Goal: Task Accomplishment & Management: Manage account settings

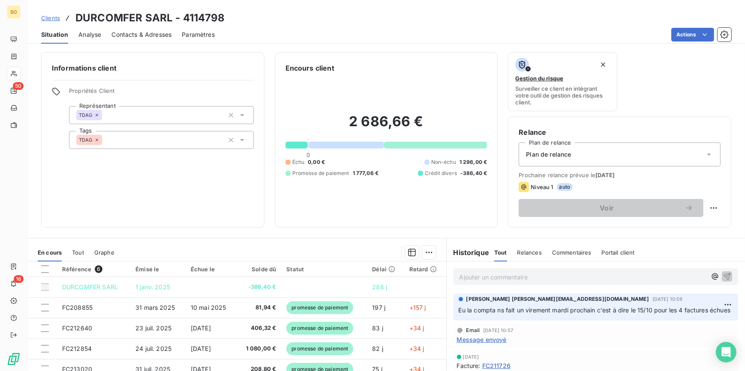
scroll to position [78, 0]
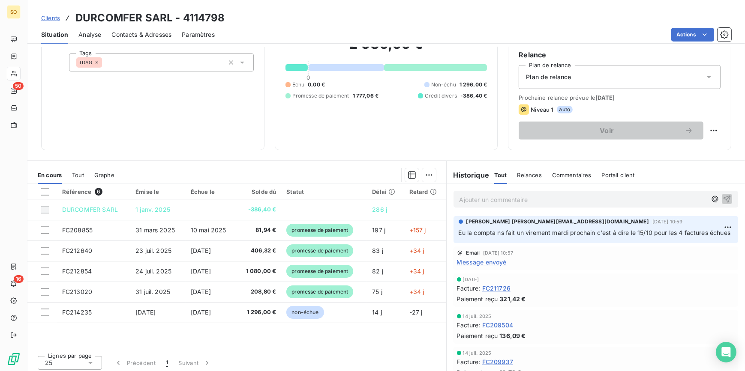
click at [50, 18] on span "Clients" at bounding box center [50, 18] width 19 height 7
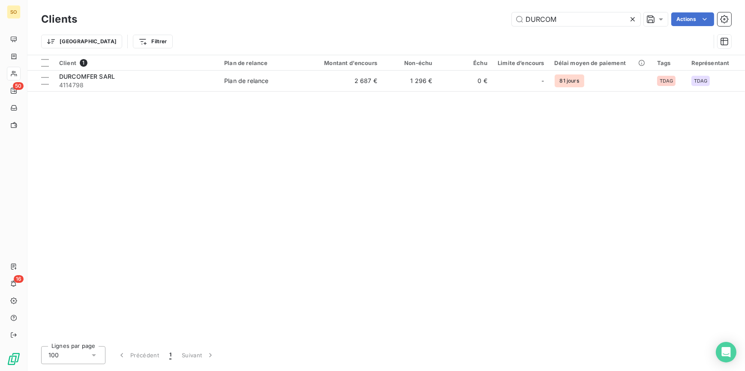
drag, startPoint x: 522, startPoint y: 19, endPoint x: 632, endPoint y: 22, distance: 110.6
click at [632, 22] on div "DURCOM" at bounding box center [576, 19] width 129 height 14
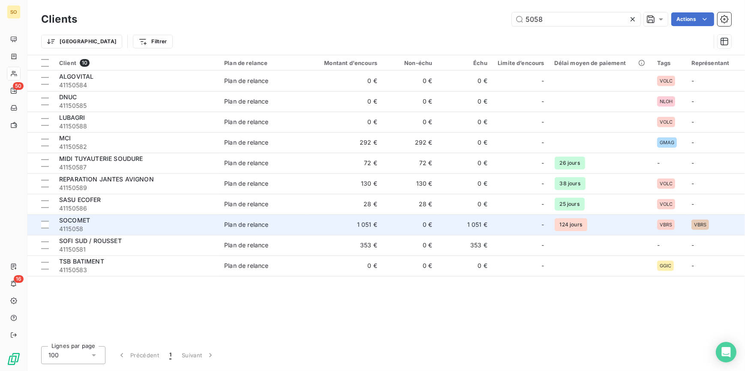
type input "5058"
click at [117, 223] on div "SOCOMET" at bounding box center [136, 220] width 155 height 9
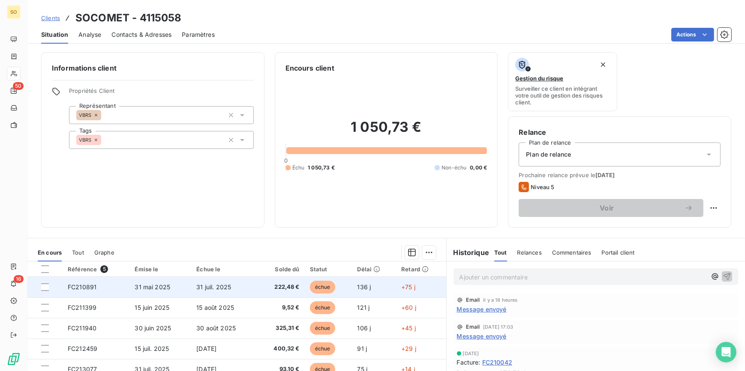
click at [322, 291] on span "échue" at bounding box center [323, 287] width 26 height 13
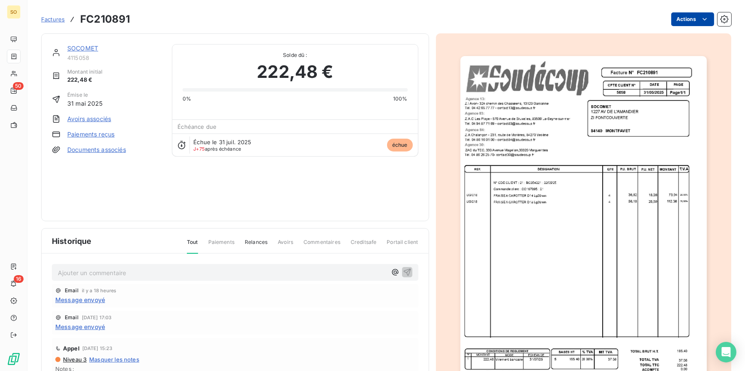
click at [667, 15] on html "SO 50 16 Factures FC210891 Actions SOCOMET 4115058 Montant initial 222,48 € Émi…" at bounding box center [372, 185] width 745 height 371
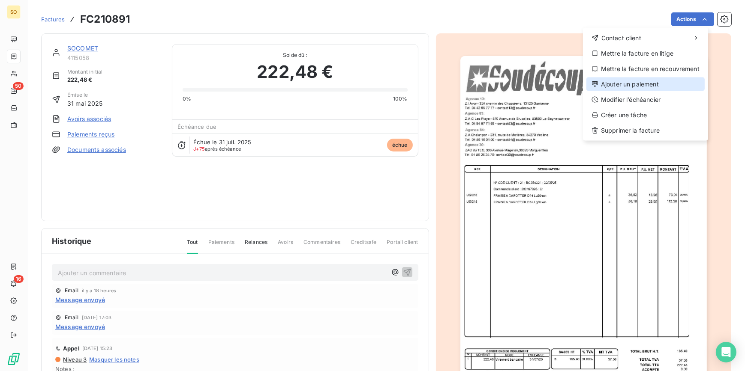
click at [630, 84] on div "Ajouter un paiement" at bounding box center [645, 85] width 118 height 14
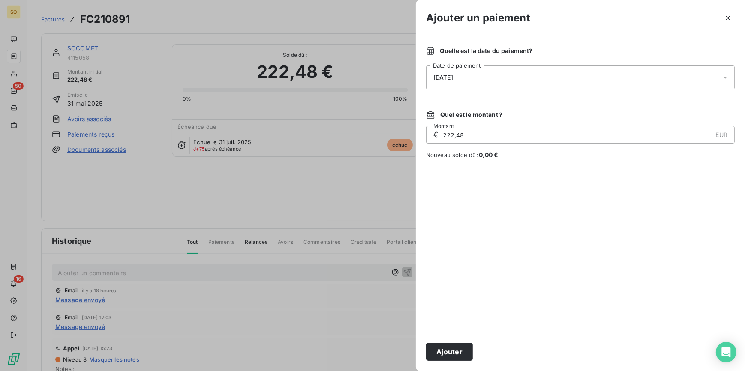
click at [457, 352] on button "Ajouter" at bounding box center [449, 352] width 47 height 18
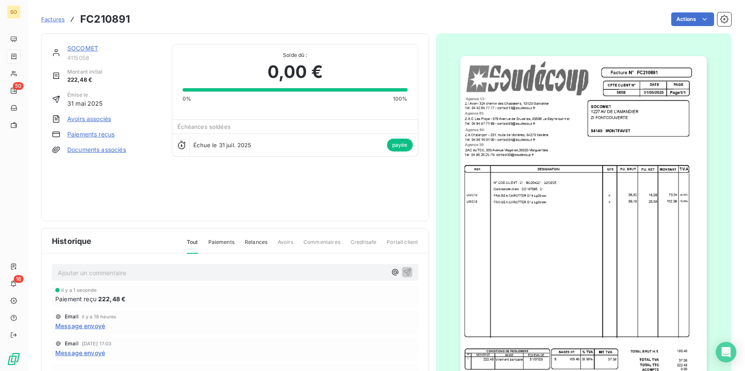
click at [87, 45] on link "SOCOMET" at bounding box center [82, 48] width 31 height 7
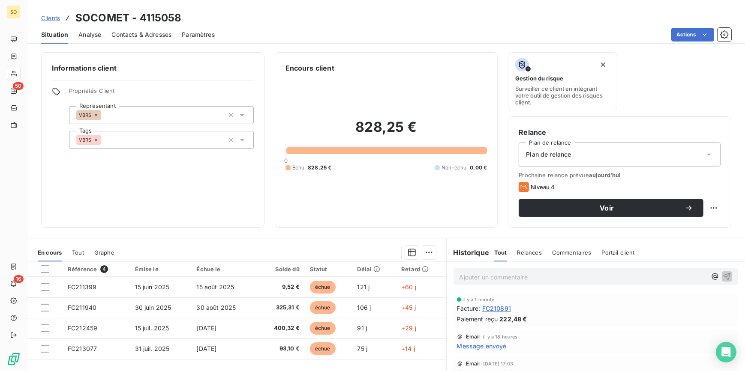
click at [46, 17] on span "Clients" at bounding box center [50, 18] width 19 height 7
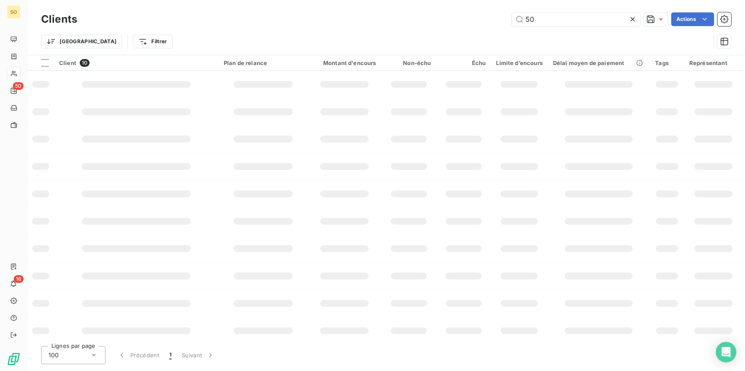
type input "5"
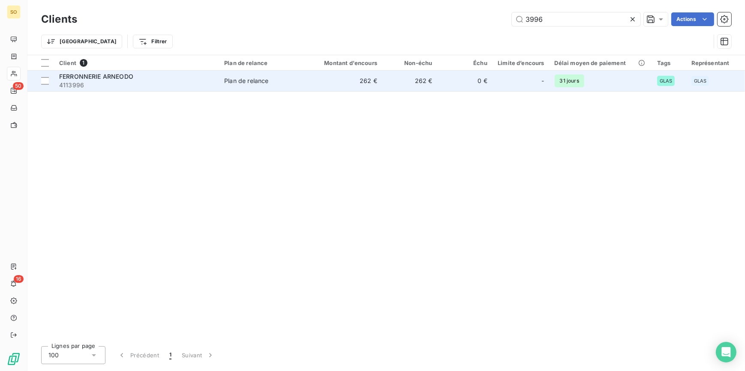
type input "3996"
click at [234, 78] on div "Plan de relance" at bounding box center [246, 81] width 44 height 9
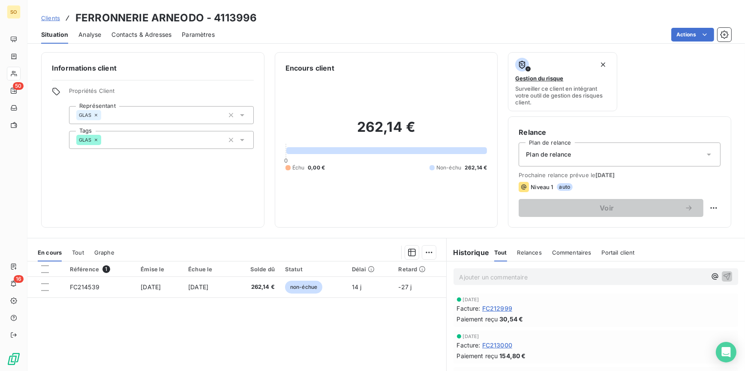
click at [47, 16] on span "Clients" at bounding box center [50, 18] width 19 height 7
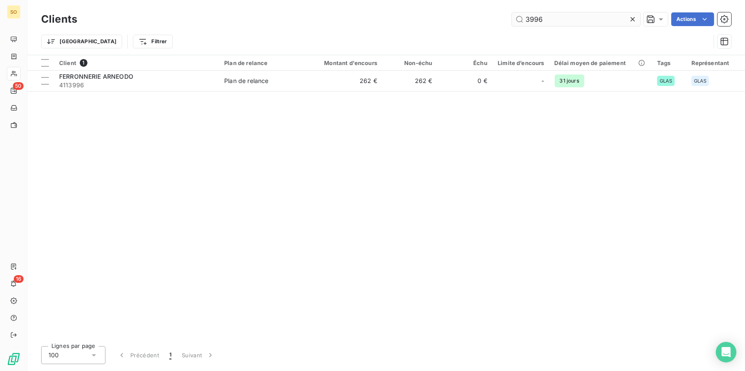
click at [533, 18] on input "3996" at bounding box center [576, 19] width 129 height 14
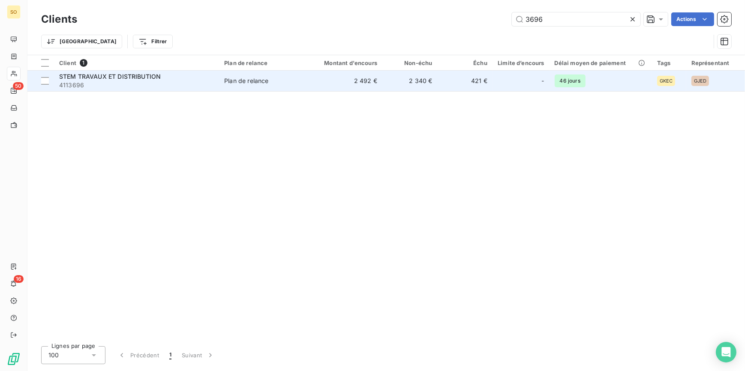
type input "3696"
click at [320, 81] on td "2 492 €" at bounding box center [345, 81] width 74 height 21
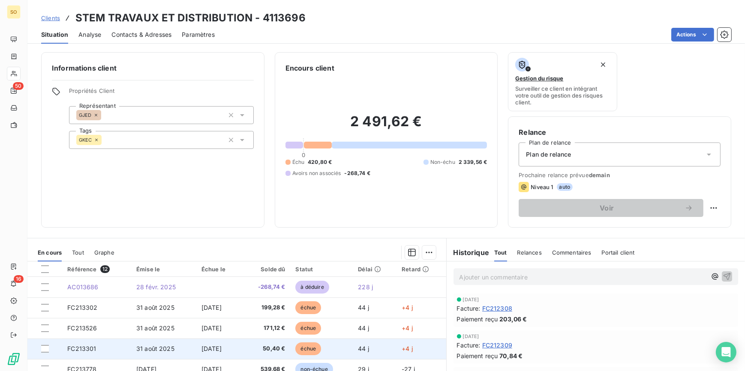
click at [311, 347] on span "échue" at bounding box center [308, 349] width 26 height 13
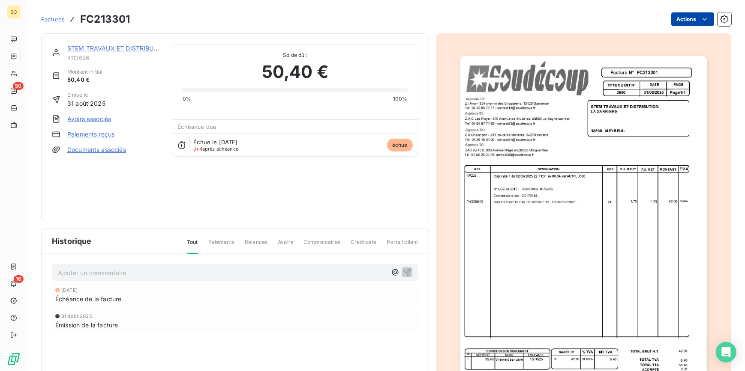
click at [670, 22] on html "SO 50 16 Factures FC213301 Actions STEM TRAVAUX ET DISTRIBUTION 4113696 Montant…" at bounding box center [372, 185] width 745 height 371
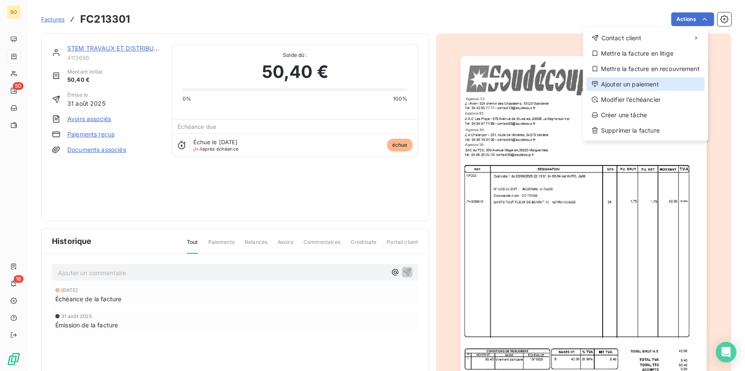
click at [617, 79] on div "Ajouter un paiement" at bounding box center [645, 85] width 118 height 14
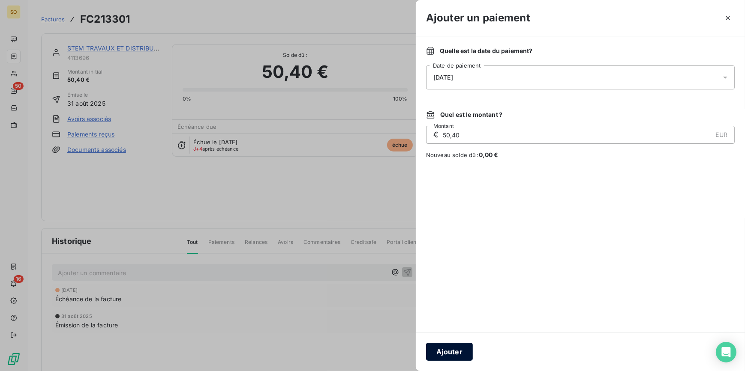
click at [449, 353] on button "Ajouter" at bounding box center [449, 352] width 47 height 18
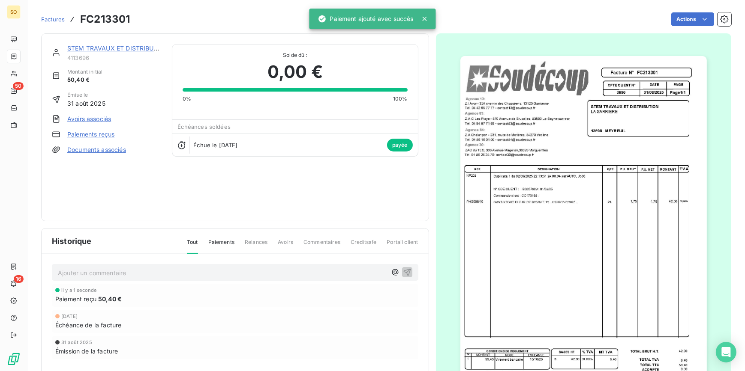
click at [120, 47] on link "STEM TRAVAUX ET DISTRIBUTION" at bounding box center [118, 48] width 102 height 7
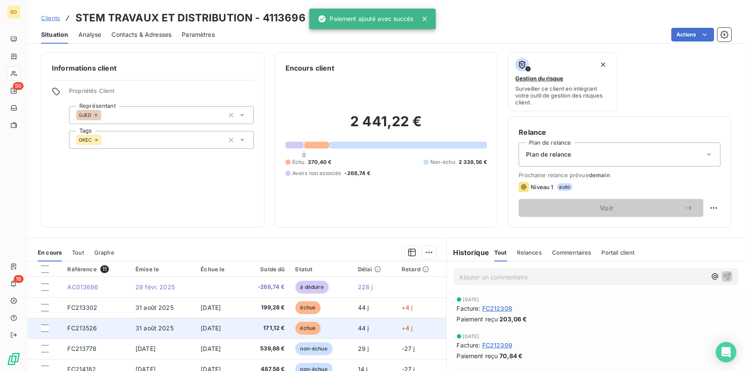
click at [300, 326] on span "échue" at bounding box center [308, 328] width 26 height 13
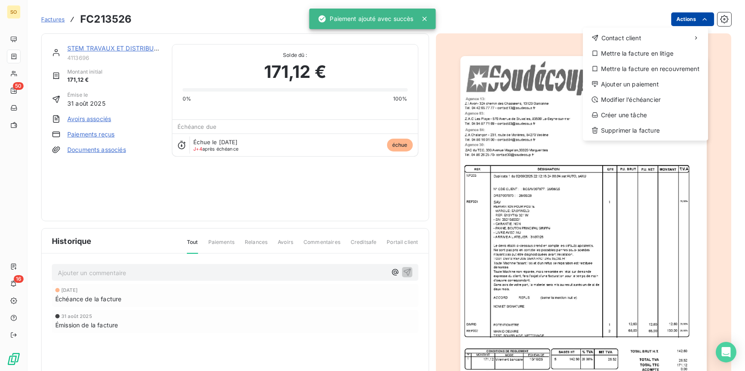
click at [670, 16] on html "SO 50 16 Factures FC213526 Actions Contact client Mettre la facture en litige M…" at bounding box center [372, 185] width 745 height 371
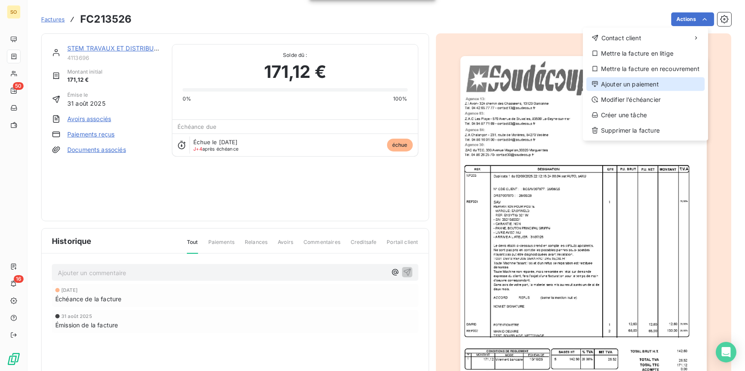
click at [602, 83] on div "Ajouter un paiement" at bounding box center [645, 85] width 118 height 14
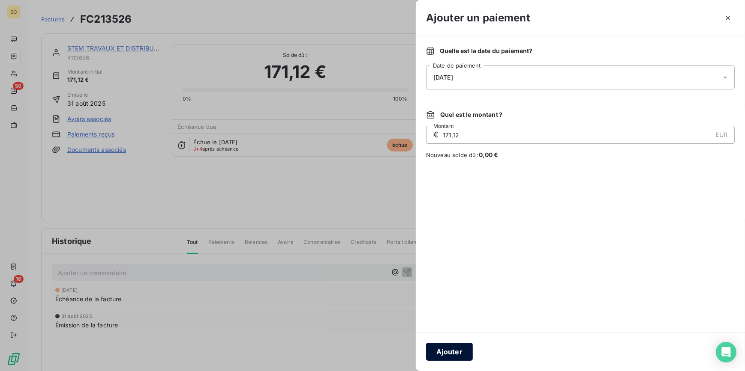
click at [444, 350] on button "Ajouter" at bounding box center [449, 352] width 47 height 18
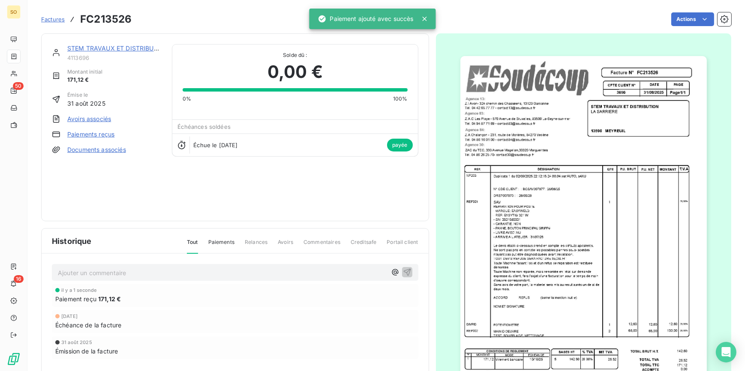
click at [116, 50] on link "STEM TRAVAUX ET DISTRIBUTION" at bounding box center [118, 48] width 102 height 7
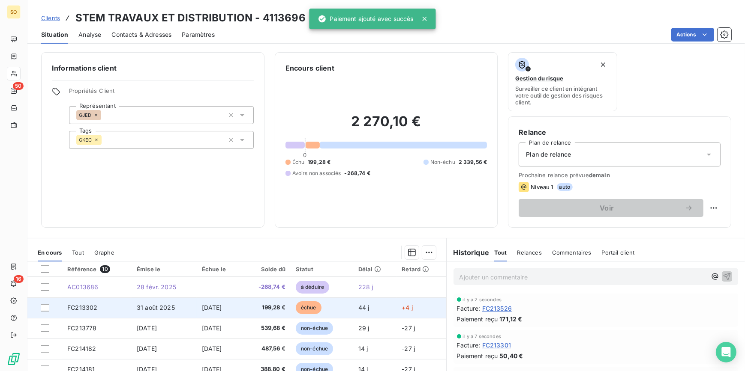
click at [308, 308] on span "échue" at bounding box center [309, 308] width 26 height 13
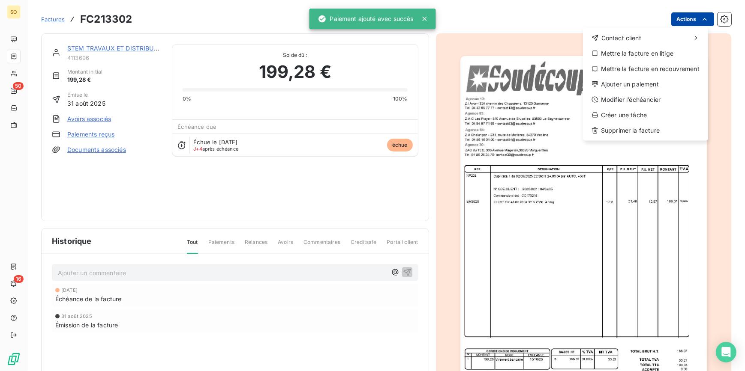
click at [679, 19] on html "SO 50 16 Factures FC213302 Actions Contact client Mettre la facture en litige M…" at bounding box center [372, 185] width 745 height 371
click at [617, 84] on div "Ajouter un paiement" at bounding box center [645, 85] width 118 height 14
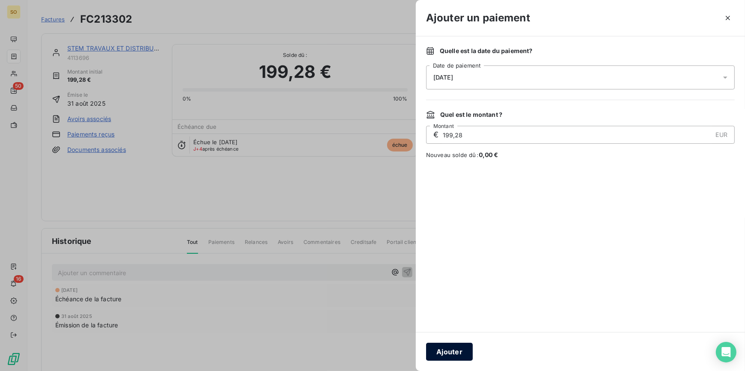
click at [453, 354] on button "Ajouter" at bounding box center [449, 352] width 47 height 18
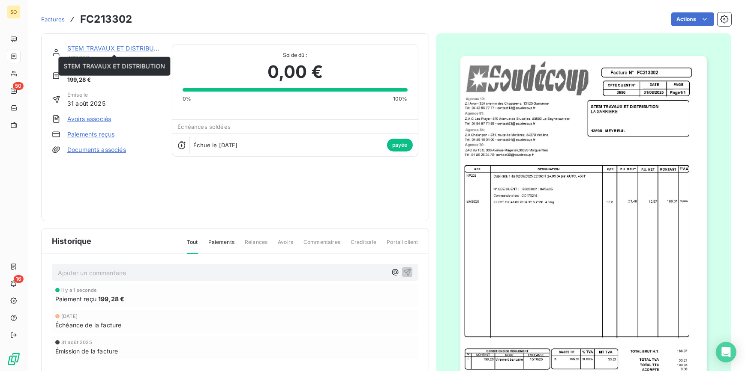
click at [96, 46] on link "STEM TRAVAUX ET DISTRIBUTION" at bounding box center [118, 48] width 102 height 7
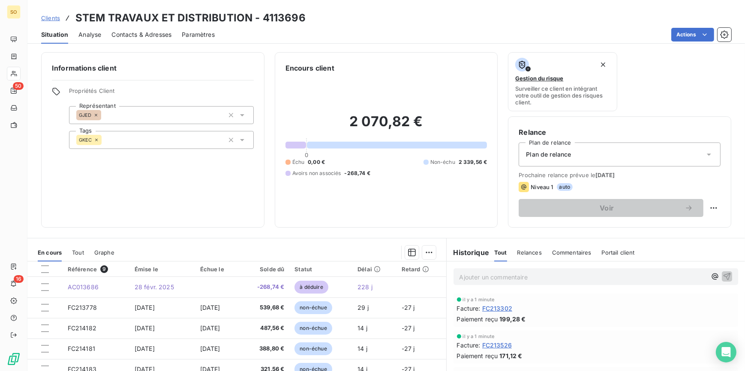
click at [48, 12] on div "Clients STEM TRAVAUX ET DISTRIBUTION - 4113696" at bounding box center [173, 17] width 264 height 15
click at [56, 18] on span "Clients" at bounding box center [50, 18] width 19 height 7
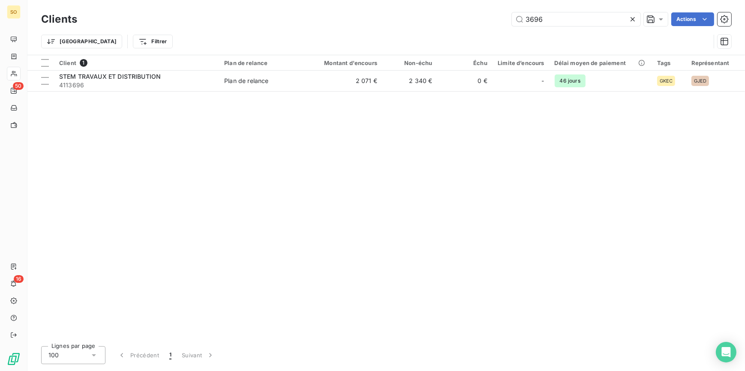
drag, startPoint x: 522, startPoint y: 18, endPoint x: 641, endPoint y: 15, distance: 118.3
click at [560, 18] on input "3696" at bounding box center [576, 19] width 129 height 14
type input "50363"
click at [372, 70] on div at bounding box center [345, 70] width 74 height 0
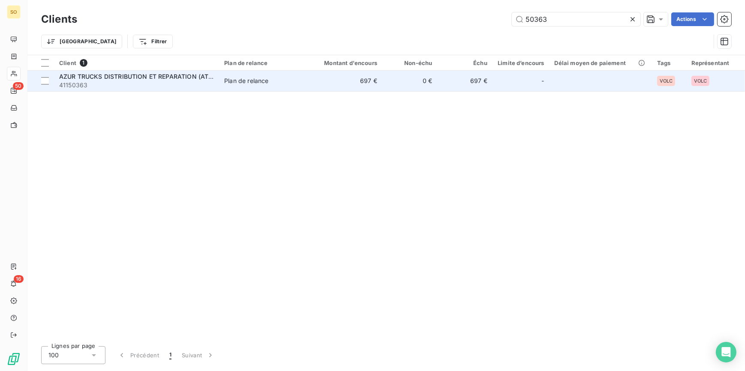
click at [370, 80] on td "697 €" at bounding box center [345, 81] width 74 height 21
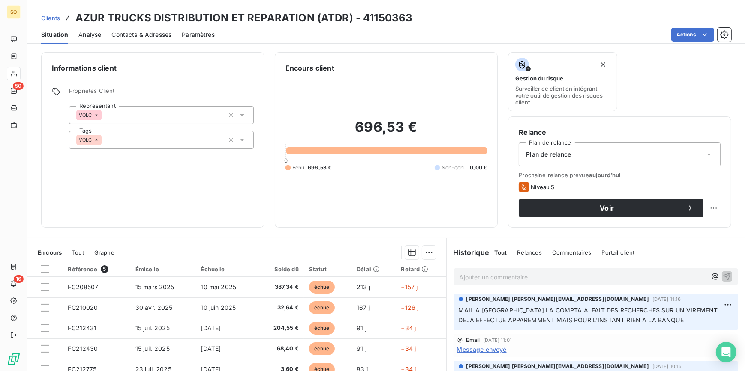
scroll to position [39, 0]
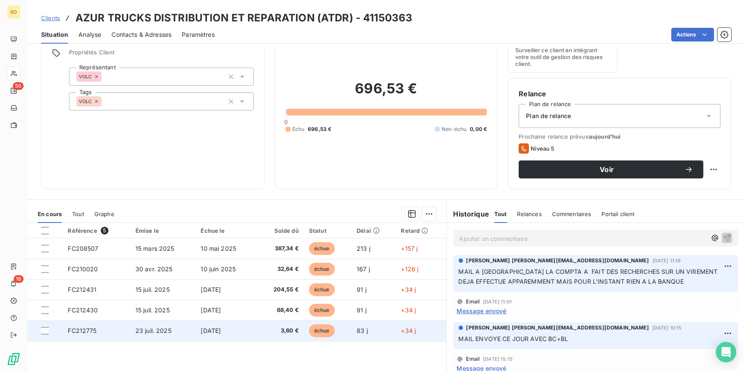
click at [320, 332] on span "échue" at bounding box center [322, 331] width 26 height 13
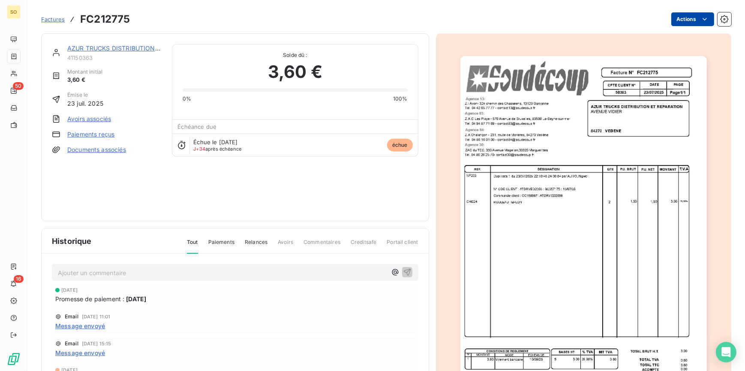
click at [673, 18] on html "SO 50 16 Factures FC212775 Actions AZUR TRUCKS DISTRIBUTION ET REPARATION (ATDR…" at bounding box center [372, 185] width 745 height 371
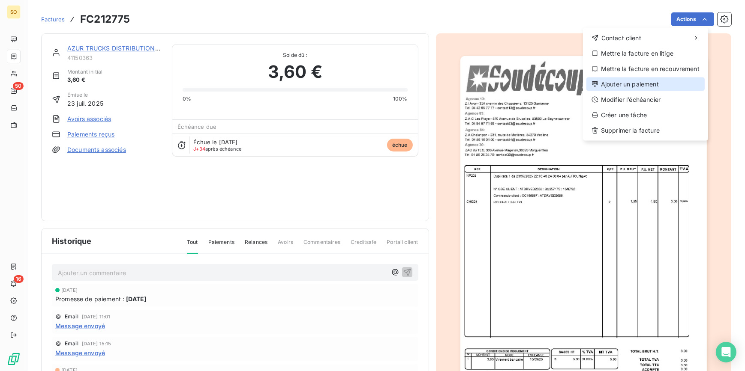
click at [641, 84] on div "Ajouter un paiement" at bounding box center [645, 85] width 118 height 14
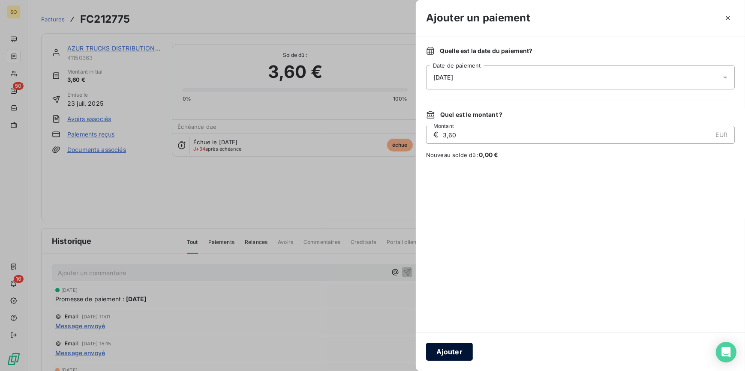
click at [458, 352] on button "Ajouter" at bounding box center [449, 352] width 47 height 18
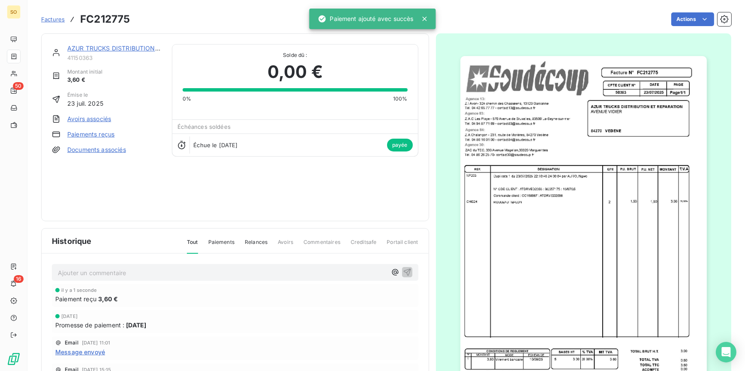
click at [115, 51] on link "AZUR TRUCKS DISTRIBUTION ET REPARATION (ATDR)" at bounding box center [146, 48] width 159 height 7
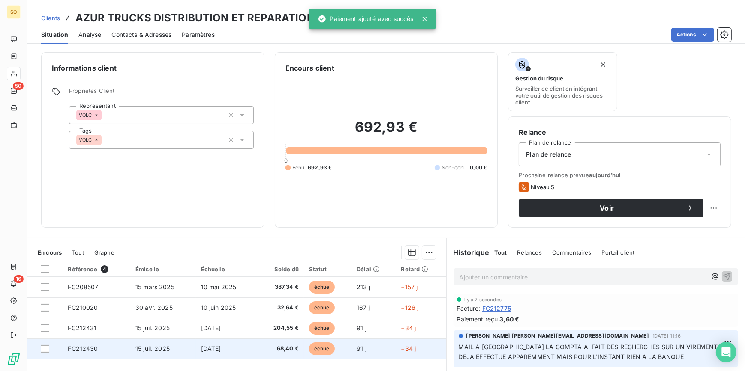
click at [320, 348] on span "échue" at bounding box center [322, 349] width 26 height 13
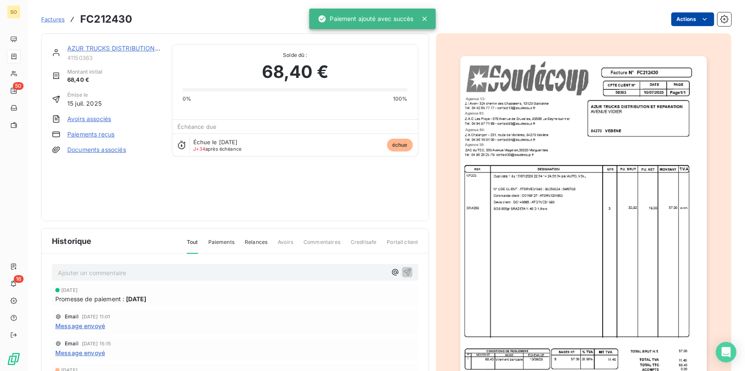
click at [680, 15] on html "SO 50 16 Factures FC212430 Actions AZUR TRUCKS DISTRIBUTION ET REPARATION (ATDR…" at bounding box center [372, 185] width 745 height 371
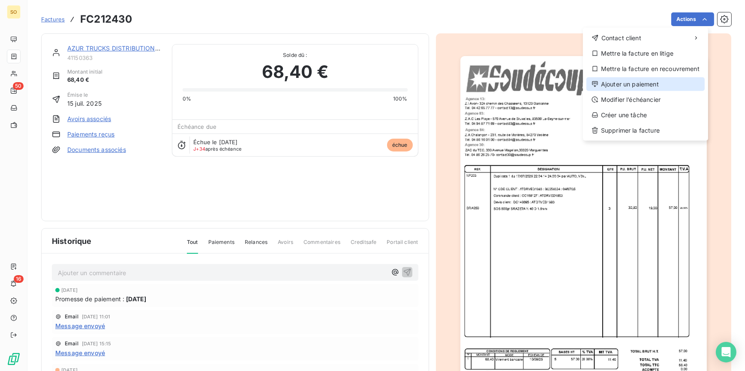
click at [636, 85] on div "Ajouter un paiement" at bounding box center [645, 85] width 118 height 14
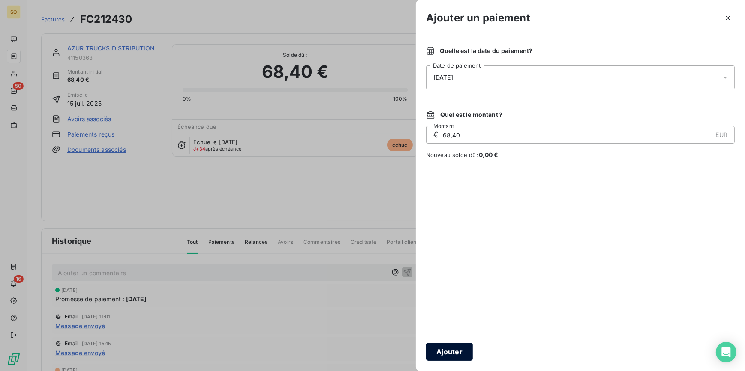
click at [461, 359] on button "Ajouter" at bounding box center [449, 352] width 47 height 18
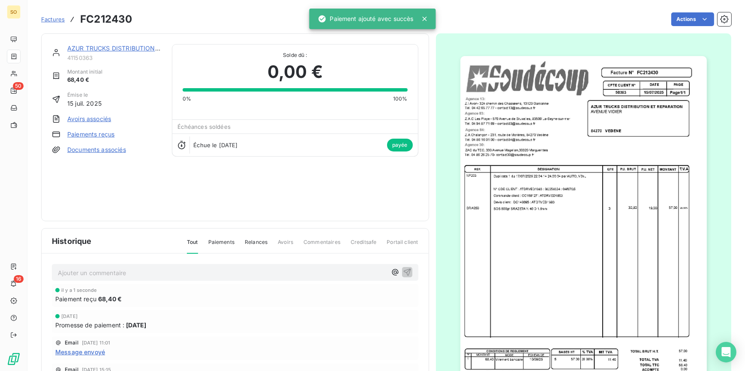
click at [150, 47] on link "AZUR TRUCKS DISTRIBUTION ET REPARATION (ATDR)" at bounding box center [146, 48] width 159 height 7
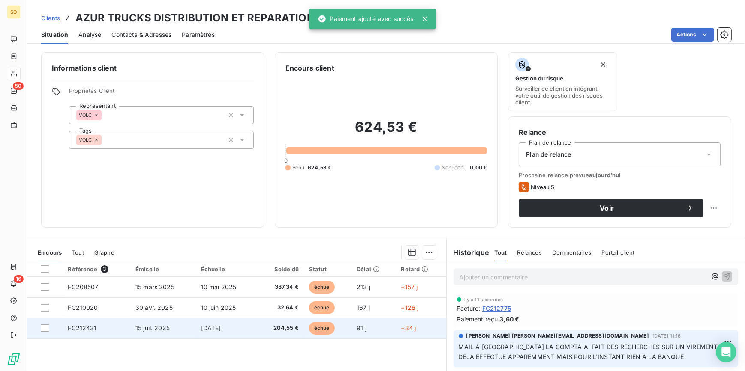
click at [316, 332] on span "échue" at bounding box center [322, 328] width 26 height 13
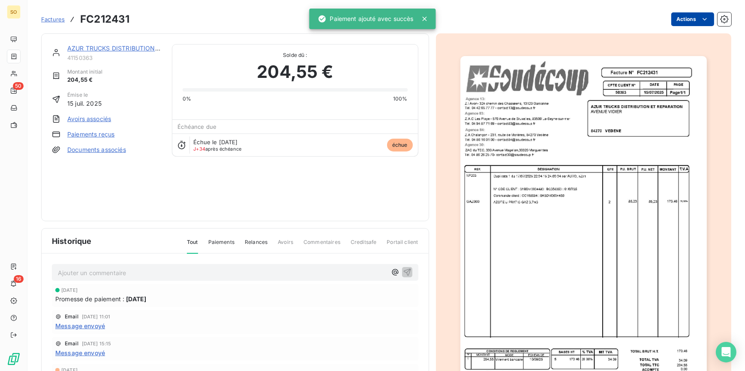
click at [689, 20] on html "SO 50 16 Factures FC212431 Actions AZUR TRUCKS DISTRIBUTION ET REPARATION (ATDR…" at bounding box center [372, 185] width 745 height 371
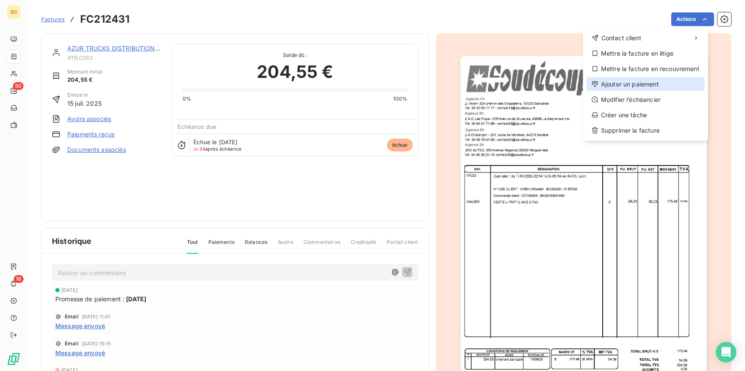
click at [626, 87] on div "Ajouter un paiement" at bounding box center [645, 85] width 118 height 14
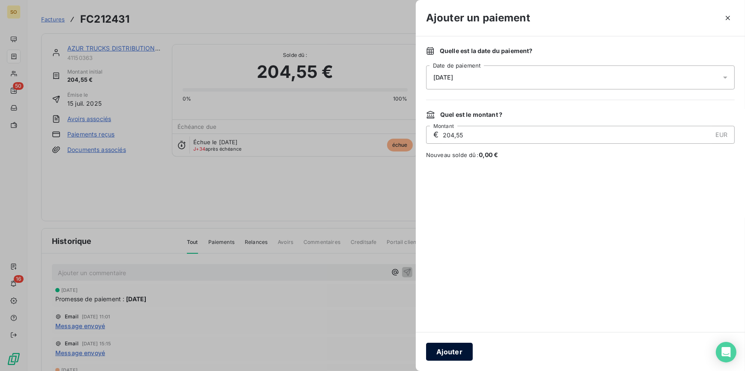
click at [448, 352] on button "Ajouter" at bounding box center [449, 352] width 47 height 18
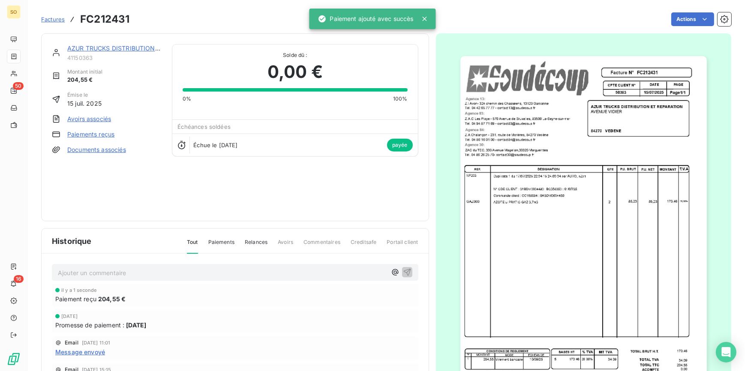
click at [120, 51] on link "AZUR TRUCKS DISTRIBUTION ET REPARATION (ATDR)" at bounding box center [146, 48] width 159 height 7
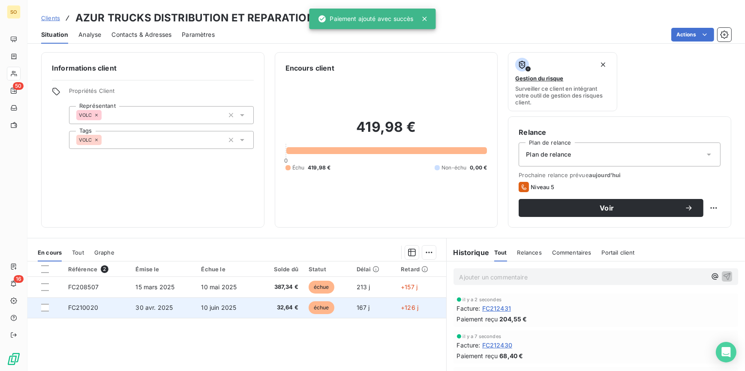
click at [308, 310] on span "échue" at bounding box center [321, 308] width 26 height 13
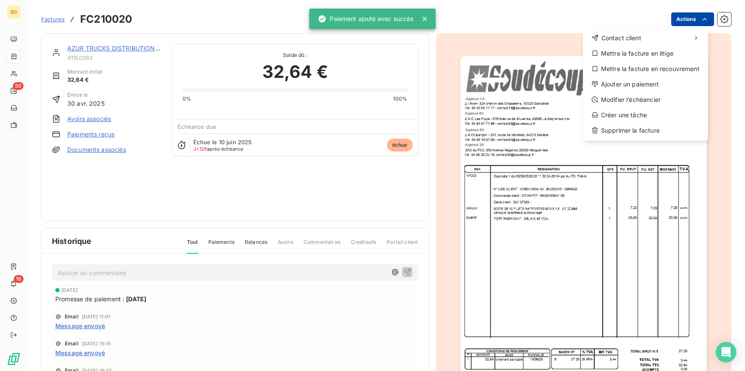
click at [684, 23] on html "SO 50 16 Factures FC210020 Actions Contact client Mettre la facture en litige M…" at bounding box center [372, 185] width 745 height 371
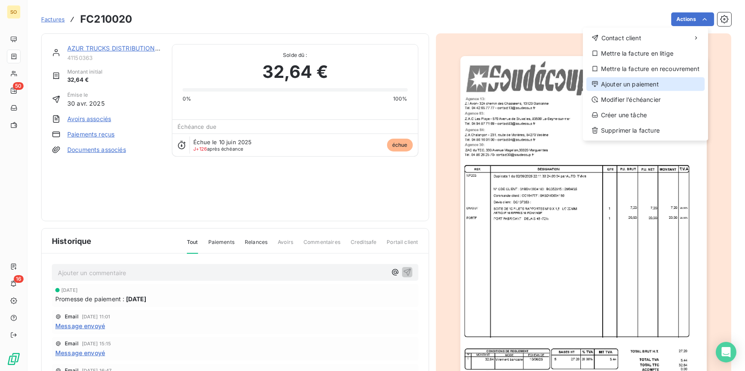
click at [612, 83] on div "Ajouter un paiement" at bounding box center [645, 85] width 118 height 14
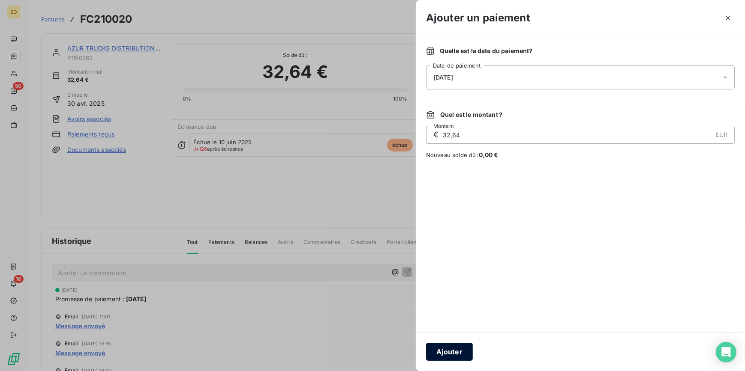
click at [439, 347] on button "Ajouter" at bounding box center [449, 352] width 47 height 18
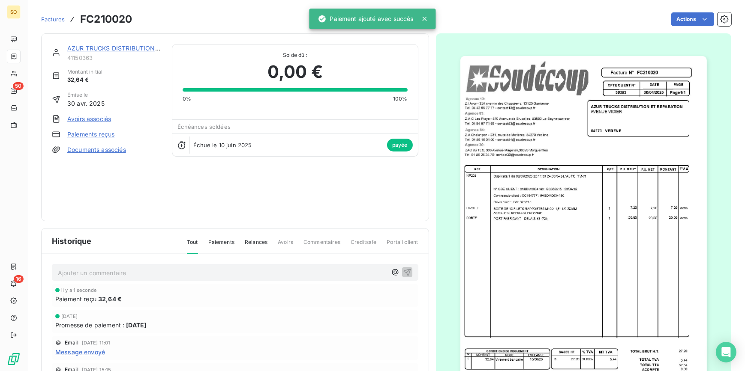
click at [129, 43] on div "AZUR TRUCKS DISTRIBUTION ET REPARATION (ATDR) 41150363 Montant initial 32,64 € …" at bounding box center [235, 127] width 388 height 188
click at [109, 46] on link "AZUR TRUCKS DISTRIBUTION ET REPARATION (ATDR)" at bounding box center [146, 48] width 159 height 7
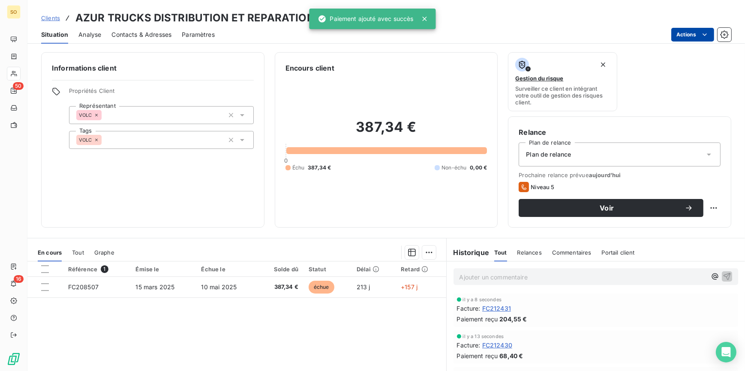
click at [673, 35] on html "SO 50 16 Clients AZUR TRUCKS DISTRIBUTION ET REPARATION (ATDR) - 41150363 Situa…" at bounding box center [372, 185] width 745 height 371
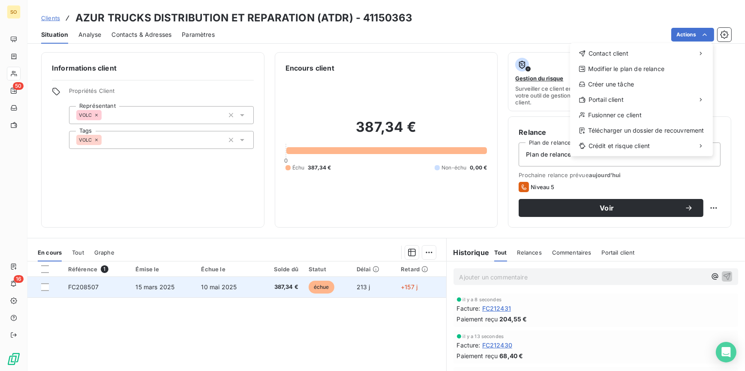
drag, startPoint x: 314, startPoint y: 291, endPoint x: 314, endPoint y: 282, distance: 9.0
click at [314, 290] on html "SO 50 16 Clients AZUR TRUCKS DISTRIBUTION ET REPARATION (ATDR) - 41150363 Situa…" at bounding box center [372, 185] width 745 height 371
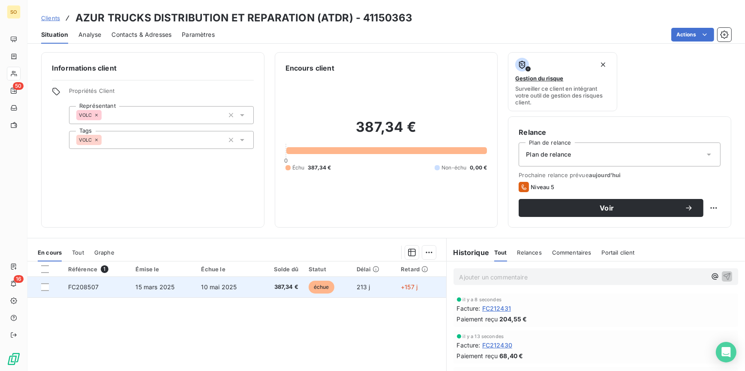
click at [320, 283] on span "échue" at bounding box center [321, 287] width 26 height 13
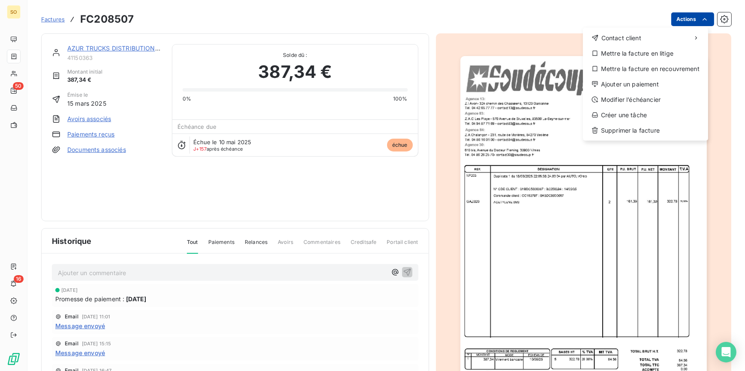
click at [689, 17] on html "SO 50 16 Factures FC208507 Actions Contact client Mettre la facture en litige M…" at bounding box center [372, 185] width 745 height 371
click at [626, 84] on div "Ajouter un paiement" at bounding box center [645, 85] width 118 height 14
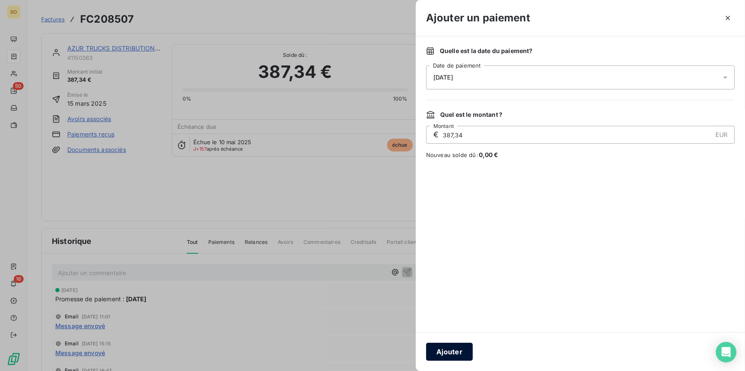
click at [452, 353] on button "Ajouter" at bounding box center [449, 352] width 47 height 18
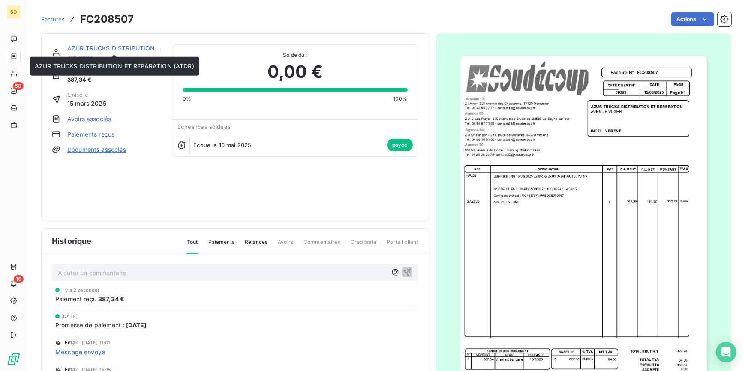
click at [90, 44] on div "AZUR TRUCKS DISTRIBUTION ET REPARATION (ATDR)" at bounding box center [114, 48] width 94 height 9
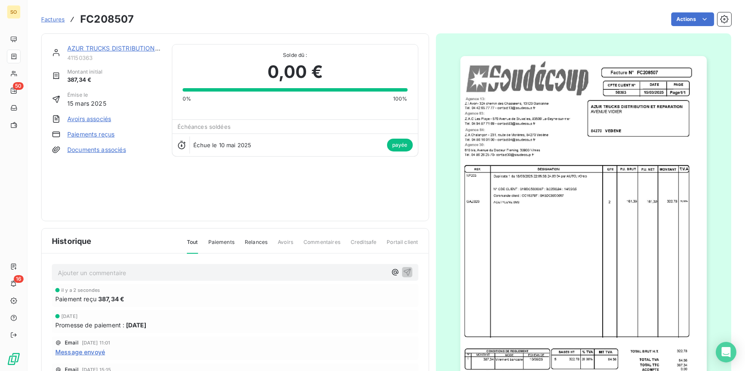
click at [90, 47] on link "AZUR TRUCKS DISTRIBUTION ET REPARATION (ATDR)" at bounding box center [146, 48] width 159 height 7
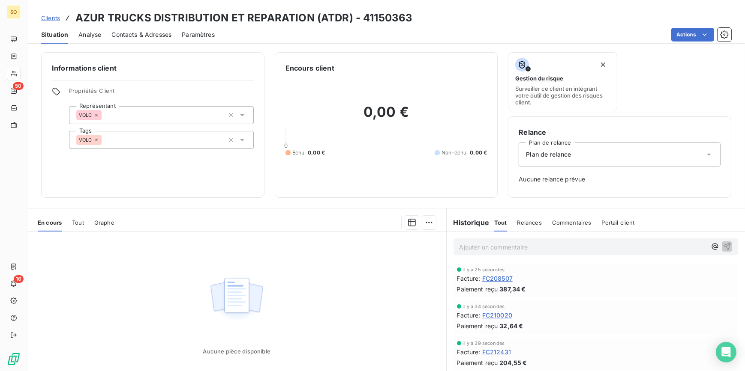
click at [54, 17] on span "Clients" at bounding box center [50, 18] width 19 height 7
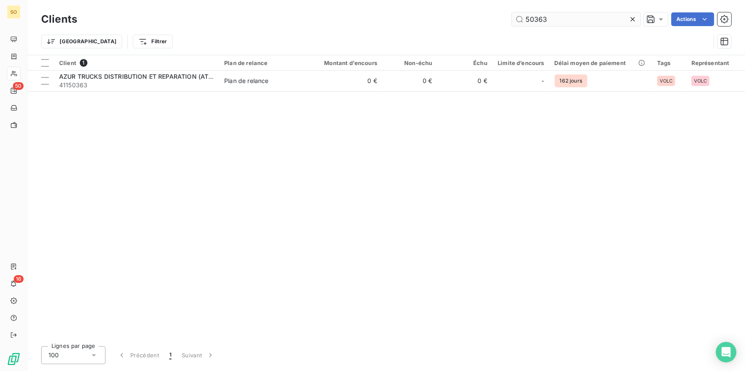
drag, startPoint x: 521, startPoint y: 18, endPoint x: 579, endPoint y: 17, distance: 58.3
click at [579, 17] on input "50363" at bounding box center [576, 19] width 129 height 14
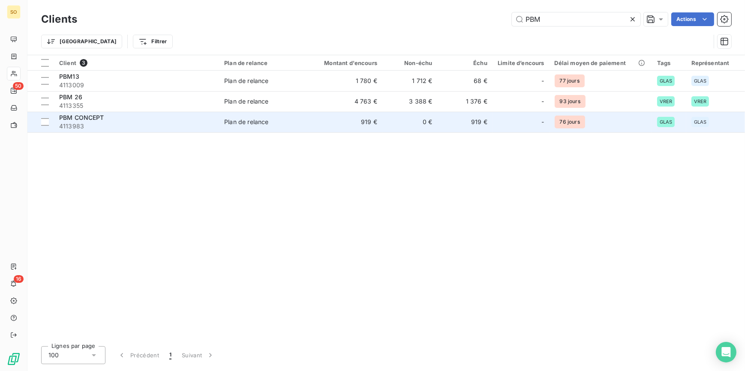
type input "PBM"
click at [365, 120] on td "919 €" at bounding box center [345, 122] width 74 height 21
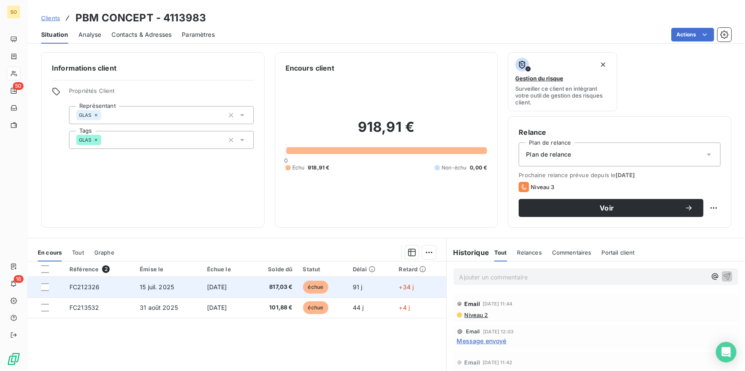
click at [327, 285] on span "échue" at bounding box center [316, 287] width 26 height 13
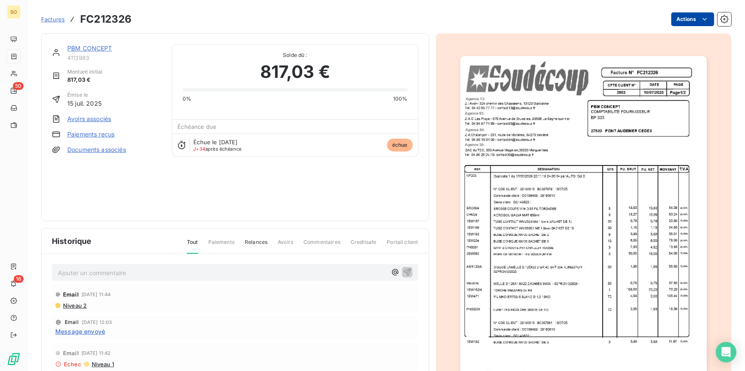
click at [676, 20] on html "SO 50 16 Factures FC212326 Actions PBM CONCEPT 4113983 Montant initial 817,03 €…" at bounding box center [372, 185] width 745 height 371
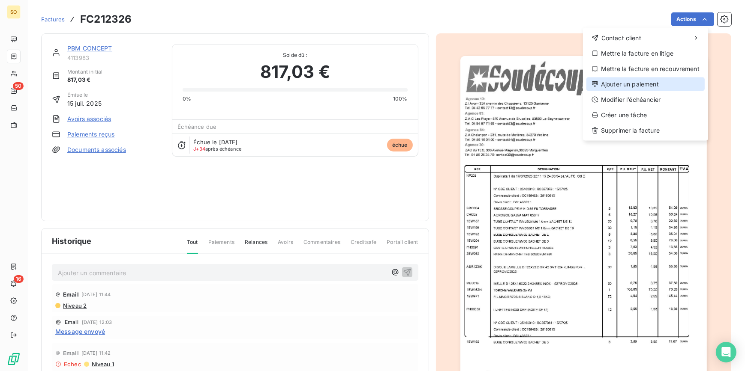
click at [617, 81] on div "Ajouter un paiement" at bounding box center [645, 85] width 118 height 14
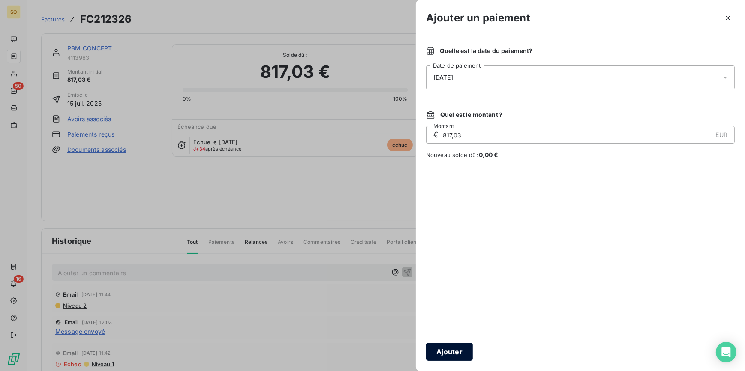
click at [453, 347] on button "Ajouter" at bounding box center [449, 352] width 47 height 18
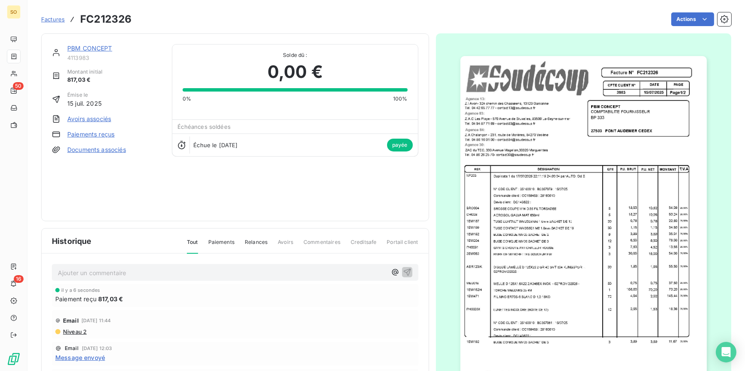
click at [97, 45] on link "PBM CONCEPT" at bounding box center [89, 48] width 45 height 7
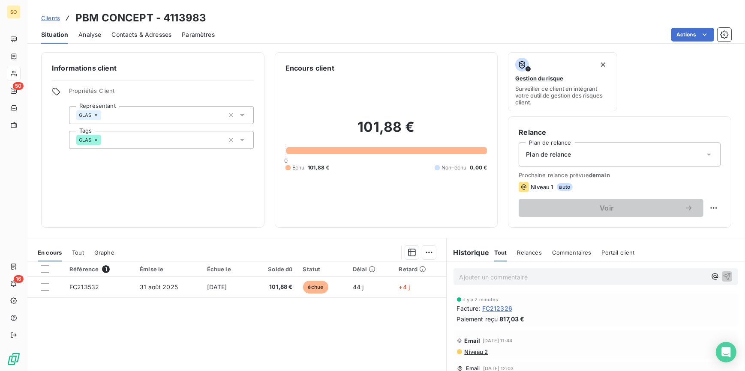
click at [47, 18] on span "Clients" at bounding box center [50, 18] width 19 height 7
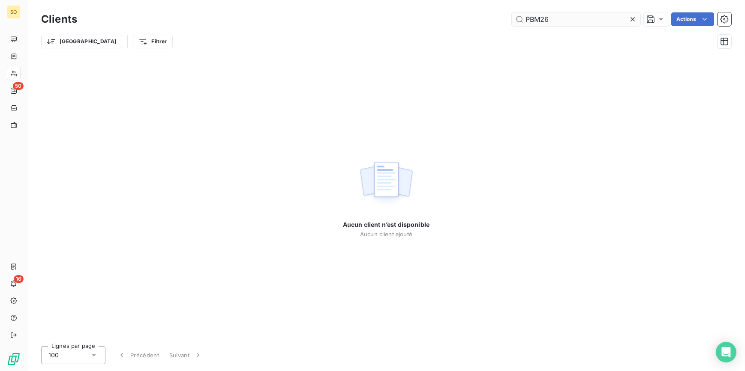
click at [541, 18] on input "PBM26" at bounding box center [576, 19] width 129 height 14
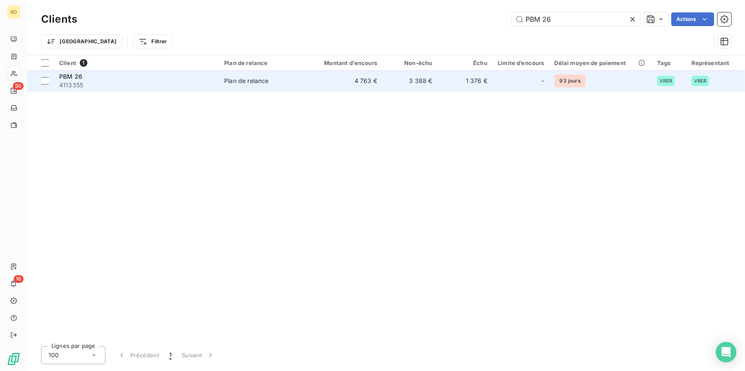
type input "PBM 26"
click at [326, 84] on td "4 763 €" at bounding box center [345, 81] width 74 height 21
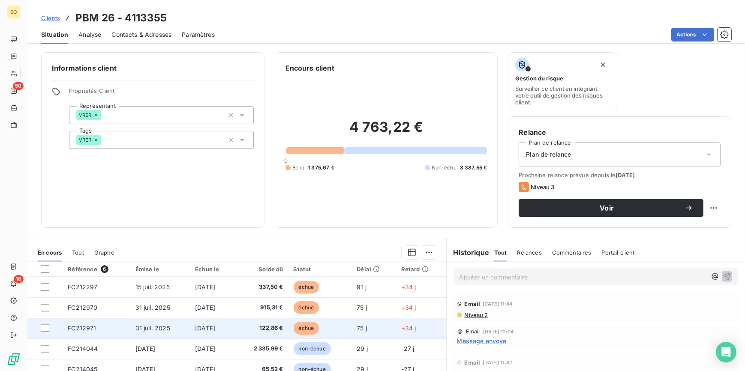
click at [308, 329] on span "échue" at bounding box center [306, 328] width 26 height 13
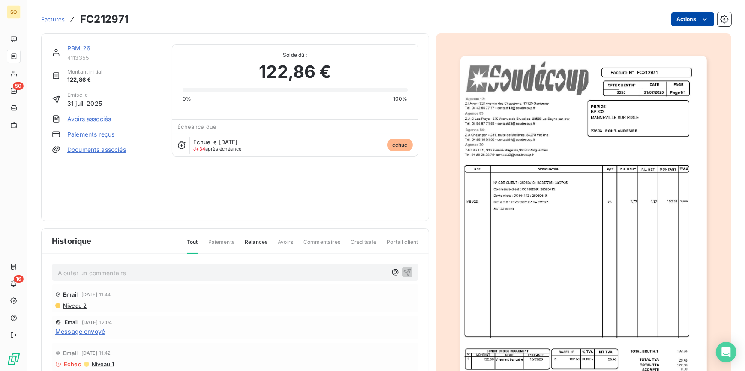
click at [672, 18] on html "SO 50 16 Factures FC212971 Actions PBM 26 4113355 Montant initial 122,86 € Émis…" at bounding box center [372, 185] width 745 height 371
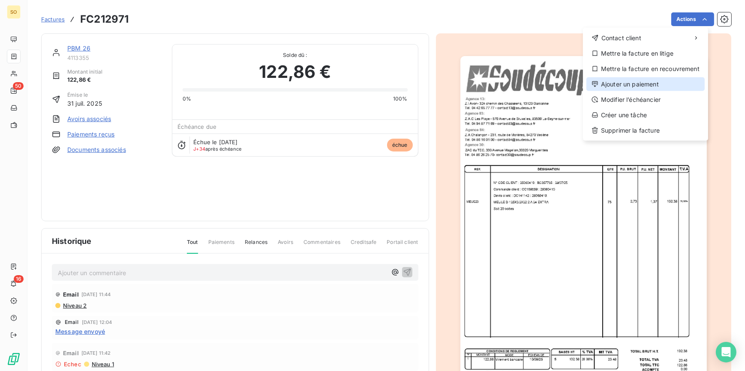
click at [639, 84] on div "Ajouter un paiement" at bounding box center [645, 85] width 118 height 14
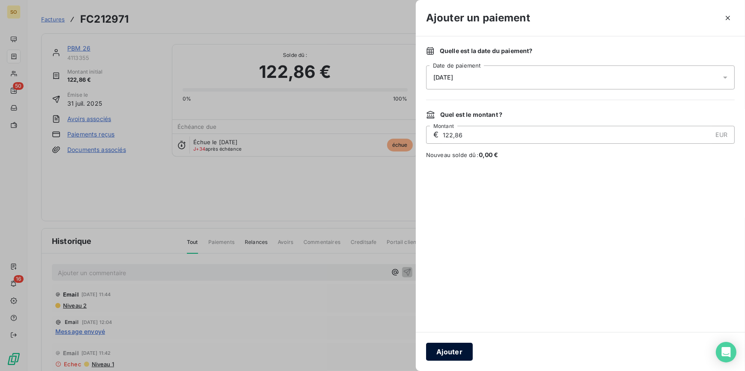
click at [438, 354] on button "Ajouter" at bounding box center [449, 352] width 47 height 18
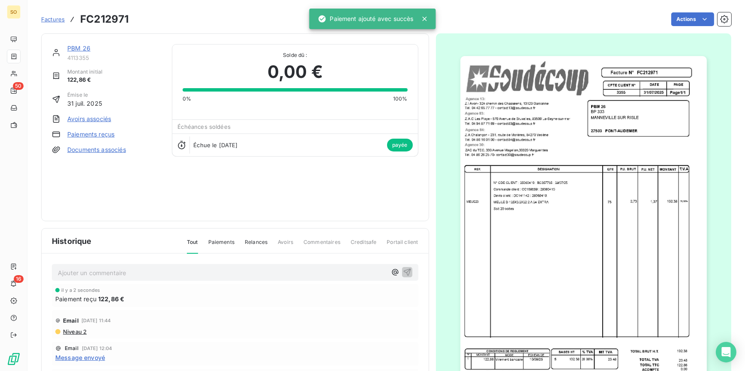
click at [78, 48] on link "PBM 26" at bounding box center [78, 48] width 23 height 7
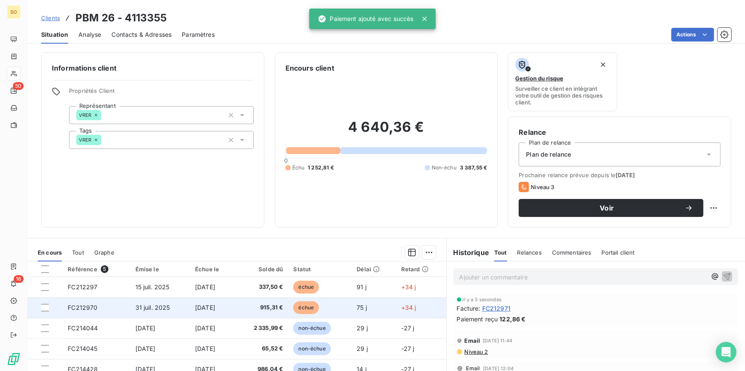
click at [309, 310] on span "échue" at bounding box center [306, 308] width 26 height 13
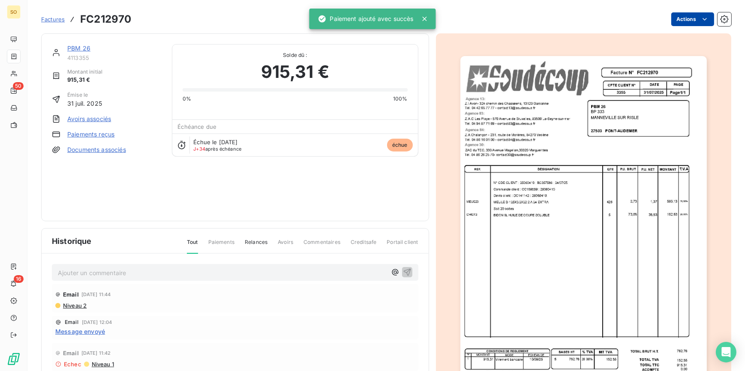
click at [686, 21] on html "SO 50 16 Factures FC212970 Actions PBM 26 4113355 Montant initial 915,31 € Émis…" at bounding box center [372, 185] width 745 height 371
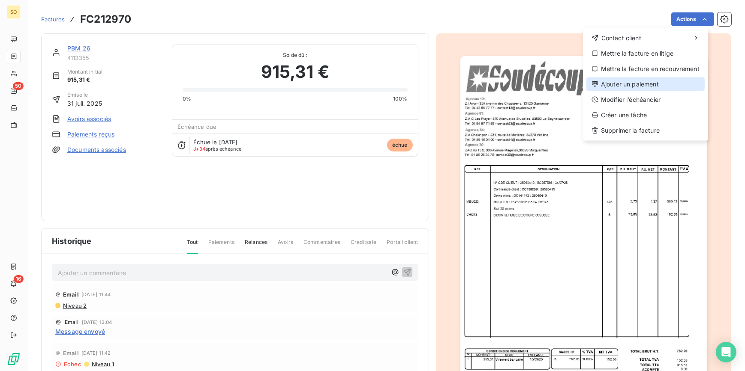
click at [630, 86] on div "Ajouter un paiement" at bounding box center [645, 85] width 118 height 14
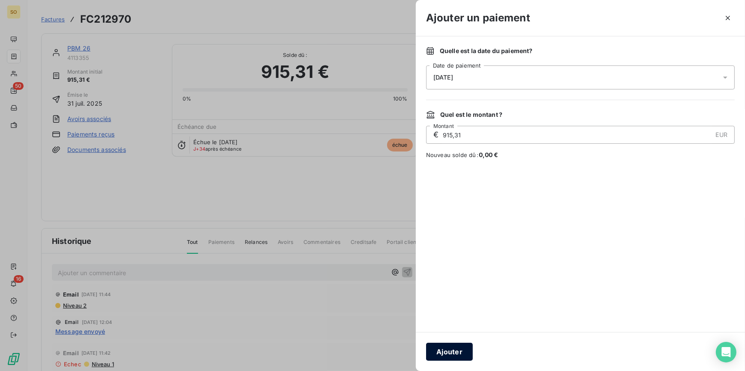
click at [437, 356] on button "Ajouter" at bounding box center [449, 352] width 47 height 18
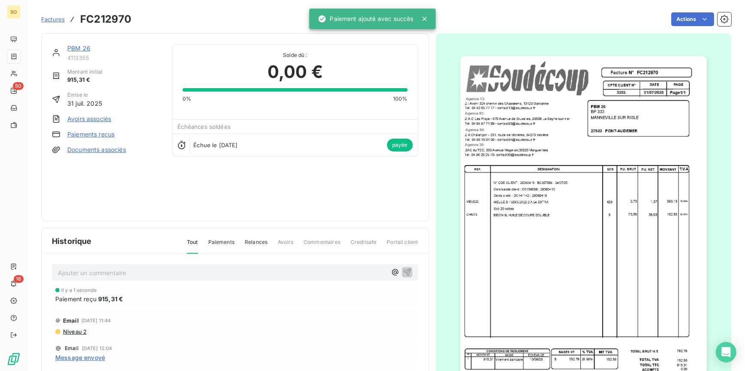
click at [86, 49] on link "PBM 26" at bounding box center [78, 48] width 23 height 7
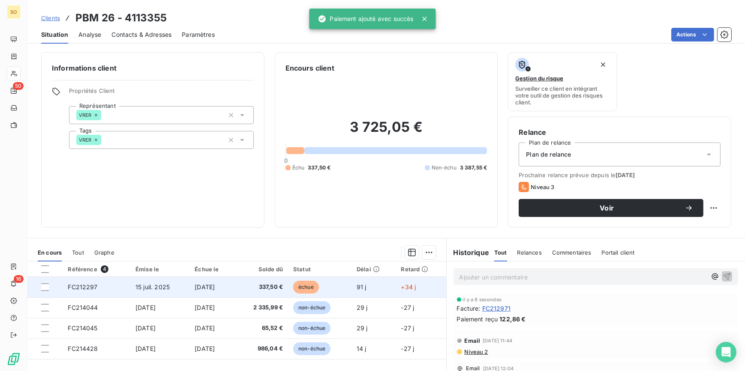
click at [319, 285] on span "échue" at bounding box center [306, 287] width 26 height 13
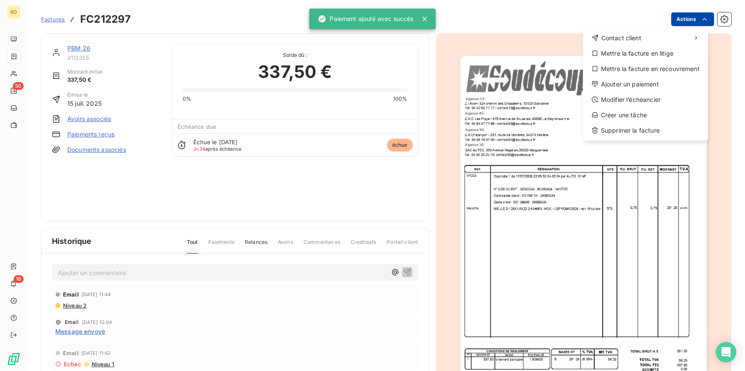
click at [679, 18] on html "SO 50 16 Factures FC212297 Actions Contact client Mettre la facture en litige M…" at bounding box center [372, 185] width 745 height 371
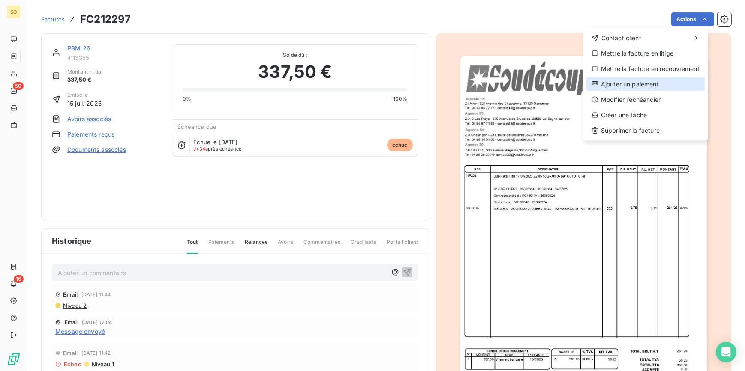
click at [639, 79] on div "Ajouter un paiement" at bounding box center [645, 85] width 118 height 14
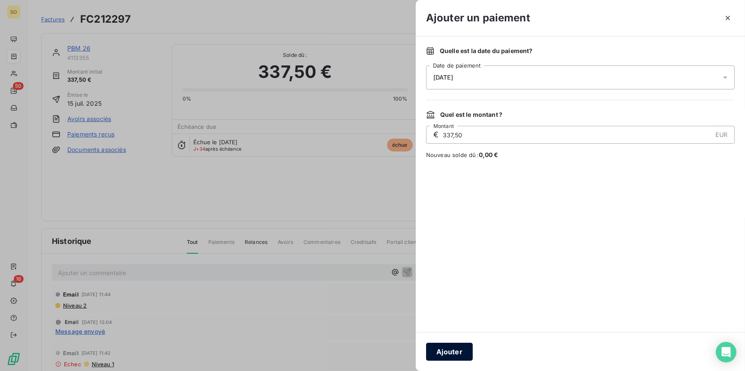
click at [453, 350] on button "Ajouter" at bounding box center [449, 352] width 47 height 18
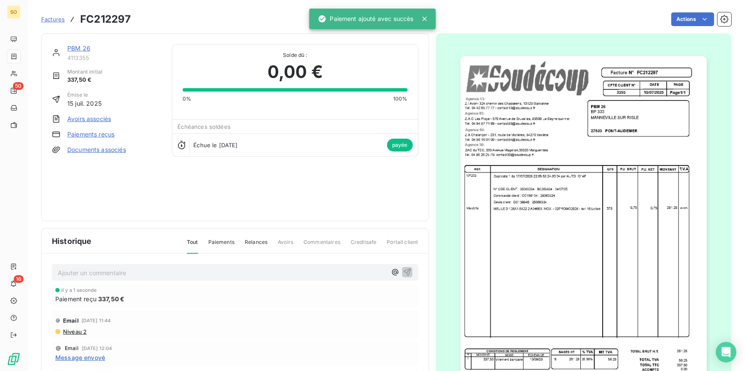
click at [73, 45] on link "PBM 26" at bounding box center [78, 48] width 23 height 7
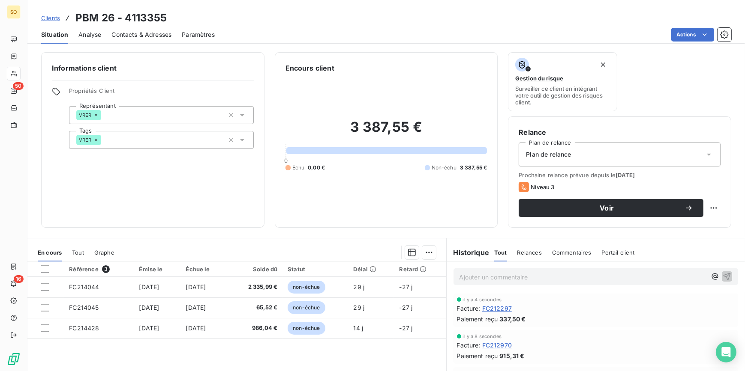
click at [49, 16] on span "Clients" at bounding box center [50, 18] width 19 height 7
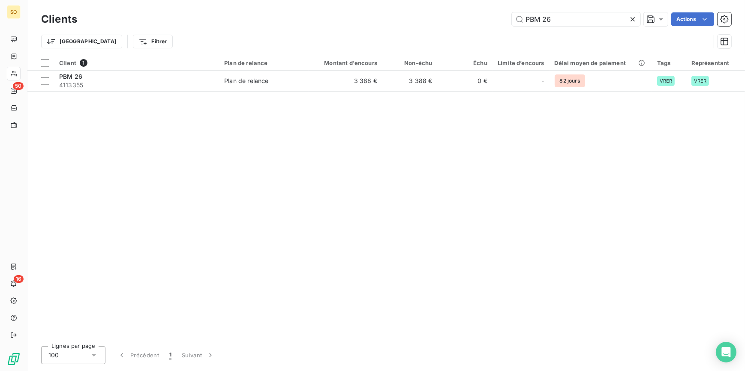
drag, startPoint x: 525, startPoint y: 21, endPoint x: 608, endPoint y: 7, distance: 83.5
click at [608, 7] on div "Clients PBM 26 Actions Trier Filtrer" at bounding box center [385, 27] width 717 height 55
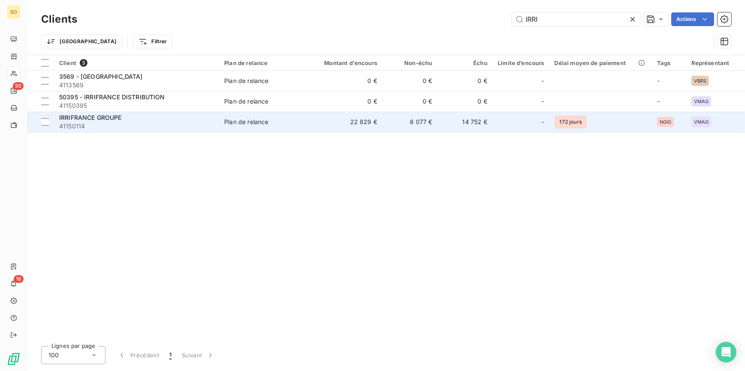
type input "IRRI"
click at [352, 124] on td "22 829 €" at bounding box center [345, 122] width 74 height 21
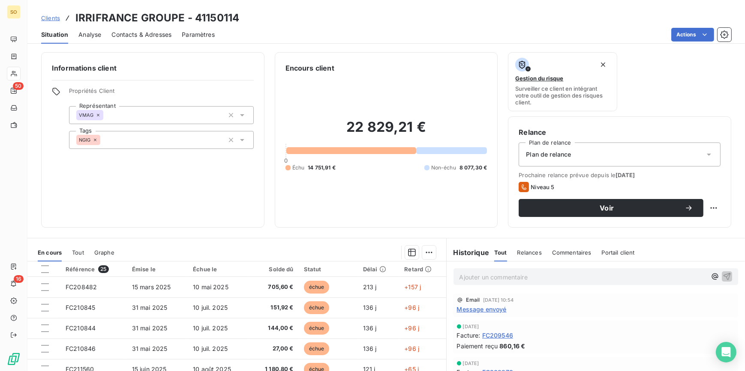
click at [48, 11] on div "Clients IRRIFRANCE GROUPE - 41150114" at bounding box center [140, 17] width 198 height 15
click at [48, 15] on span "Clients" at bounding box center [50, 18] width 19 height 7
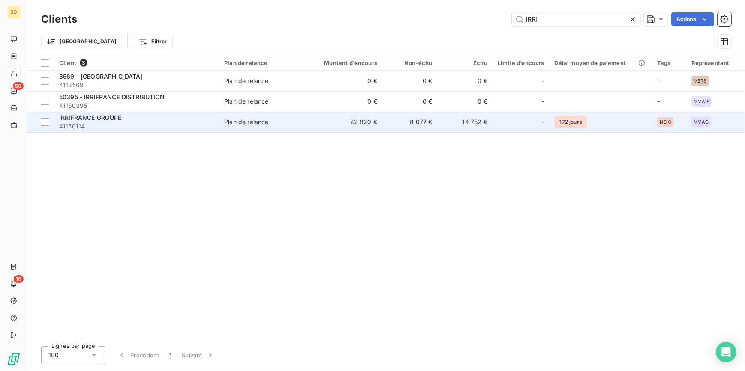
click at [174, 123] on span "41150114" at bounding box center [136, 126] width 155 height 9
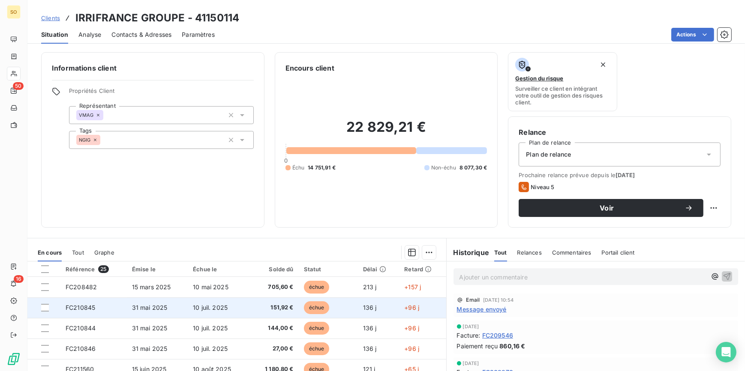
click at [312, 305] on span "échue" at bounding box center [317, 308] width 26 height 13
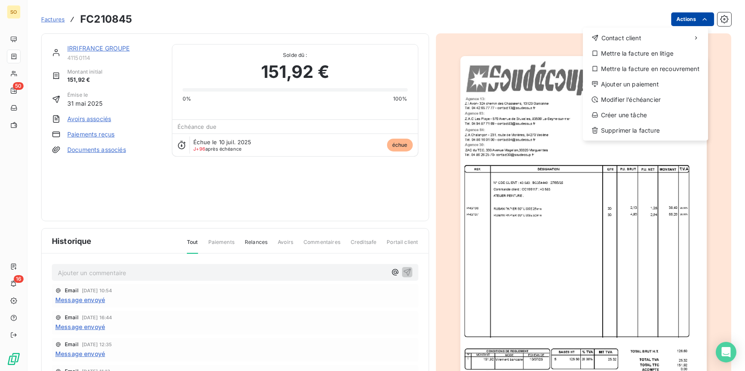
click at [673, 16] on html "SO 50 16 Factures FC210845 Actions Contact client Mettre la facture en litige M…" at bounding box center [372, 185] width 745 height 371
click at [615, 85] on div "Ajouter un paiement" at bounding box center [645, 85] width 118 height 14
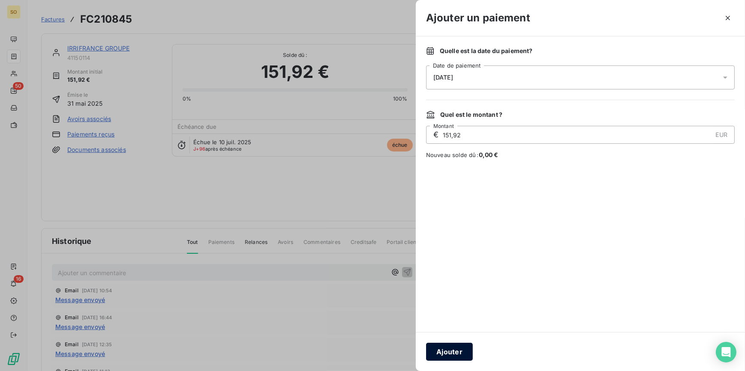
click at [458, 352] on button "Ajouter" at bounding box center [449, 352] width 47 height 18
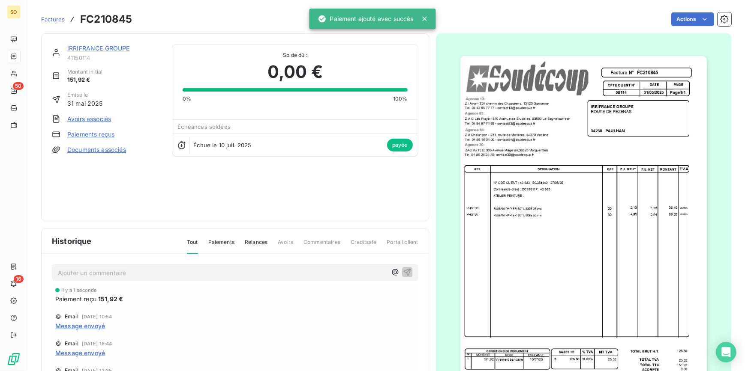
click at [113, 41] on div "IRRIFRANCE GROUPE 41150114 Montant initial 151,92 € Émise le [DATE] Avoirs asso…" at bounding box center [235, 127] width 388 height 188
click at [113, 49] on link "IRRIFRANCE GROUPE" at bounding box center [98, 48] width 63 height 7
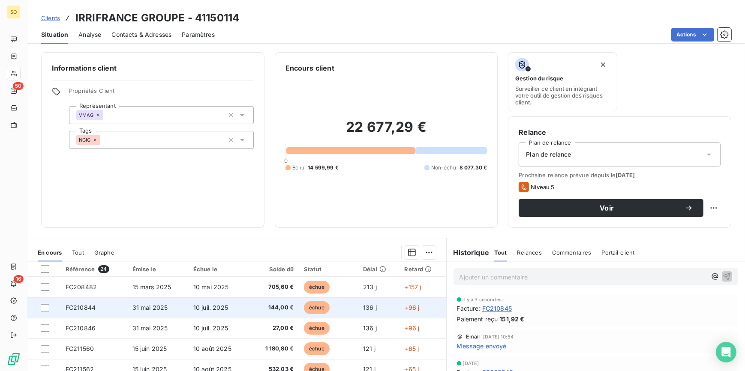
click at [307, 305] on span "échue" at bounding box center [317, 308] width 26 height 13
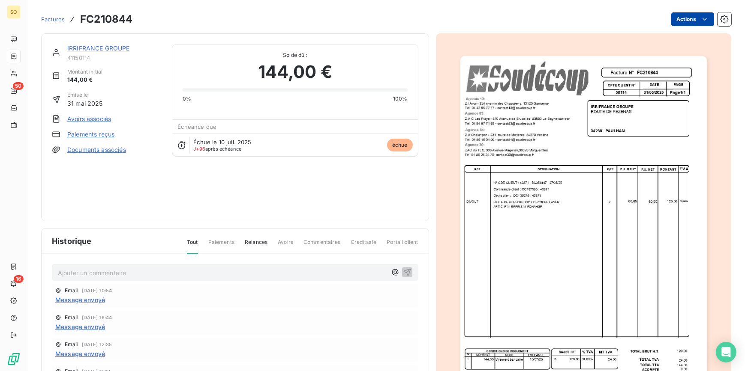
click at [681, 23] on html "SO 50 16 Factures FC210844 Actions IRRIFRANCE GROUPE 41150114 Montant initial 1…" at bounding box center [372, 185] width 745 height 371
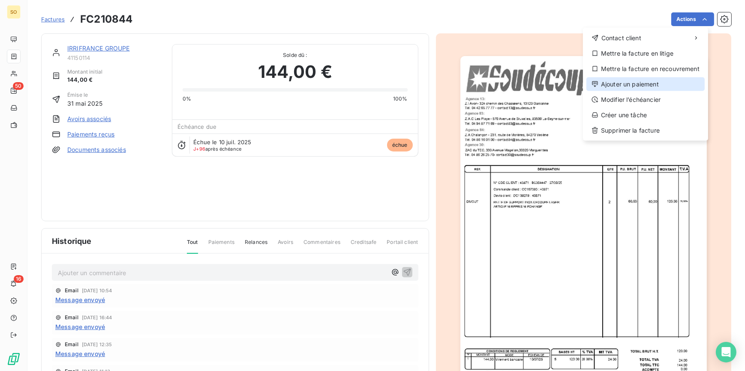
click at [629, 83] on div "Ajouter un paiement" at bounding box center [645, 85] width 118 height 14
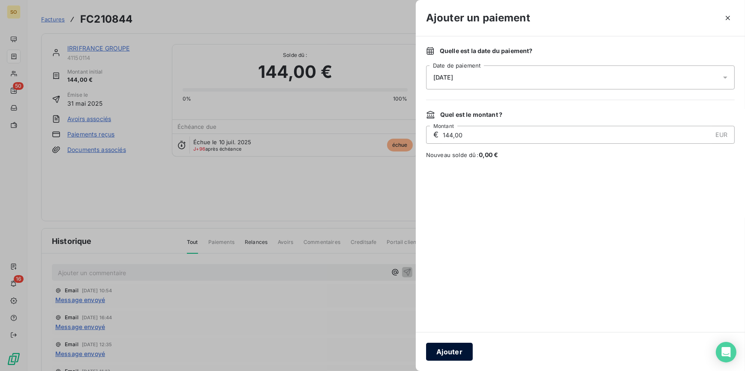
click at [456, 348] on button "Ajouter" at bounding box center [449, 352] width 47 height 18
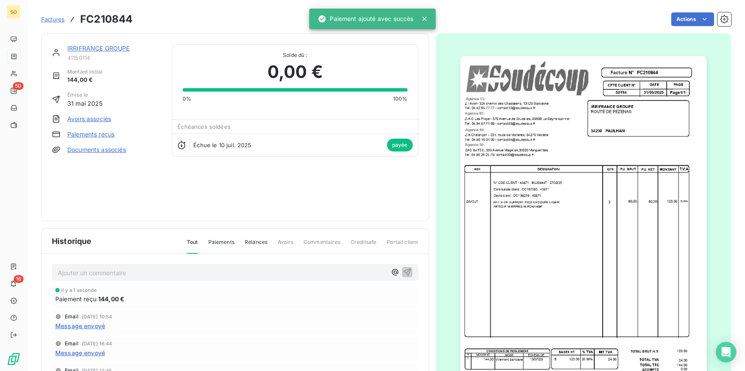
click at [111, 47] on link "IRRIFRANCE GROUPE" at bounding box center [98, 48] width 63 height 7
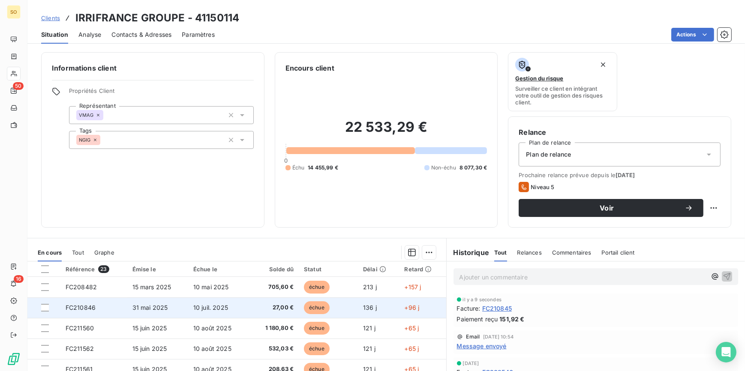
click at [316, 308] on span "échue" at bounding box center [317, 308] width 26 height 13
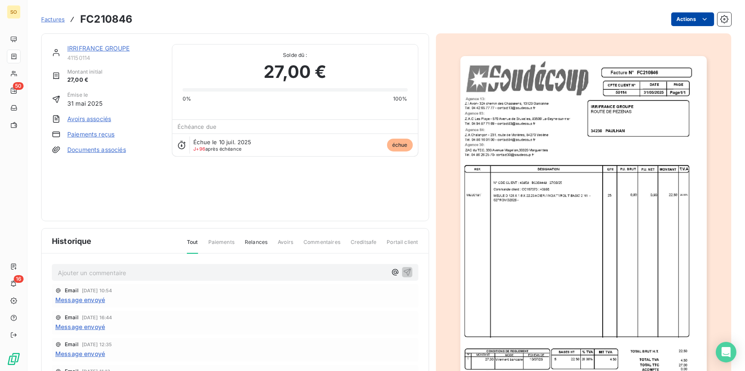
click at [677, 18] on html "SO 50 16 Factures FC210846 Actions IRRIFRANCE GROUPE 41150114 Montant initial 2…" at bounding box center [372, 185] width 745 height 371
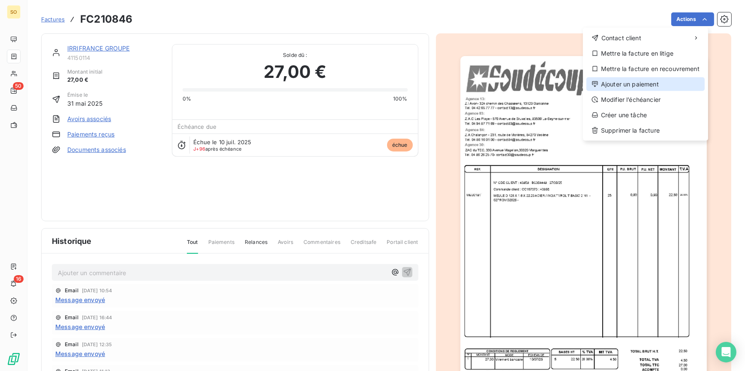
click at [619, 86] on div "Ajouter un paiement" at bounding box center [645, 85] width 118 height 14
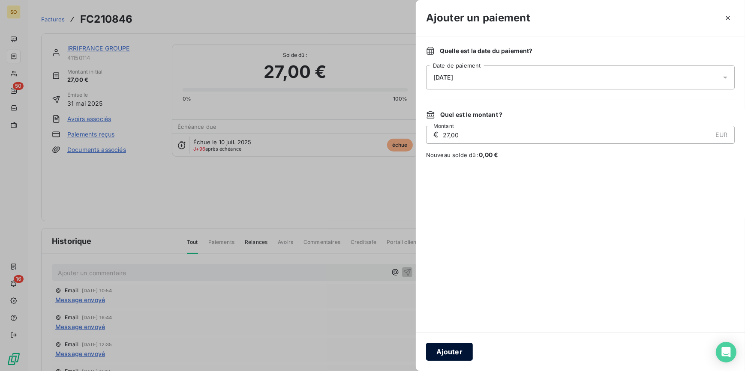
click at [455, 347] on button "Ajouter" at bounding box center [449, 352] width 47 height 18
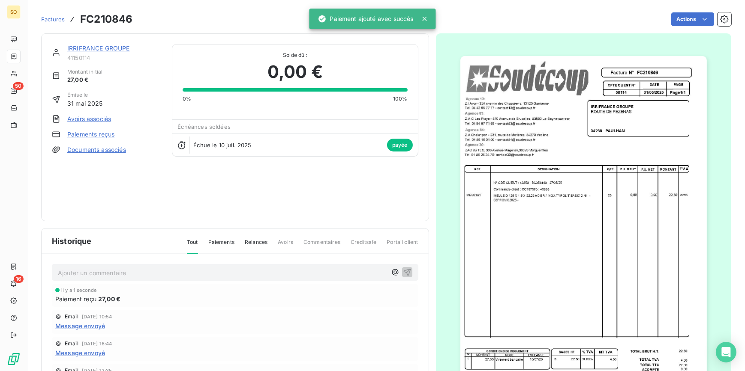
click at [110, 50] on link "IRRIFRANCE GROUPE" at bounding box center [98, 48] width 63 height 7
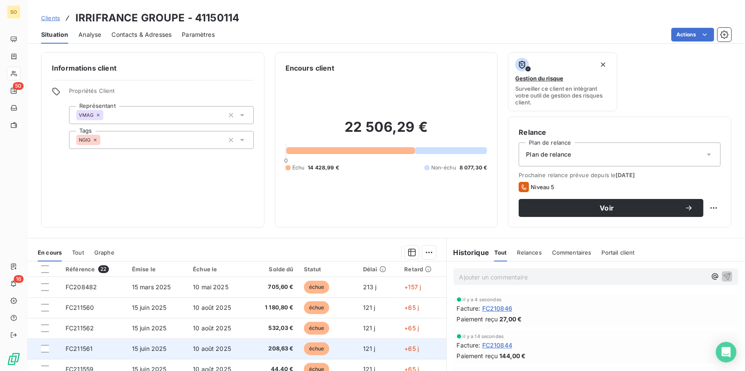
click at [313, 349] on span "échue" at bounding box center [317, 349] width 26 height 13
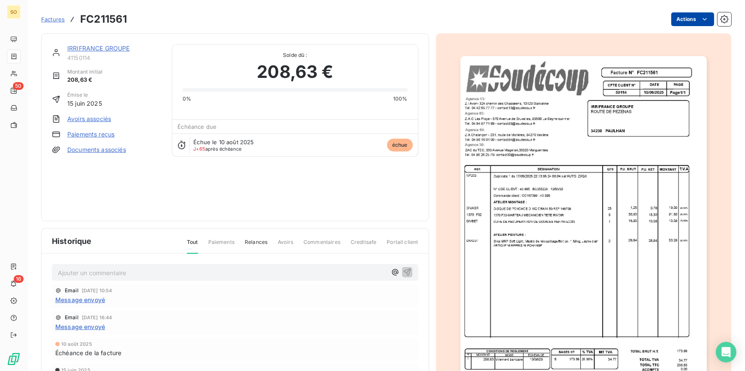
click at [677, 19] on html "SO 50 16 Factures FC211561 Actions IRRIFRANCE GROUPE 41150114 Montant initial 2…" at bounding box center [372, 185] width 745 height 371
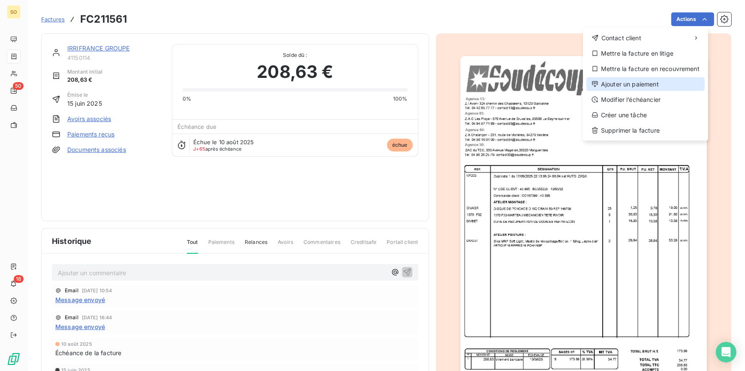
click at [640, 84] on div "Ajouter un paiement" at bounding box center [645, 85] width 118 height 14
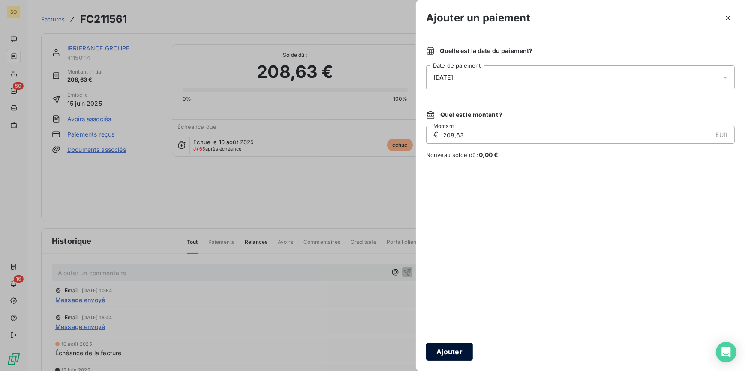
click at [451, 352] on button "Ajouter" at bounding box center [449, 352] width 47 height 18
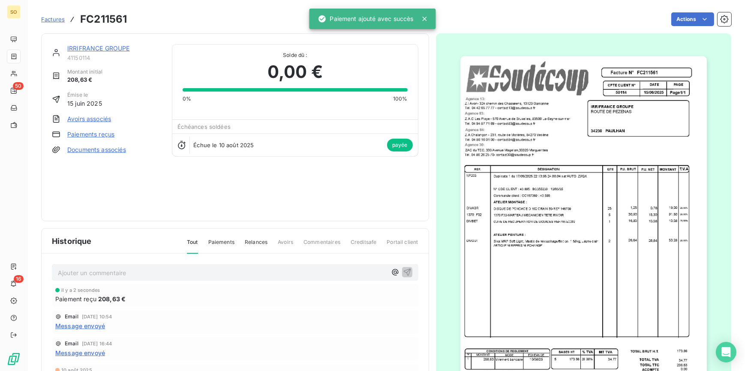
click at [106, 45] on link "IRRIFRANCE GROUPE" at bounding box center [98, 48] width 63 height 7
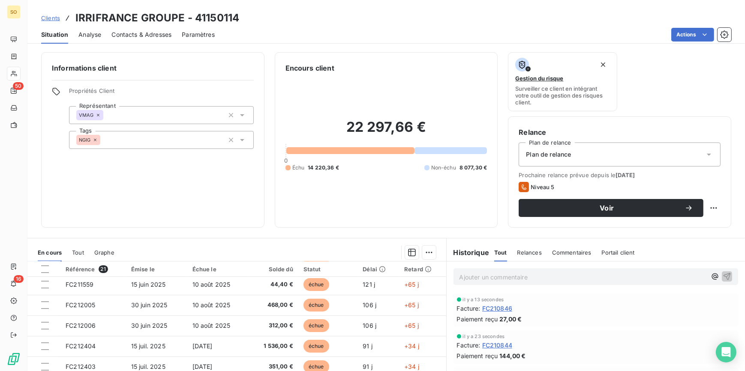
scroll to position [78, 0]
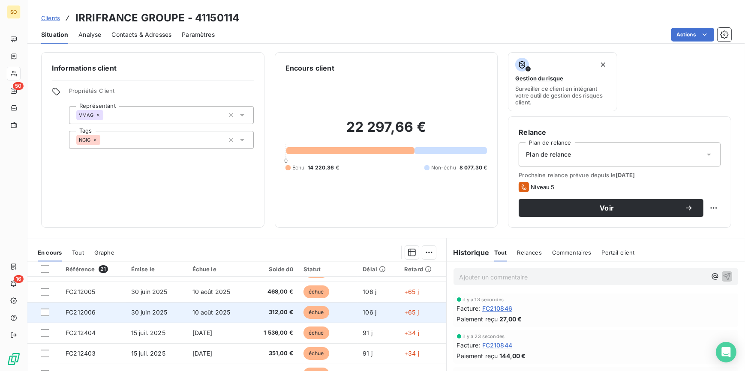
click at [316, 314] on span "échue" at bounding box center [316, 312] width 26 height 13
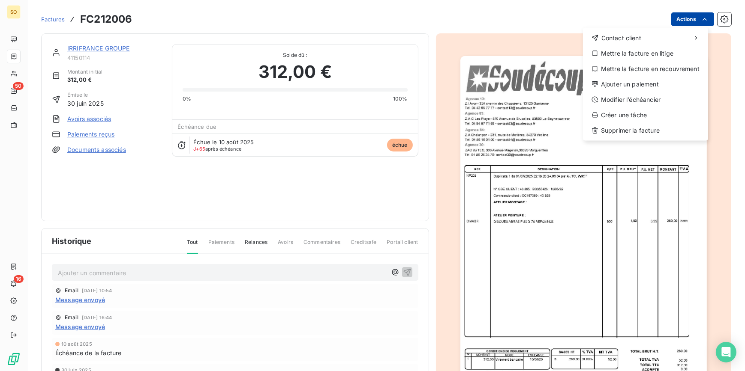
click at [678, 21] on html "SO 50 16 Factures FC212006 Actions Contact client Mettre la facture en litige M…" at bounding box center [372, 185] width 745 height 371
click at [643, 83] on div "Ajouter un paiement" at bounding box center [645, 85] width 118 height 14
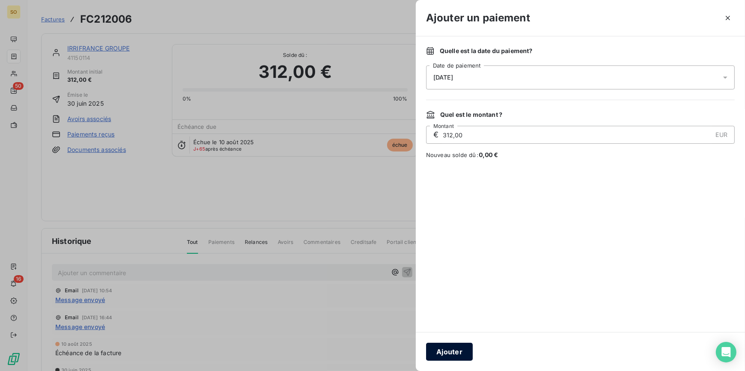
click at [456, 354] on button "Ajouter" at bounding box center [449, 352] width 47 height 18
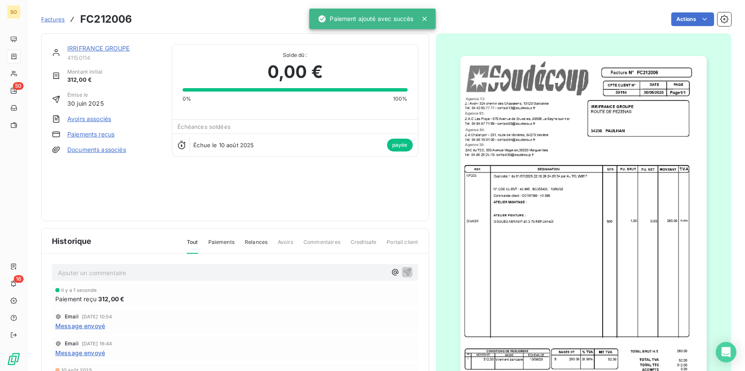
click at [108, 47] on link "IRRIFRANCE GROUPE" at bounding box center [98, 48] width 63 height 7
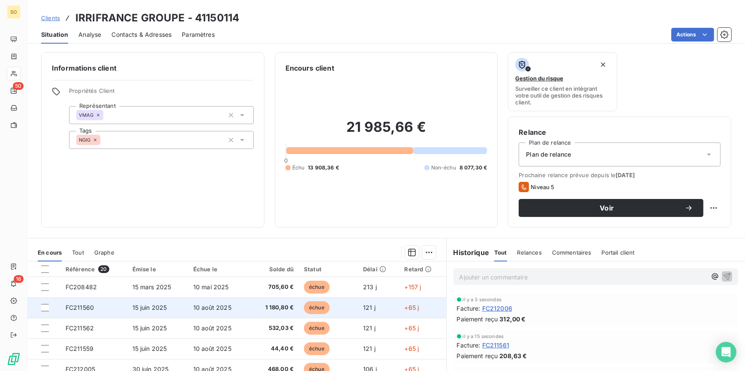
click at [321, 310] on span "échue" at bounding box center [317, 308] width 26 height 13
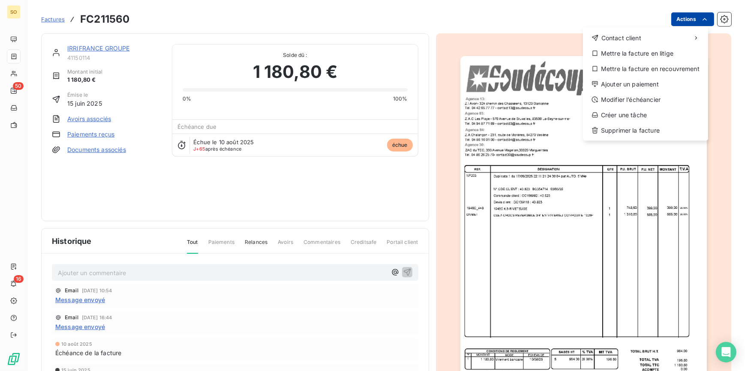
click at [678, 18] on html "SO 50 16 Factures FC211560 Actions Contact client Mettre la facture en litige M…" at bounding box center [372, 185] width 745 height 371
click at [636, 81] on div "Ajouter un paiement" at bounding box center [645, 85] width 118 height 14
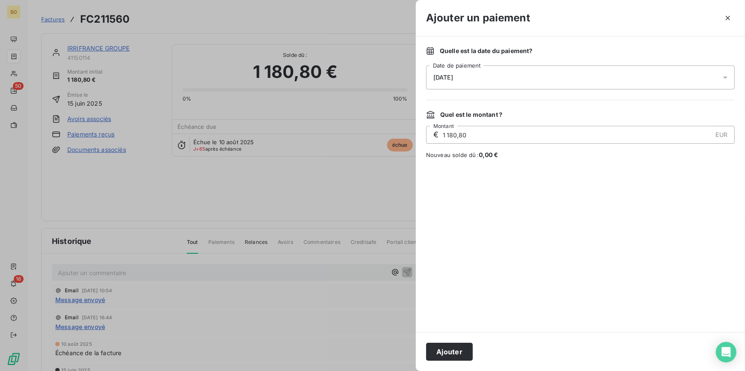
click at [443, 351] on button "Ajouter" at bounding box center [449, 352] width 47 height 18
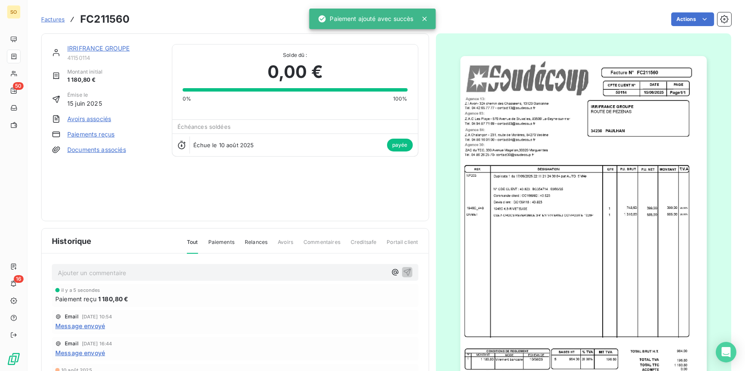
click at [109, 50] on link "IRRIFRANCE GROUPE" at bounding box center [98, 48] width 63 height 7
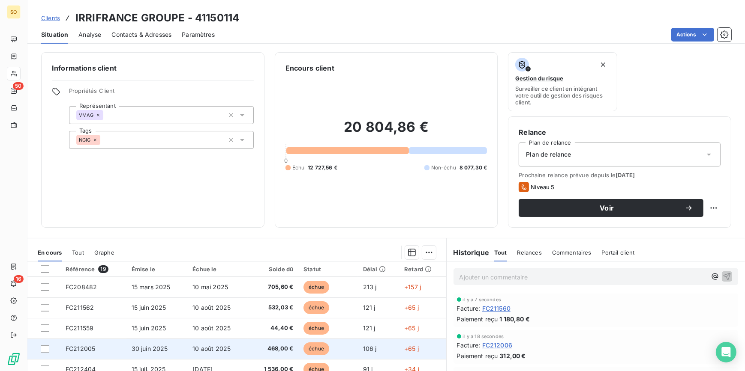
click at [308, 350] on span "échue" at bounding box center [316, 349] width 26 height 13
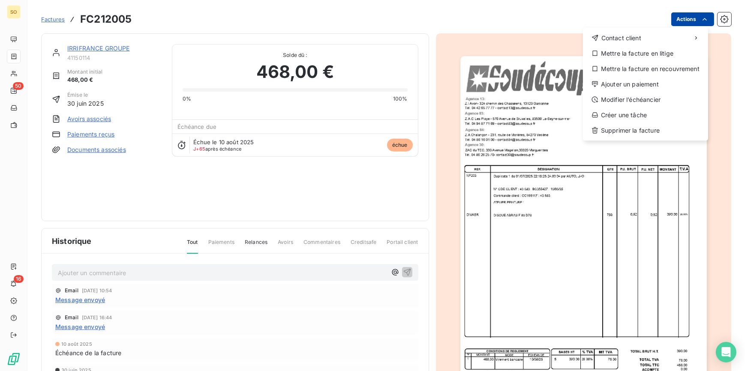
click at [678, 15] on html "SO 50 16 Factures FC212005 Actions Contact client Mettre la facture en litige M…" at bounding box center [372, 185] width 745 height 371
click at [590, 84] on div "Ajouter un paiement" at bounding box center [645, 85] width 118 height 14
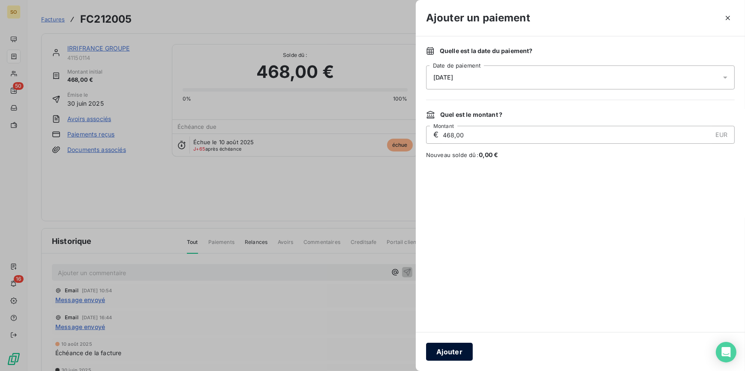
click at [442, 350] on button "Ajouter" at bounding box center [449, 352] width 47 height 18
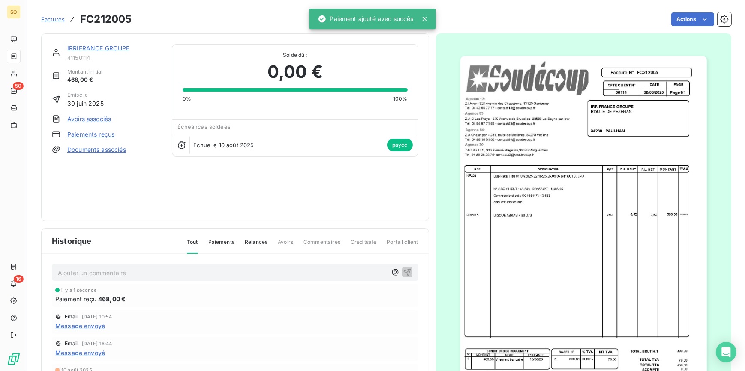
click at [97, 47] on link "IRRIFRANCE GROUPE" at bounding box center [98, 48] width 63 height 7
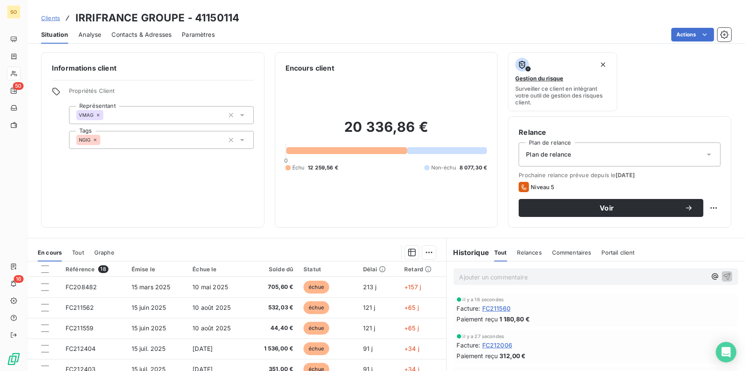
click at [51, 18] on span "Clients" at bounding box center [50, 18] width 19 height 7
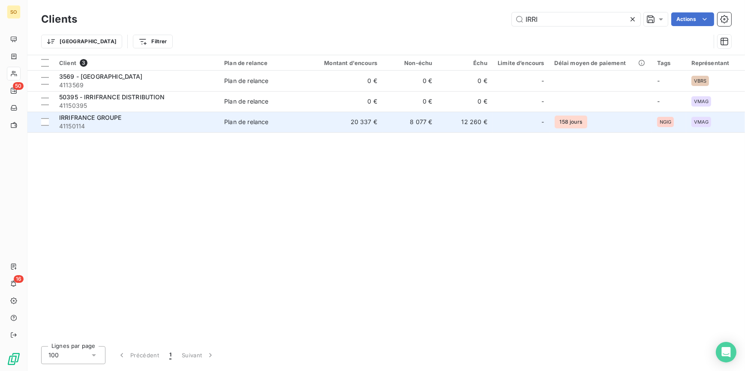
click at [137, 120] on div "IRRIFRANCE GROUPE" at bounding box center [136, 118] width 155 height 9
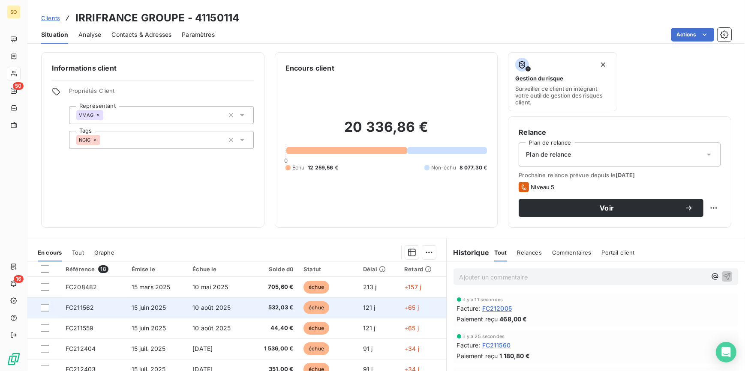
click at [317, 305] on span "échue" at bounding box center [316, 308] width 26 height 13
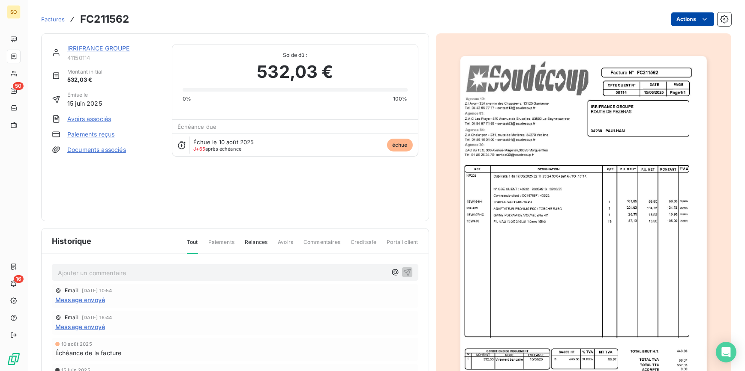
click at [686, 21] on html "SO 50 16 Factures FC211562 Actions IRRIFRANCE GROUPE 41150114 Montant initial 5…" at bounding box center [372, 185] width 745 height 371
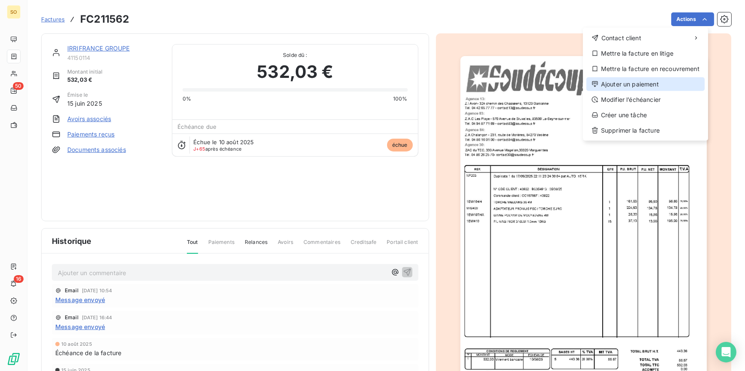
click at [638, 79] on div "Ajouter un paiement" at bounding box center [645, 85] width 118 height 14
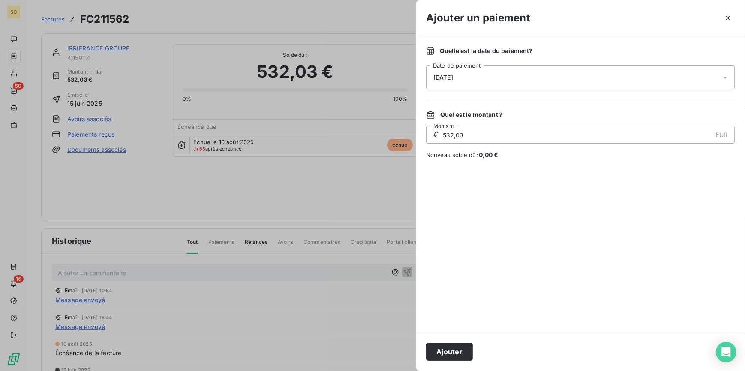
click at [439, 368] on div "Ajouter" at bounding box center [580, 351] width 329 height 39
click at [444, 354] on button "Ajouter" at bounding box center [449, 352] width 47 height 18
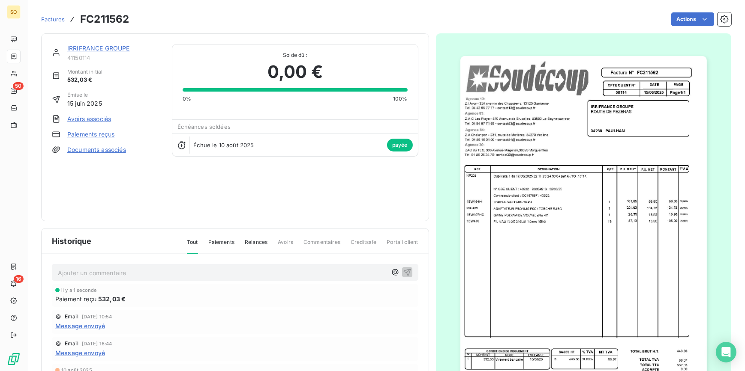
click at [118, 47] on link "IRRIFRANCE GROUPE" at bounding box center [98, 48] width 63 height 7
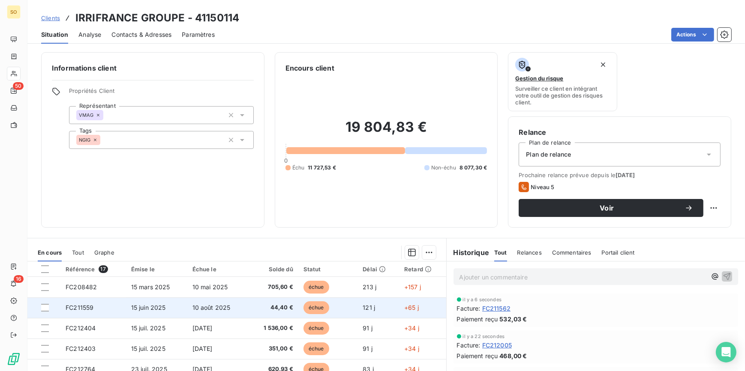
click at [309, 307] on span "échue" at bounding box center [316, 308] width 26 height 13
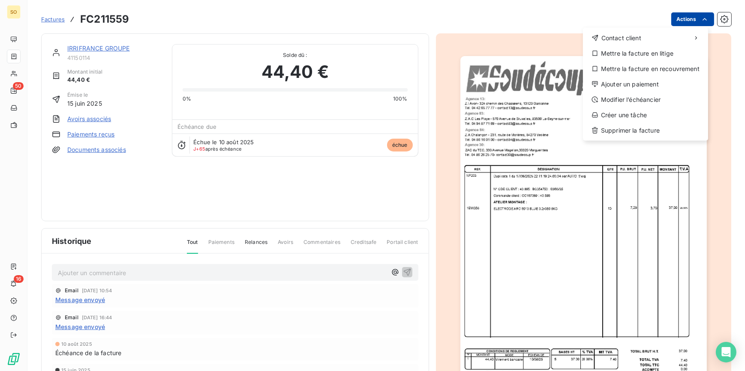
click at [678, 22] on html "SO 50 16 Factures FC211559 Actions Contact client Mettre la facture en litige M…" at bounding box center [372, 185] width 745 height 371
click at [629, 81] on div "Ajouter un paiement" at bounding box center [645, 85] width 118 height 14
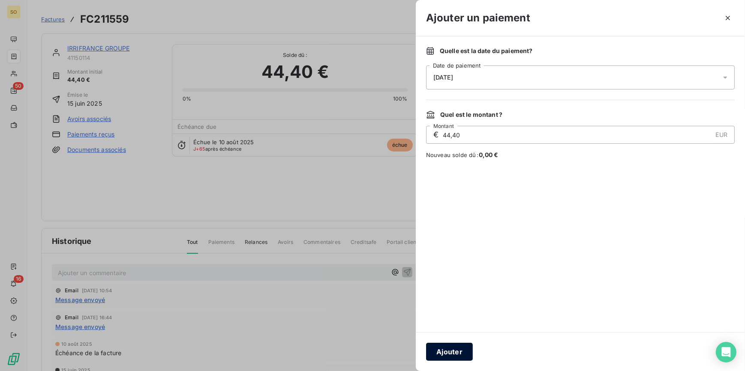
click at [466, 353] on button "Ajouter" at bounding box center [449, 352] width 47 height 18
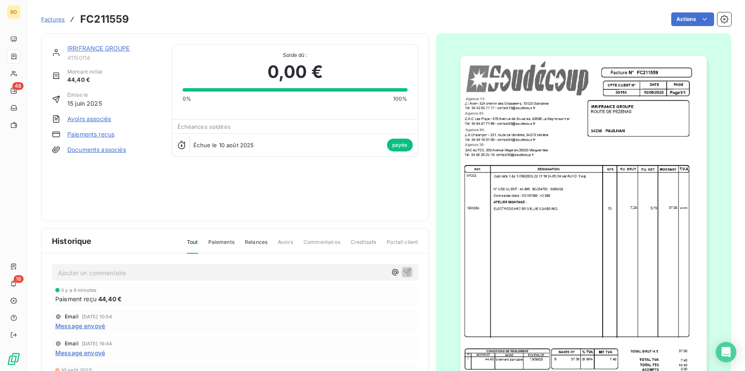
click at [96, 51] on link "IRRIFRANCE GROUPE" at bounding box center [98, 48] width 63 height 7
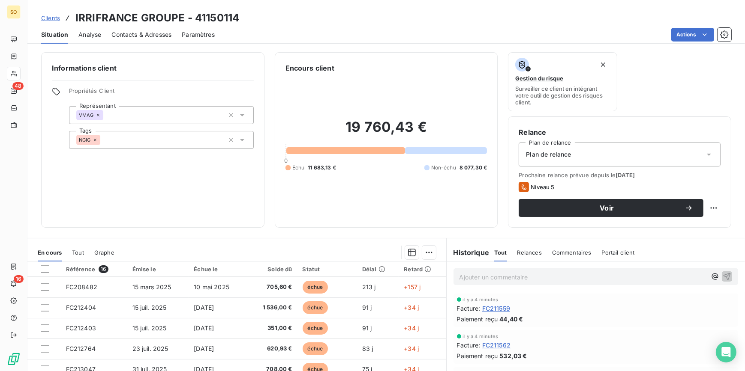
click at [51, 21] on span "Clients" at bounding box center [50, 18] width 19 height 7
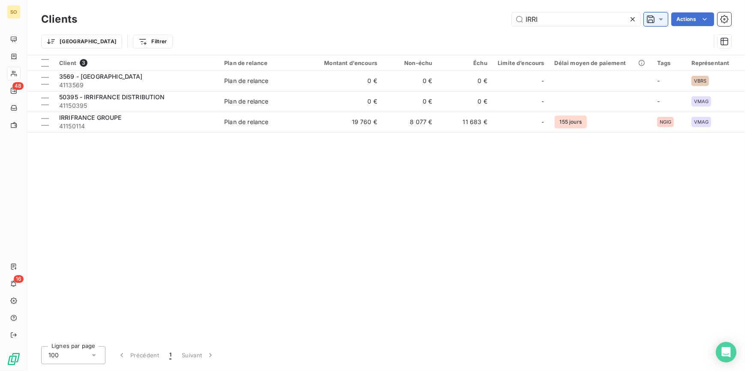
drag, startPoint x: 524, startPoint y: 21, endPoint x: 657, endPoint y: 21, distance: 133.2
click at [590, 21] on input "IRRI" at bounding box center [576, 19] width 129 height 14
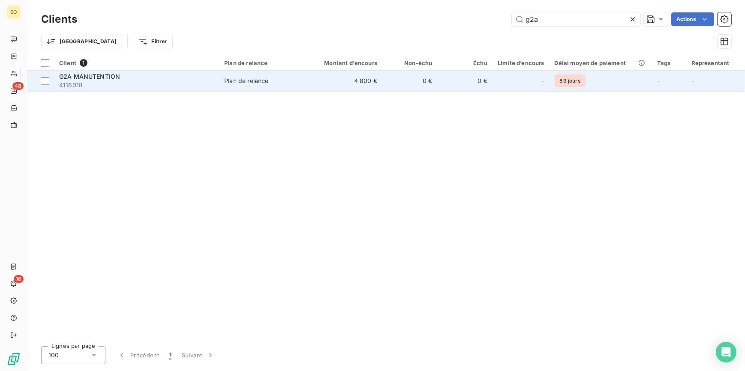
type input "g2a"
click at [365, 74] on td "4 800 €" at bounding box center [345, 81] width 74 height 21
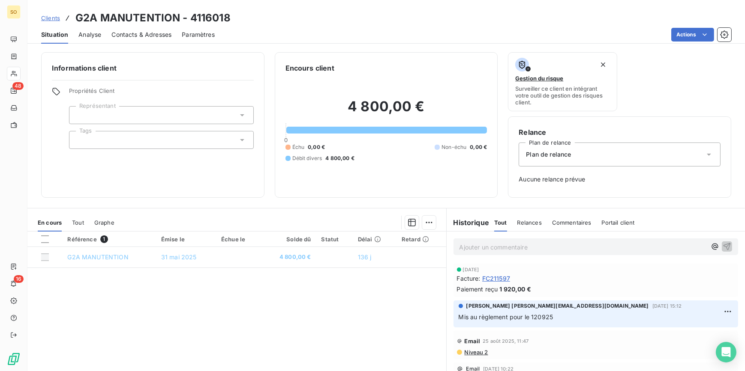
click at [150, 34] on span "Contacts & Adresses" at bounding box center [141, 34] width 60 height 9
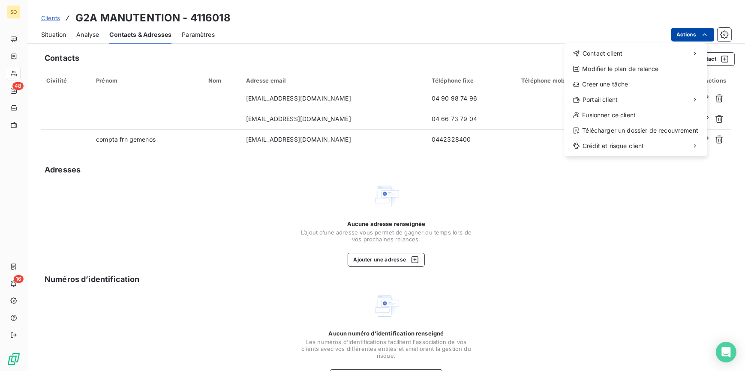
click at [679, 32] on html "SO 48 16 Clients G2A MANUTENTION - 4116018 Situation Analyse Contacts & Adresse…" at bounding box center [372, 185] width 745 height 371
click at [516, 24] on html "SO 48 16 Clients G2A MANUTENTION - 4116018 Situation Analyse Contacts & Adresse…" at bounding box center [372, 185] width 745 height 371
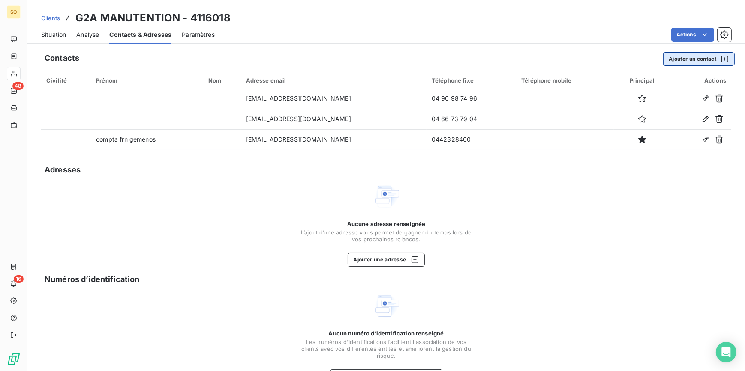
click at [677, 56] on button "Ajouter un contact" at bounding box center [699, 59] width 72 height 14
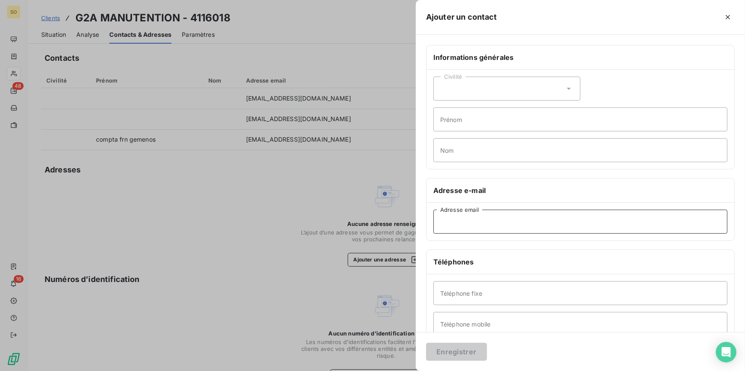
click at [465, 224] on input "Adresse email" at bounding box center [580, 222] width 294 height 24
paste input "[EMAIL_ADDRESS][DOMAIN_NAME]"
type input "[EMAIL_ADDRESS][DOMAIN_NAME]"
click at [522, 291] on input "Téléphone fixe" at bounding box center [580, 293] width 294 height 24
paste input "04 66 73 79 04"
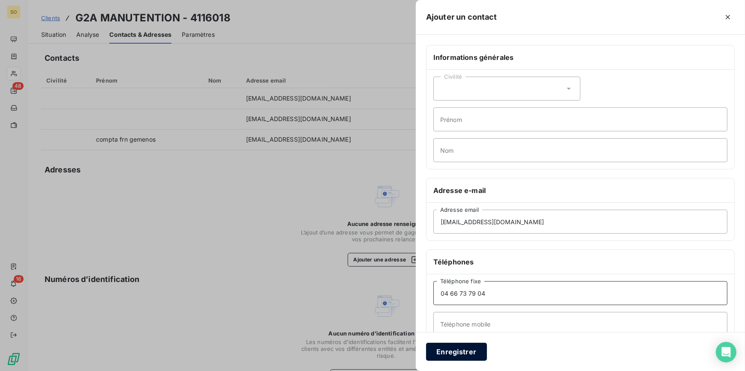
type input "04 66 73 79 04"
click at [470, 347] on button "Enregistrer" at bounding box center [456, 352] width 61 height 18
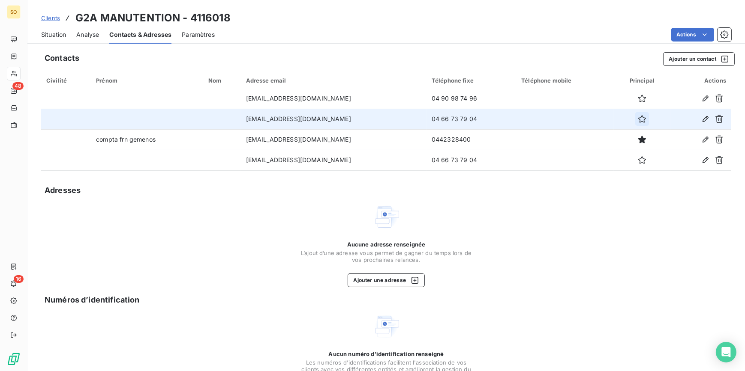
click at [638, 120] on icon "button" at bounding box center [642, 119] width 9 height 9
click at [669, 59] on button "Ajouter un contact" at bounding box center [699, 59] width 72 height 14
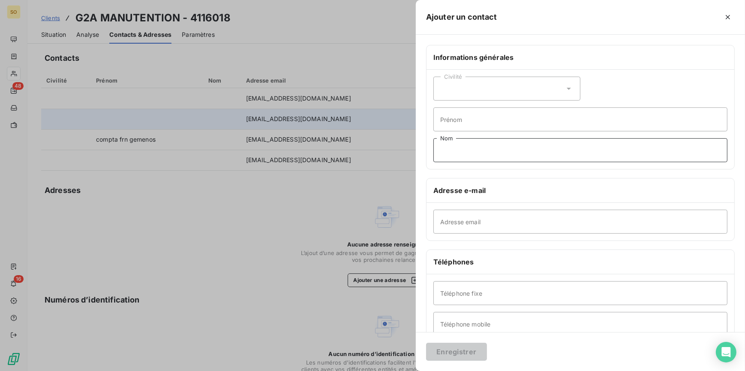
click at [460, 152] on input "Nom" at bounding box center [580, 150] width 294 height 24
type input "comptable"
click at [464, 301] on input "Téléphone fixe" at bounding box center [580, 293] width 294 height 24
click at [449, 223] on input "Adresse email" at bounding box center [580, 222] width 294 height 24
paste input "[EMAIL_ADDRESS][DOMAIN_NAME]"
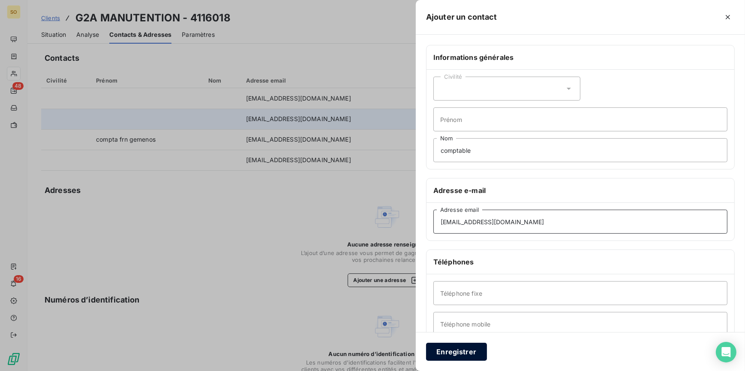
type input "[EMAIL_ADDRESS][DOMAIN_NAME]"
click at [456, 349] on button "Enregistrer" at bounding box center [456, 352] width 61 height 18
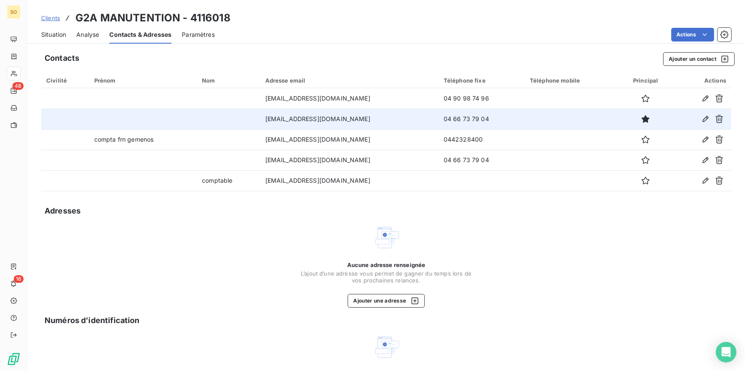
click at [52, 17] on span "Clients" at bounding box center [50, 18] width 19 height 7
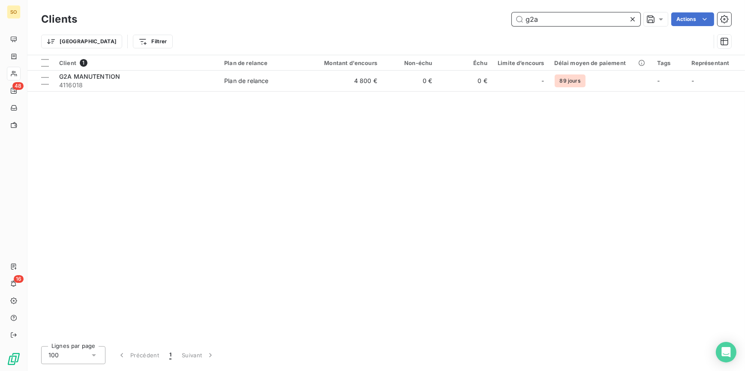
drag, startPoint x: 521, startPoint y: 17, endPoint x: 588, endPoint y: 13, distance: 66.9
click at [587, 14] on input "g2a" at bounding box center [576, 19] width 129 height 14
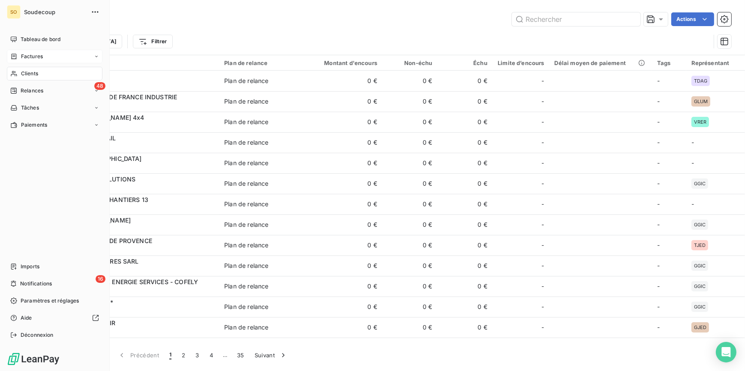
click at [33, 58] on span "Factures" at bounding box center [32, 57] width 22 height 8
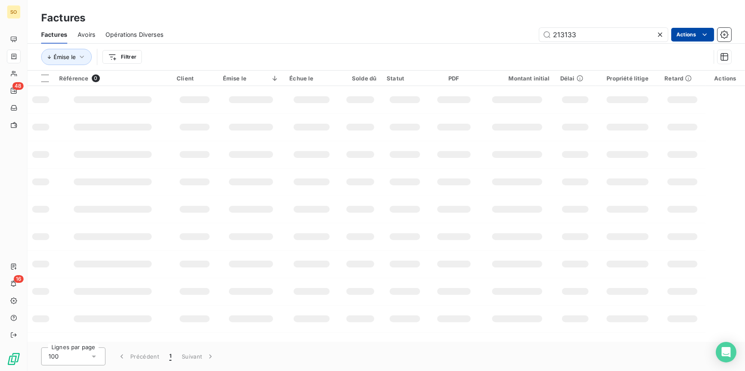
drag, startPoint x: 565, startPoint y: 34, endPoint x: 702, endPoint y: 32, distance: 137.1
click at [614, 34] on input "213133" at bounding box center [603, 35] width 129 height 14
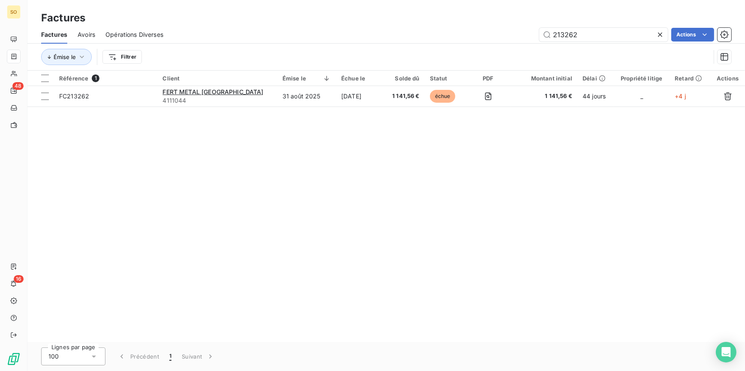
type input "213262"
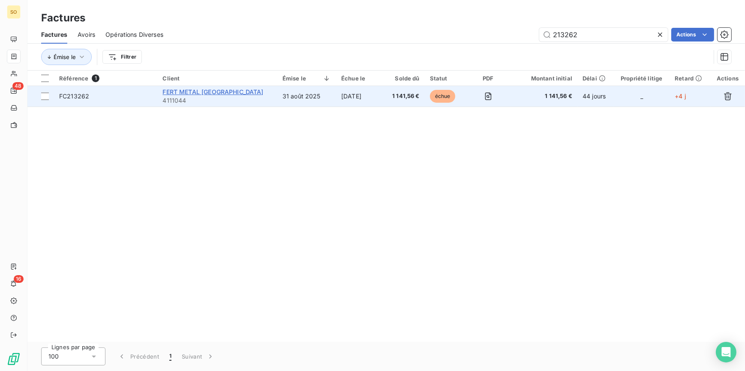
click at [223, 93] on span "FERT METAL [GEOGRAPHIC_DATA]" at bounding box center [212, 91] width 101 height 7
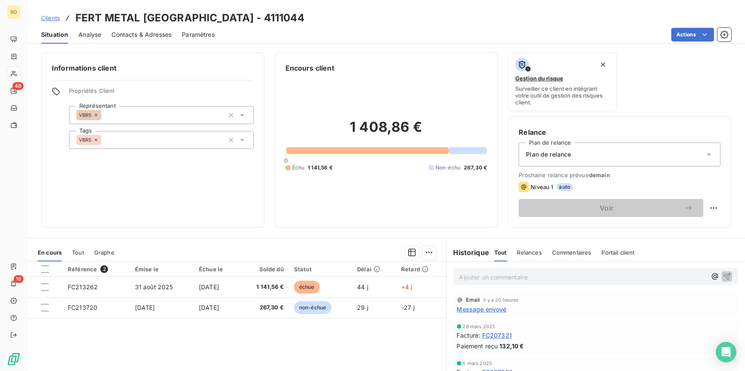
click at [160, 34] on span "Contacts & Adresses" at bounding box center [141, 34] width 60 height 9
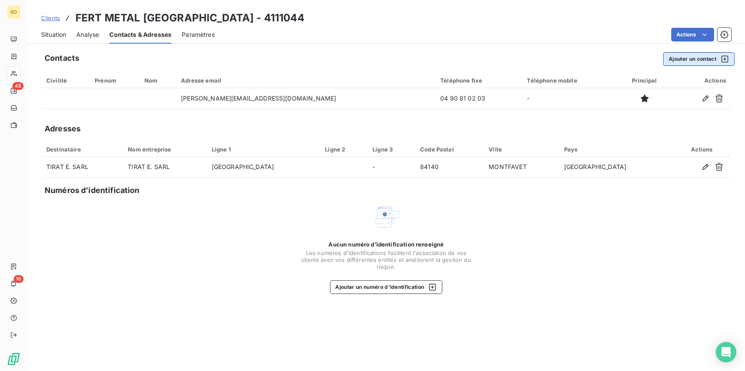
click at [704, 63] on button "Ajouter un contact" at bounding box center [699, 59] width 72 height 14
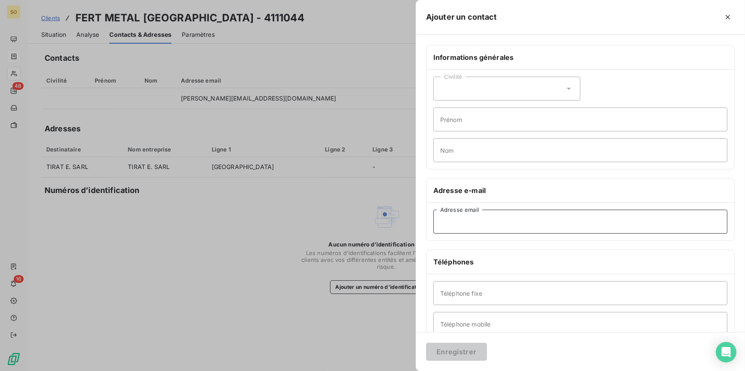
click at [527, 217] on input "Adresse email" at bounding box center [580, 222] width 294 height 24
paste input "[EMAIL_ADDRESS][DOMAIN_NAME]"
type input "[EMAIL_ADDRESS][DOMAIN_NAME]"
click at [474, 154] on input "Nom" at bounding box center [580, 150] width 294 height 24
type input "fact et relances"
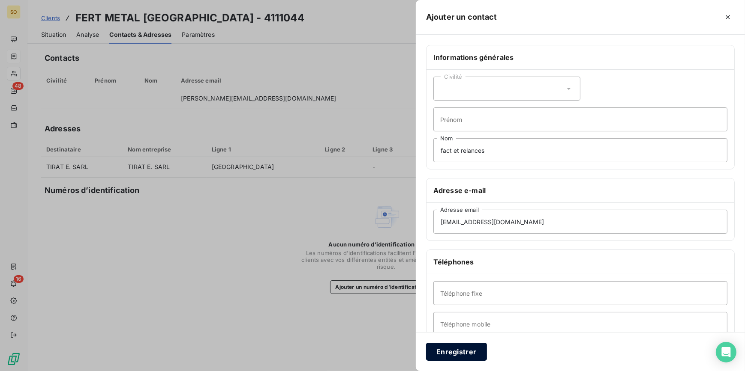
click at [458, 354] on button "Enregistrer" at bounding box center [456, 352] width 61 height 18
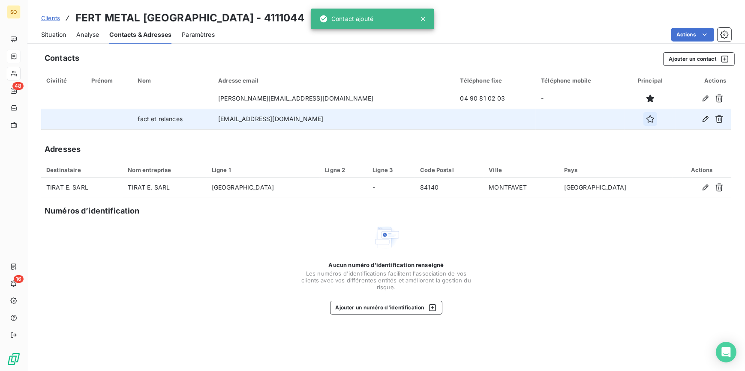
click at [646, 120] on icon "button" at bounding box center [650, 119] width 9 height 9
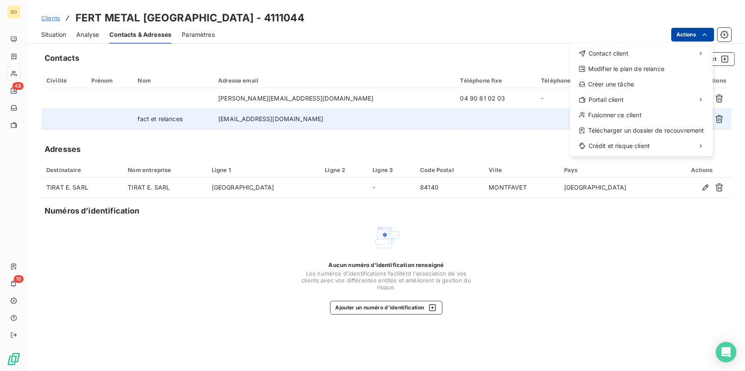
click at [681, 33] on html "SO 48 16 Clients FERT METAL [GEOGRAPHIC_DATA] - 4111044 Situation Analyse Conta…" at bounding box center [372, 185] width 745 height 371
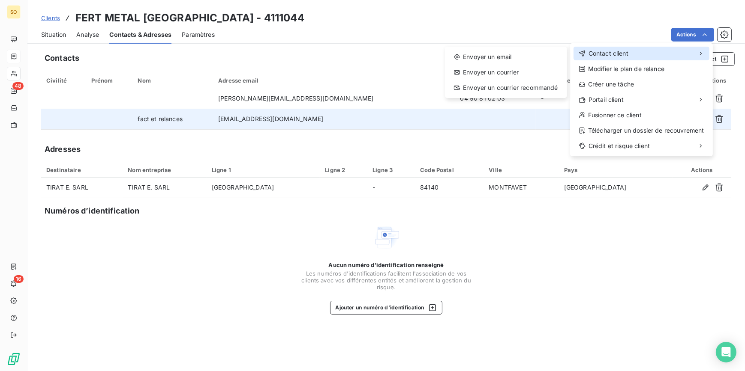
click at [638, 51] on div "Contact client" at bounding box center [641, 54] width 136 height 14
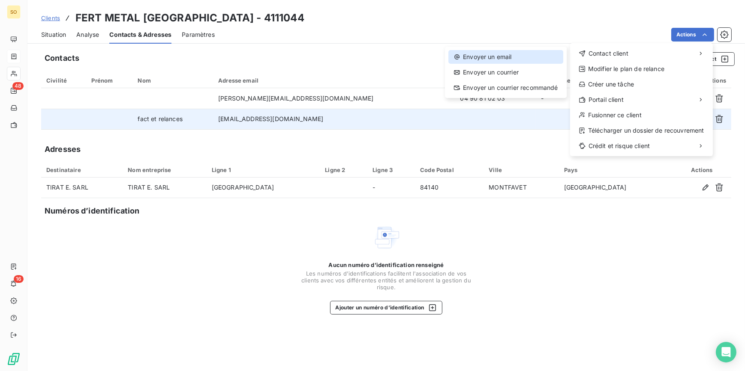
click at [540, 54] on div "Envoyer un email" at bounding box center [505, 57] width 115 height 14
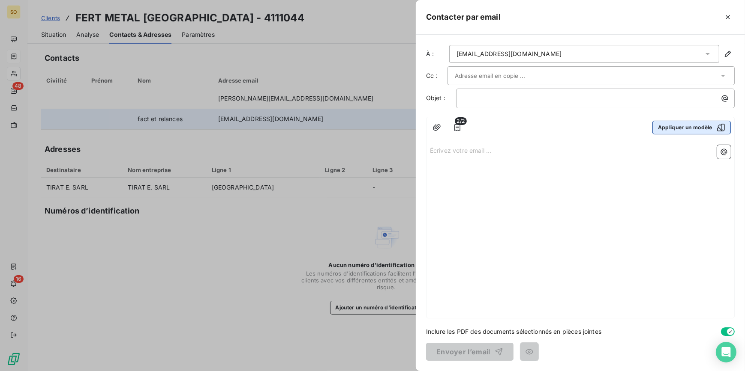
click at [671, 128] on button "Appliquer un modèle" at bounding box center [691, 128] width 78 height 14
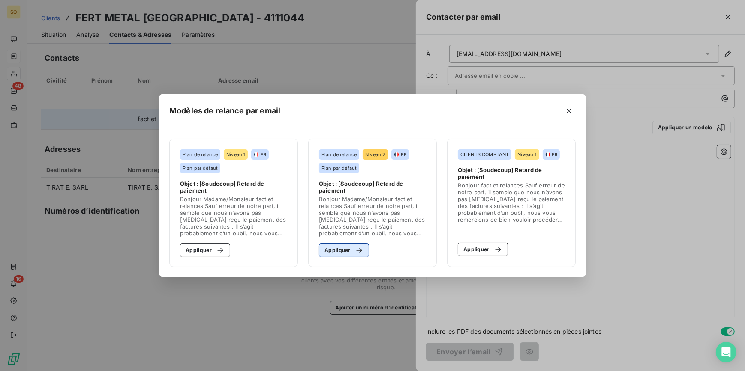
click at [353, 248] on div "button" at bounding box center [356, 250] width 13 height 9
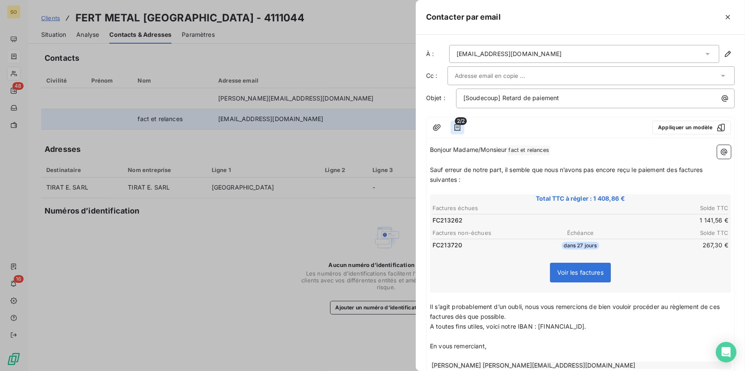
click at [458, 128] on icon "button" at bounding box center [457, 127] width 9 height 9
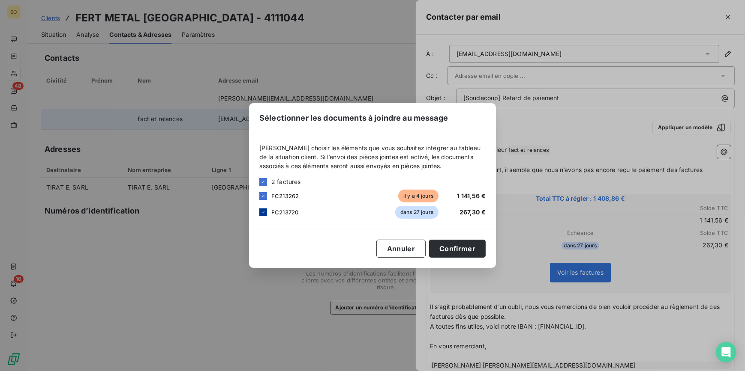
click at [265, 213] on icon at bounding box center [262, 212] width 5 height 5
click at [452, 245] on button "Confirmer" at bounding box center [457, 249] width 57 height 18
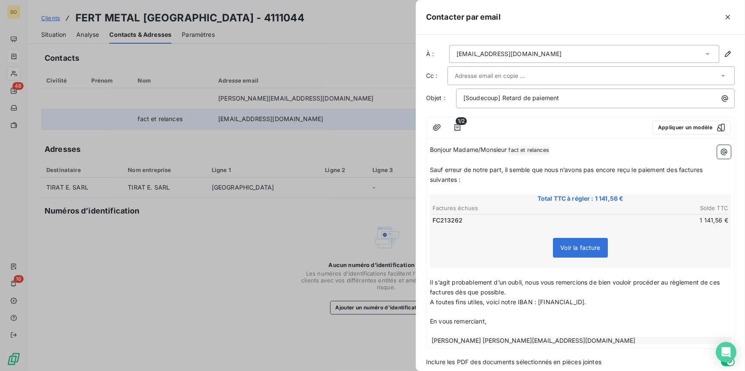
click at [525, 150] on span "fact et relances ﻿" at bounding box center [528, 151] width 43 height 10
click at [678, 171] on span "Sauf erreur de notre part, il semble que nous n’avons pas encore reçu le paieme…" at bounding box center [567, 174] width 274 height 17
click at [706, 172] on span "Sauf erreur de notre part, il semble que nous n’avons pas encore reçu le paieme…" at bounding box center [569, 174] width 278 height 17
click at [451, 296] on p "Il s’agit probablement d’un oubli, nous vous remercions de bien vouloir procéde…" at bounding box center [580, 288] width 301 height 20
click at [720, 283] on span "Il s’agit probablement d’un oubli, nous vous remercions de bien vouloir procéde…" at bounding box center [575, 286] width 291 height 17
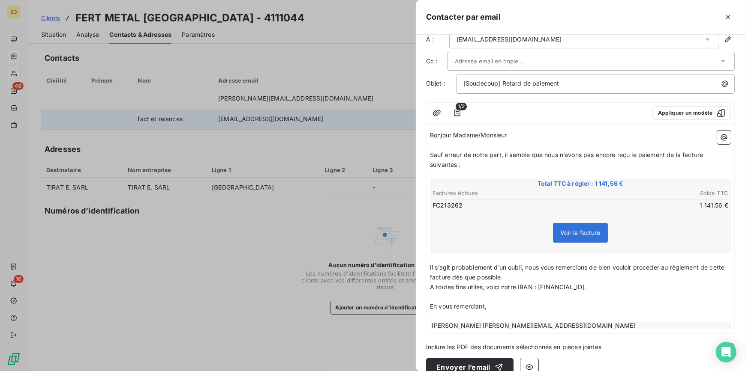
scroll to position [29, 0]
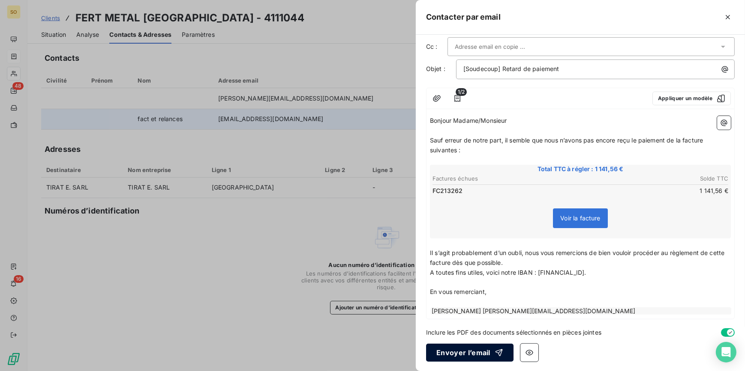
click at [474, 350] on button "Envoyer l’email" at bounding box center [469, 353] width 87 height 18
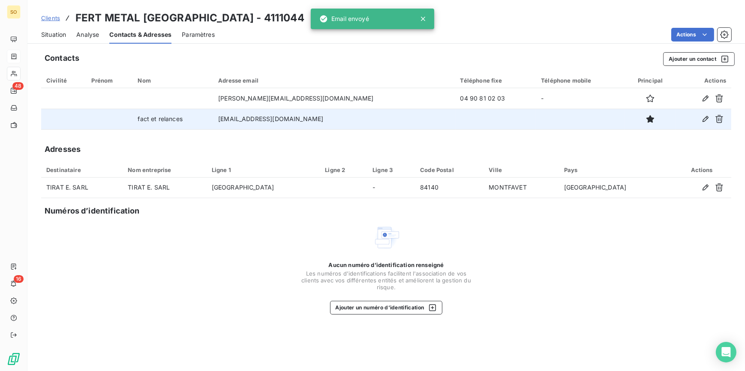
click at [60, 18] on div "Clients FERT METAL [GEOGRAPHIC_DATA] - 4111044" at bounding box center [172, 17] width 263 height 15
click at [48, 17] on span "Clients" at bounding box center [50, 18] width 19 height 7
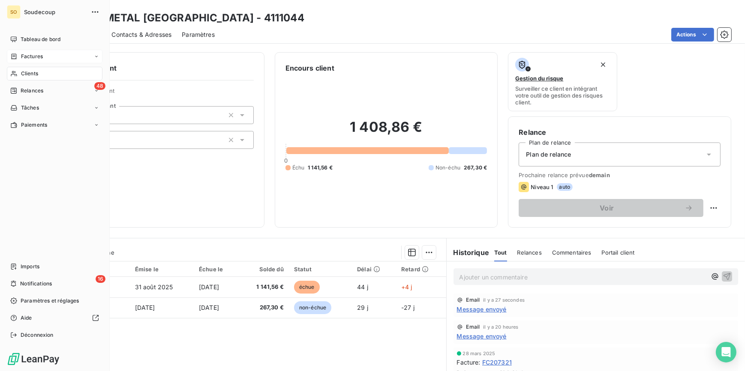
click at [25, 56] on span "Factures" at bounding box center [32, 57] width 22 height 8
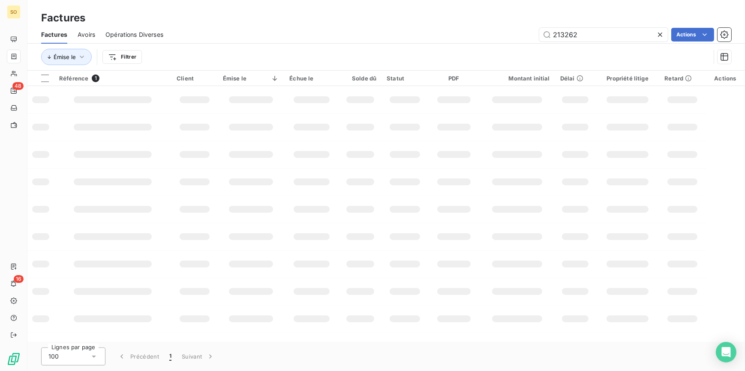
drag, startPoint x: 557, startPoint y: 35, endPoint x: 745, endPoint y: 44, distance: 187.9
click at [744, 44] on html "SO 48 16 Factures Factures Avoirs Opérations Diverses 213262 Actions Émise le F…" at bounding box center [372, 185] width 745 height 371
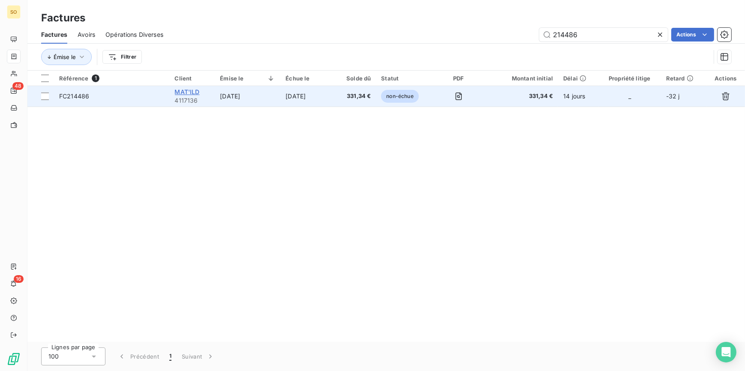
type input "214486"
click at [183, 88] on span "MAT'ILD" at bounding box center [187, 91] width 25 height 7
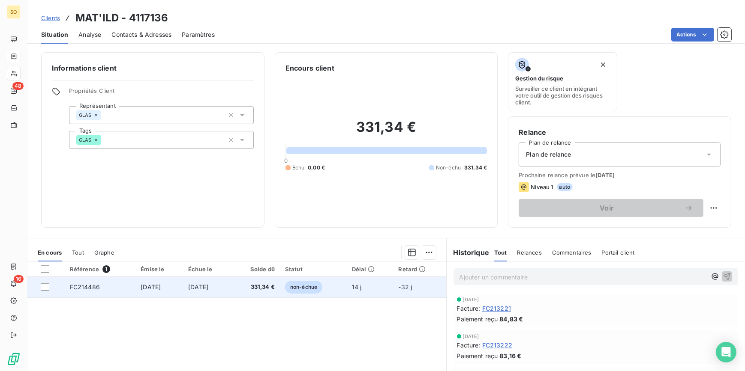
click at [311, 290] on span "non-échue" at bounding box center [303, 287] width 37 height 13
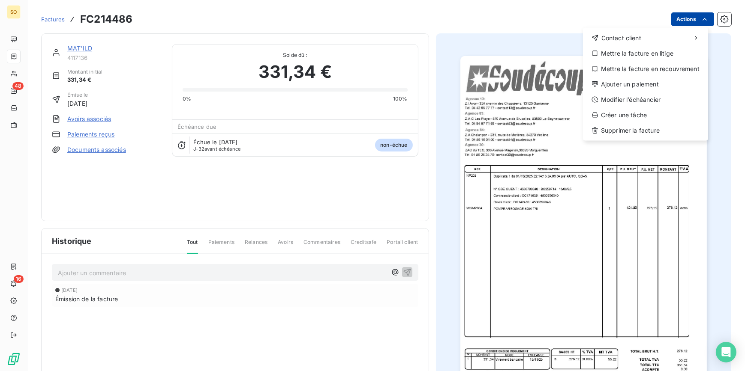
click at [690, 15] on html "SO 48 16 Factures FC214486 Actions Contact client Mettre la facture en litige M…" at bounding box center [372, 185] width 745 height 371
click at [626, 81] on div "Ajouter un paiement" at bounding box center [645, 85] width 118 height 14
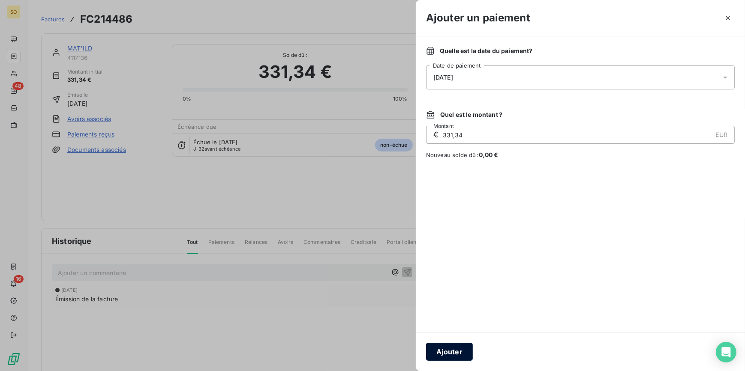
click at [449, 353] on button "Ajouter" at bounding box center [449, 352] width 47 height 18
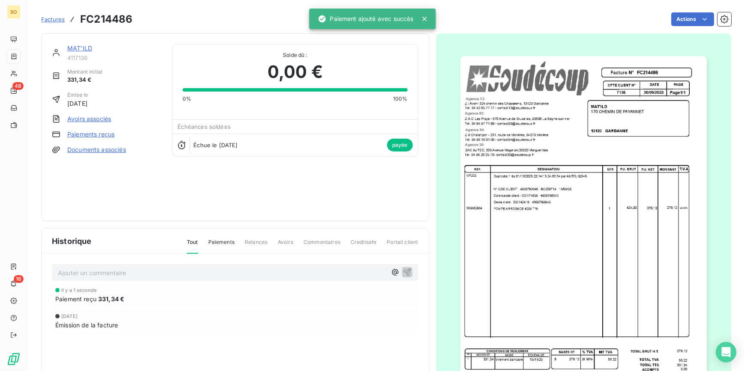
click at [83, 50] on link "MAT'ILD" at bounding box center [79, 48] width 25 height 7
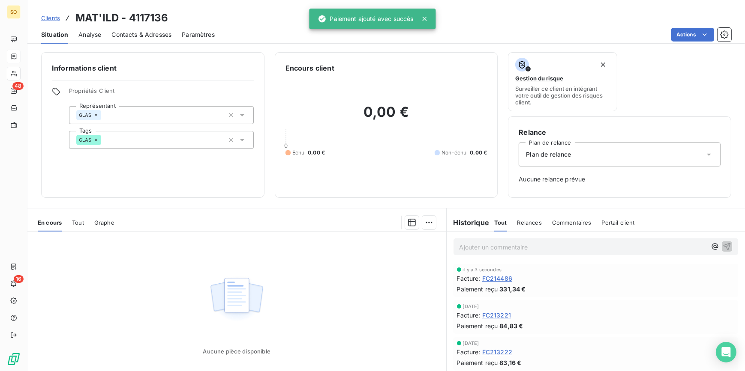
click at [502, 248] on p "Ajouter un commentaire ﻿" at bounding box center [582, 247] width 247 height 11
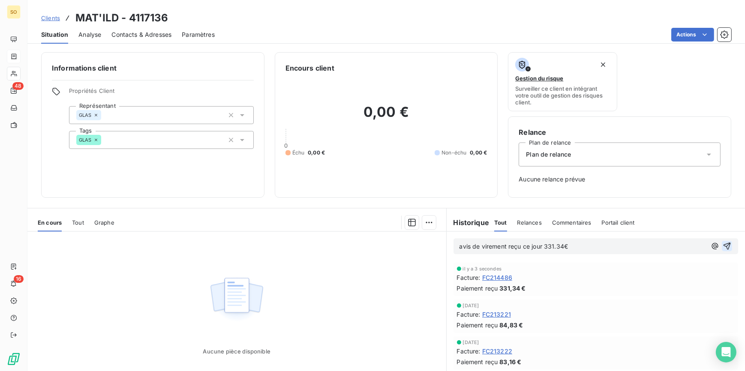
click at [722, 246] on icon "button" at bounding box center [726, 246] width 9 height 9
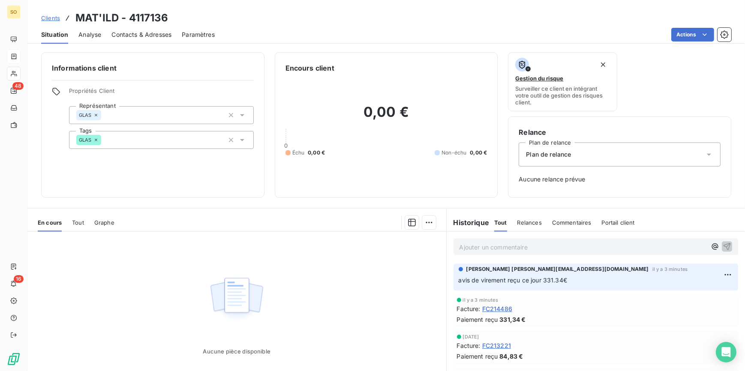
click at [48, 15] on span "Clients" at bounding box center [50, 18] width 19 height 7
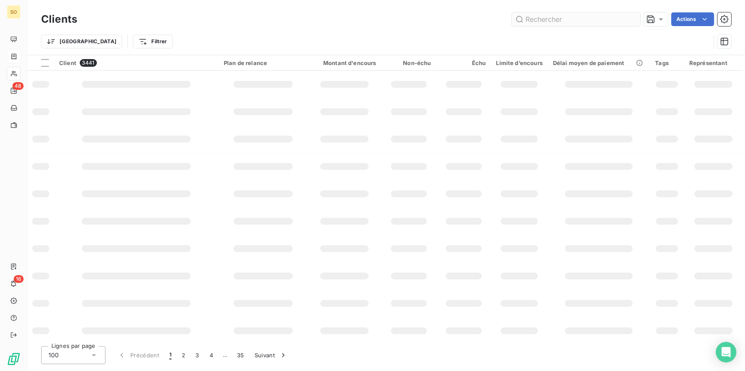
click at [526, 20] on input "text" at bounding box center [576, 19] width 129 height 14
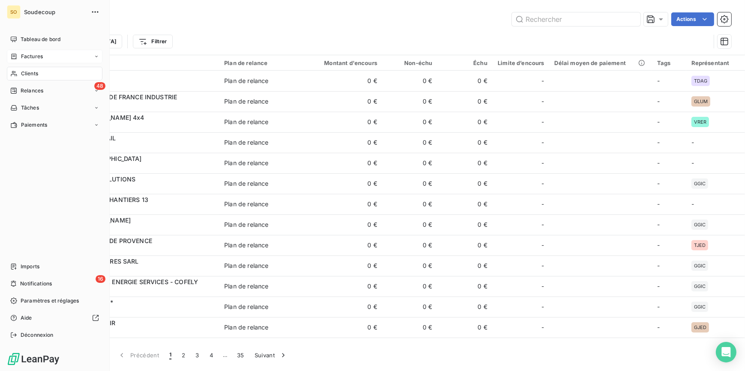
click at [21, 56] on span "Factures" at bounding box center [32, 57] width 22 height 8
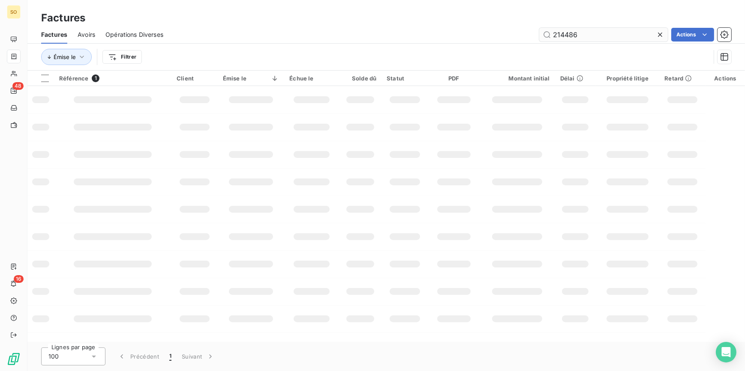
drag, startPoint x: 561, startPoint y: 34, endPoint x: 732, endPoint y: 47, distance: 171.4
click at [625, 41] on input "214486" at bounding box center [603, 35] width 129 height 14
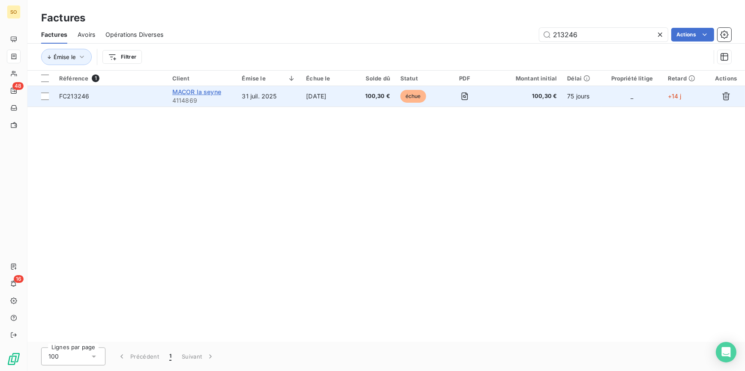
type input "213246"
click at [214, 94] on span "MACOR la seyne" at bounding box center [196, 91] width 49 height 7
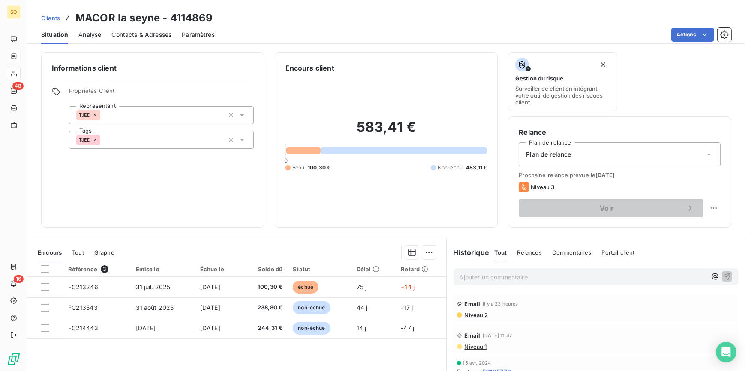
click at [517, 280] on p "Ajouter un commentaire ﻿" at bounding box center [582, 277] width 247 height 11
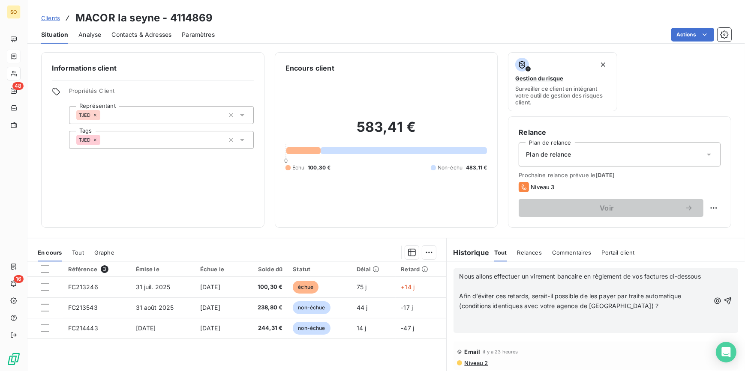
click at [468, 292] on p "﻿" at bounding box center [584, 287] width 251 height 10
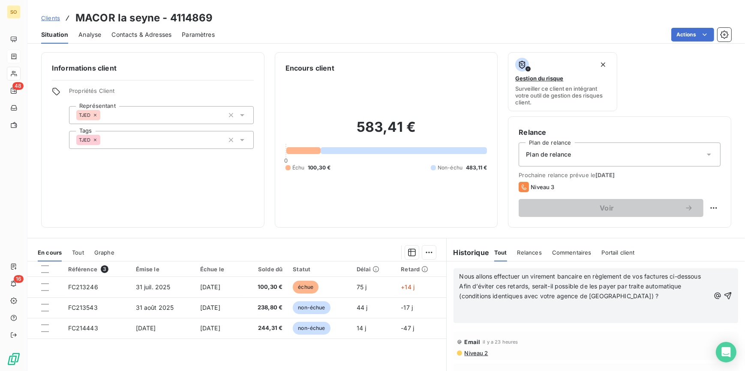
click at [476, 321] on p "﻿" at bounding box center [584, 316] width 251 height 10
click at [470, 311] on p "﻿" at bounding box center [584, 307] width 251 height 10
click at [723, 300] on icon "button" at bounding box center [727, 296] width 9 height 9
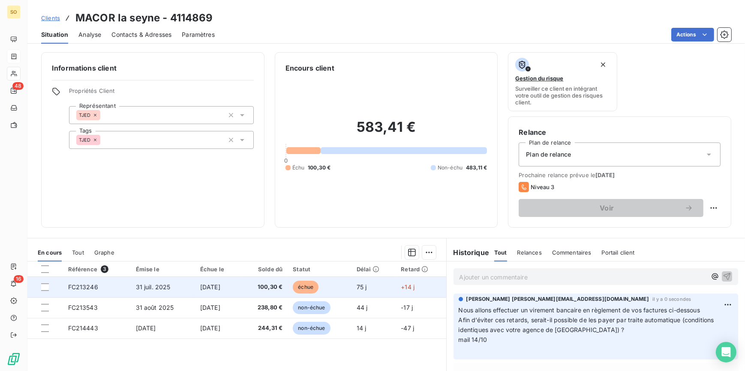
click at [315, 287] on span "échue" at bounding box center [306, 287] width 26 height 13
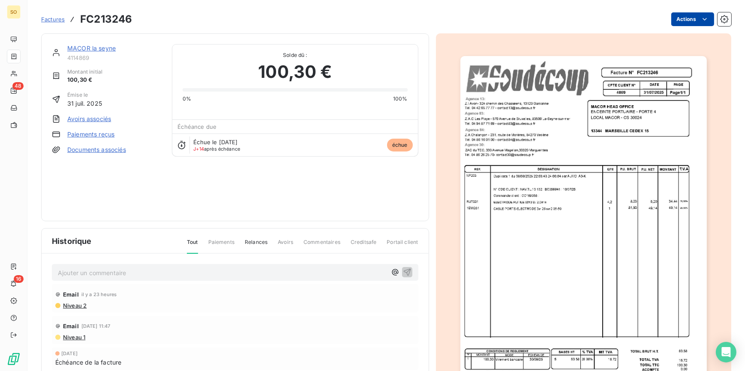
click at [683, 15] on html "SO 48 16 Factures FC213246 Actions MACOR la seyne 4114869 Montant initial 100,3…" at bounding box center [372, 185] width 745 height 371
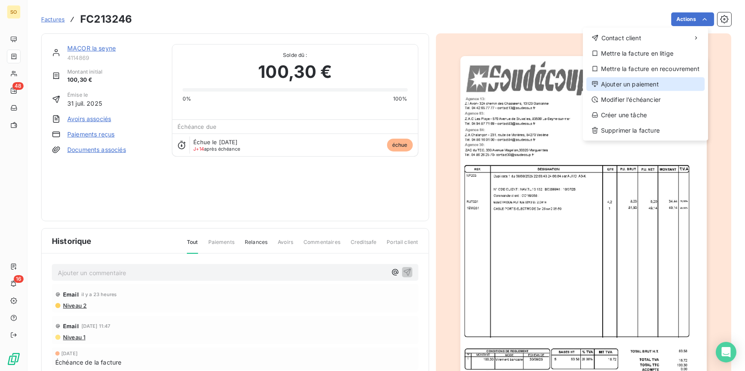
click at [623, 81] on div "Ajouter un paiement" at bounding box center [645, 85] width 118 height 14
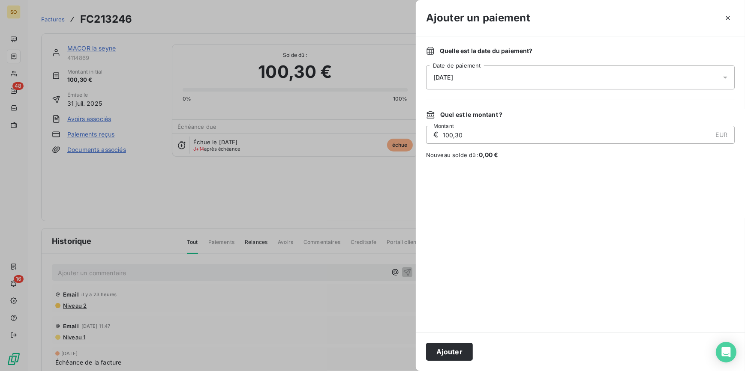
click at [453, 76] on span "[DATE]" at bounding box center [443, 77] width 20 height 7
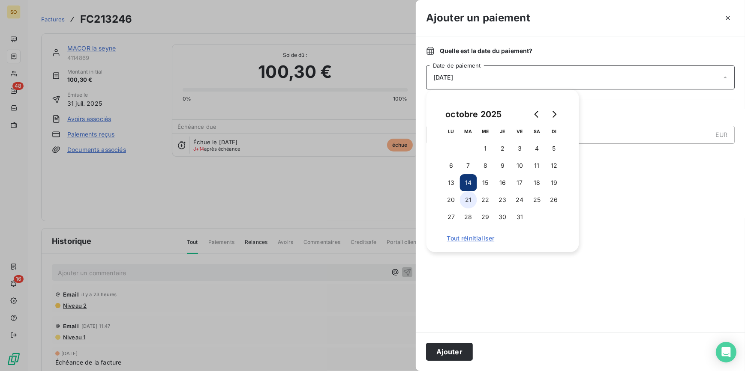
click at [471, 206] on button "21" at bounding box center [468, 200] width 17 height 17
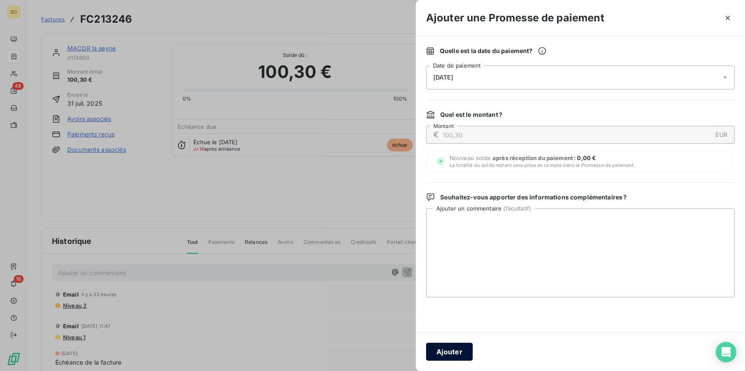
click at [459, 351] on button "Ajouter" at bounding box center [449, 352] width 47 height 18
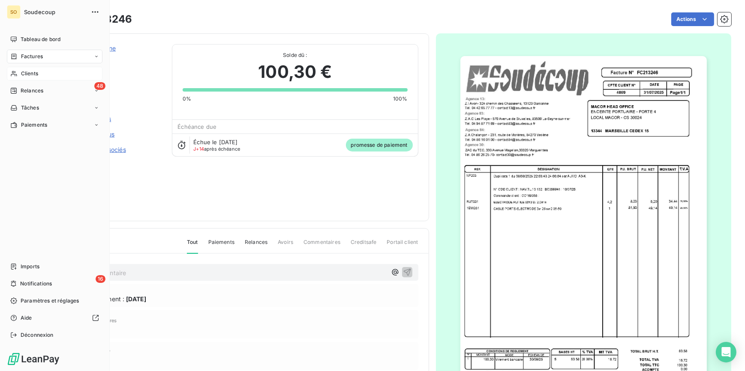
click at [25, 73] on span "Clients" at bounding box center [29, 74] width 17 height 8
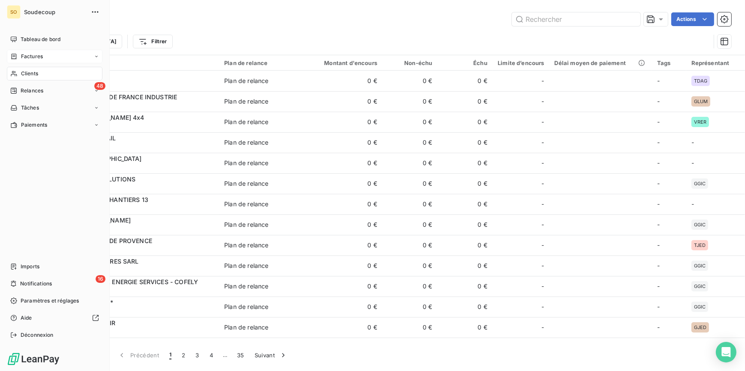
click at [27, 77] on span "Clients" at bounding box center [29, 74] width 17 height 8
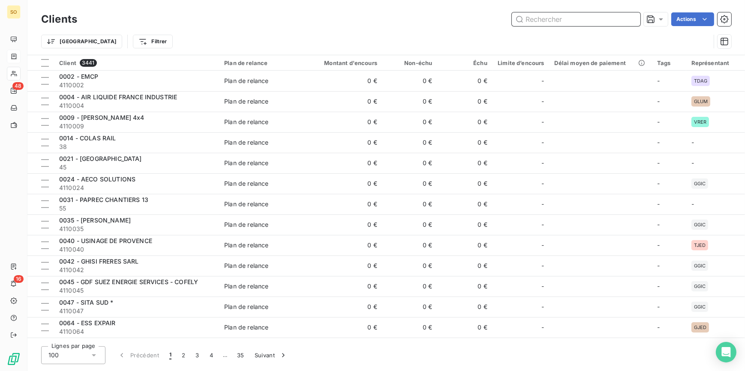
click at [546, 18] on input "text" at bounding box center [576, 19] width 129 height 14
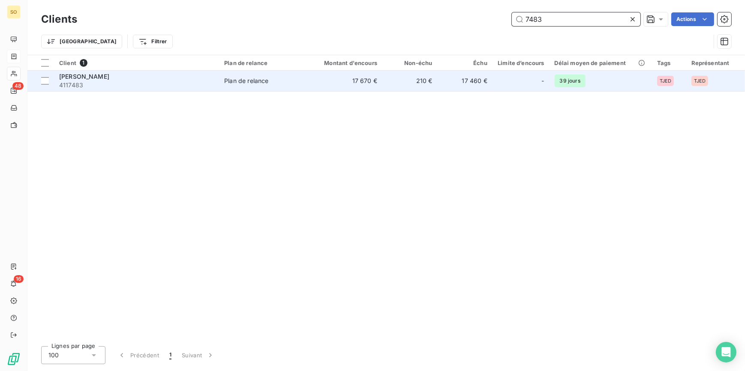
type input "7483"
click at [402, 73] on td "210 €" at bounding box center [409, 81] width 55 height 21
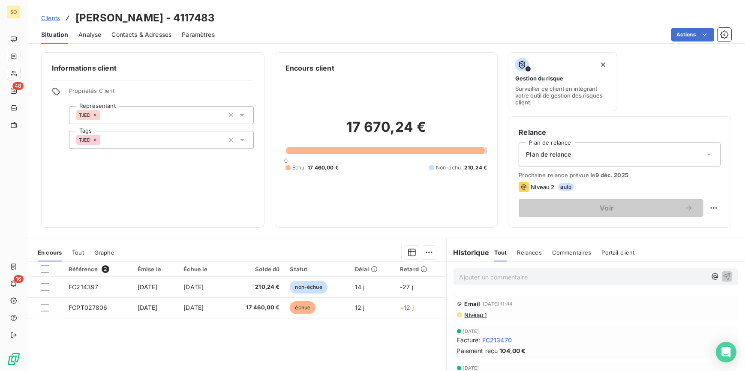
click at [124, 32] on span "Contacts & Adresses" at bounding box center [141, 34] width 60 height 9
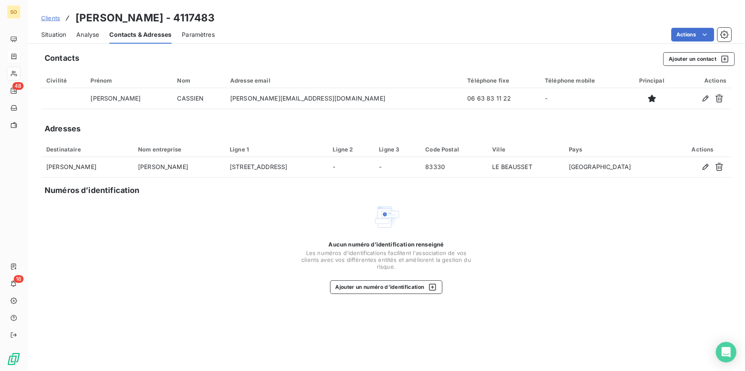
click at [54, 34] on span "Situation" at bounding box center [53, 34] width 25 height 9
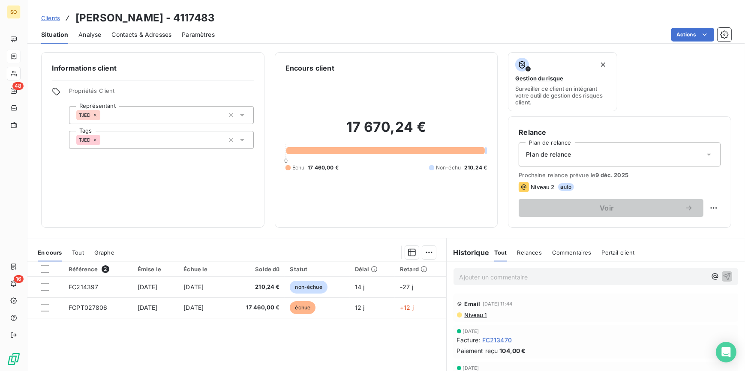
click at [51, 18] on span "Clients" at bounding box center [50, 18] width 19 height 7
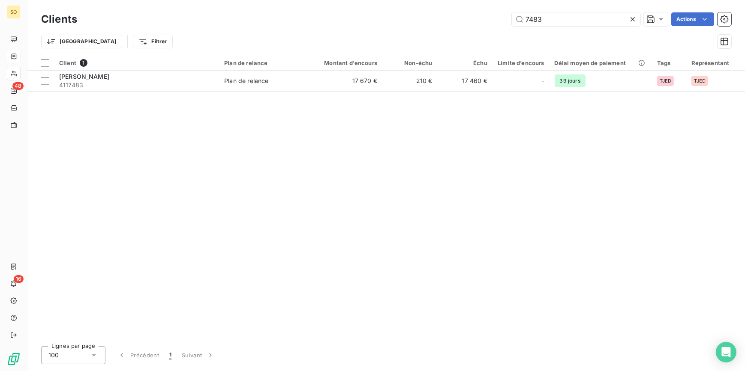
drag, startPoint x: 525, startPoint y: 18, endPoint x: 738, endPoint y: 24, distance: 212.6
click at [661, 24] on div "7483 Actions" at bounding box center [409, 19] width 644 height 14
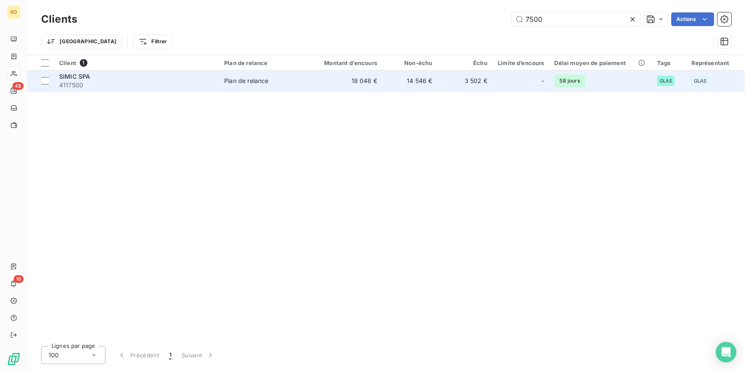
type input "7500"
click at [382, 79] on td "18 048 €" at bounding box center [345, 81] width 74 height 21
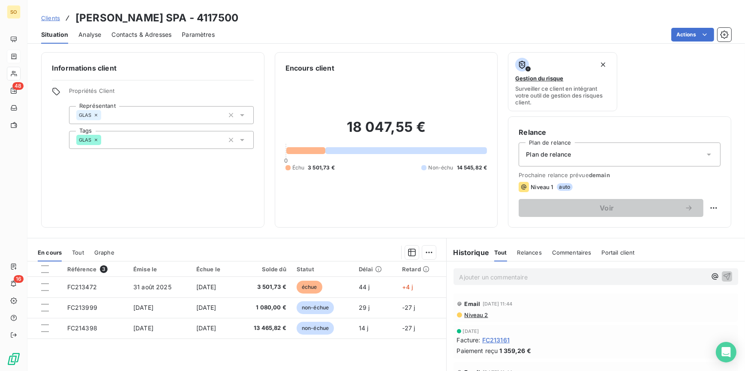
click at [51, 17] on span "Clients" at bounding box center [50, 18] width 19 height 7
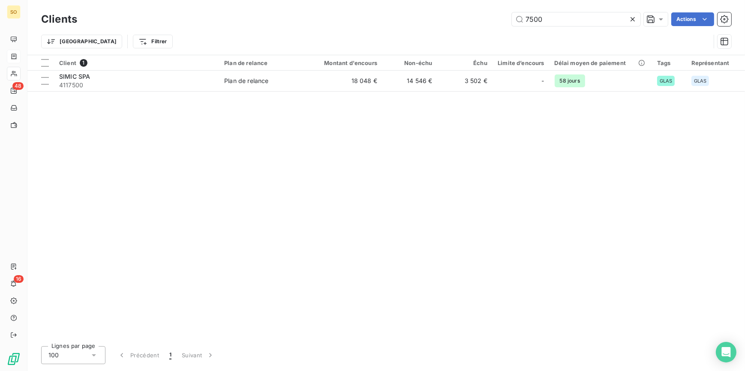
drag, startPoint x: 534, startPoint y: 19, endPoint x: 731, endPoint y: 12, distance: 196.8
click at [709, 12] on div "Clients 7500 Actions" at bounding box center [386, 19] width 690 height 18
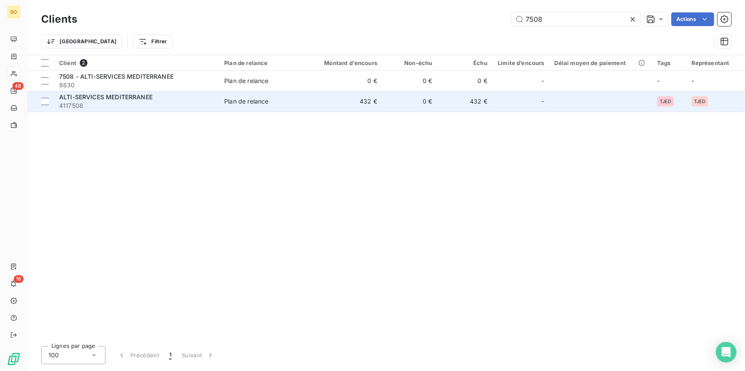
type input "7508"
click at [305, 111] on td "Plan de relance" at bounding box center [264, 101] width 90 height 21
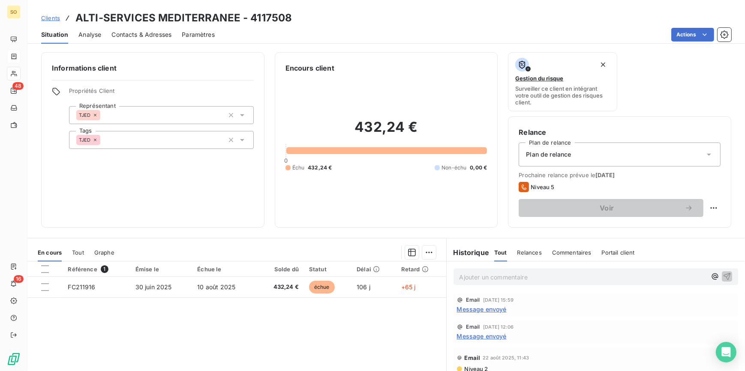
click at [149, 33] on span "Contacts & Adresses" at bounding box center [141, 34] width 60 height 9
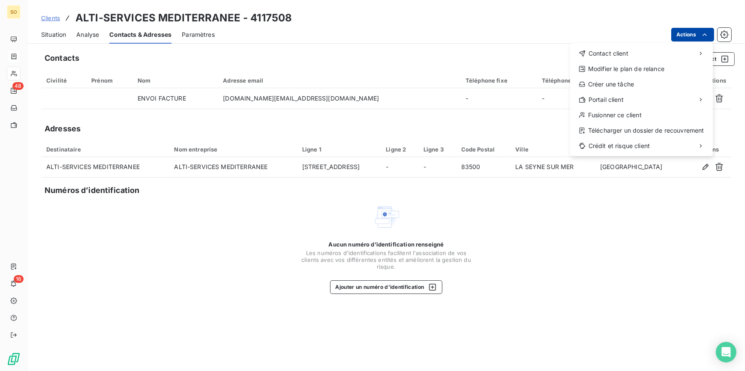
click at [696, 30] on html "SO 48 16 Clients ALTI-SERVICES MEDITERRANEE - 4117508 Situation Analyse Contact…" at bounding box center [372, 185] width 745 height 371
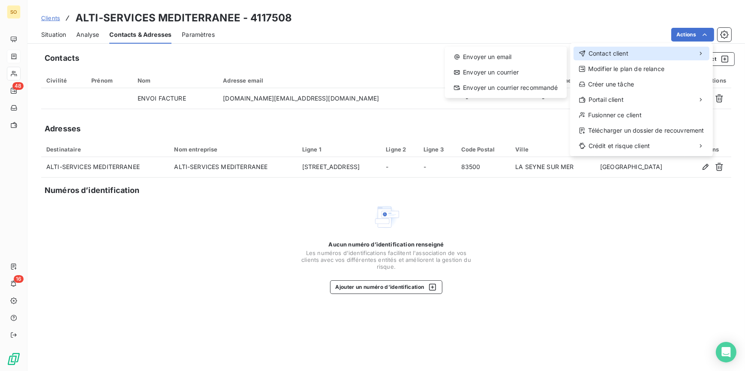
click at [584, 52] on icon at bounding box center [581, 53] width 7 height 7
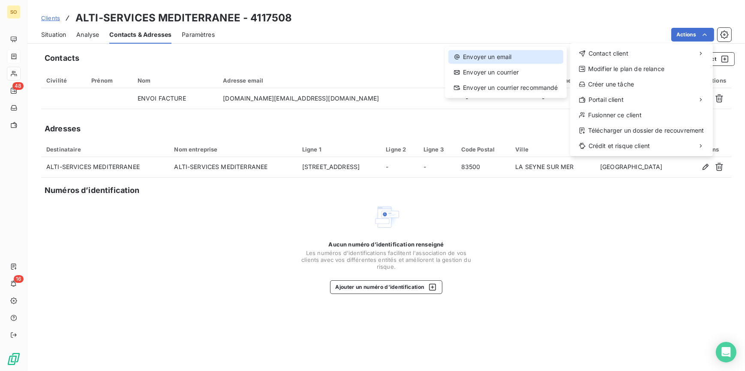
click at [496, 52] on div "Envoyer un email" at bounding box center [505, 57] width 115 height 14
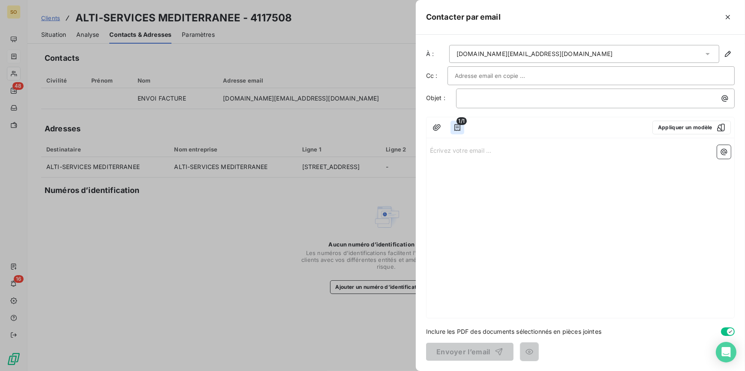
click at [460, 127] on icon "button" at bounding box center [457, 127] width 9 height 9
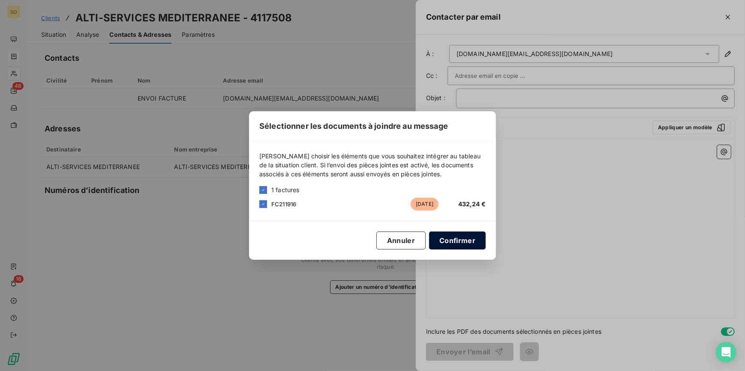
click at [449, 242] on button "Confirmer" at bounding box center [457, 241] width 57 height 18
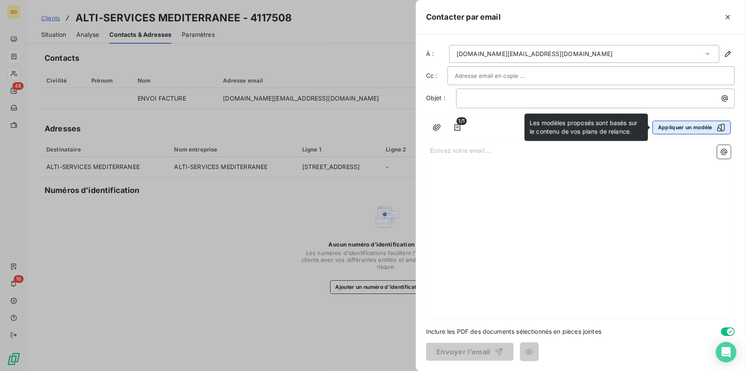
click at [666, 125] on button "Appliquer un modèle" at bounding box center [691, 128] width 78 height 14
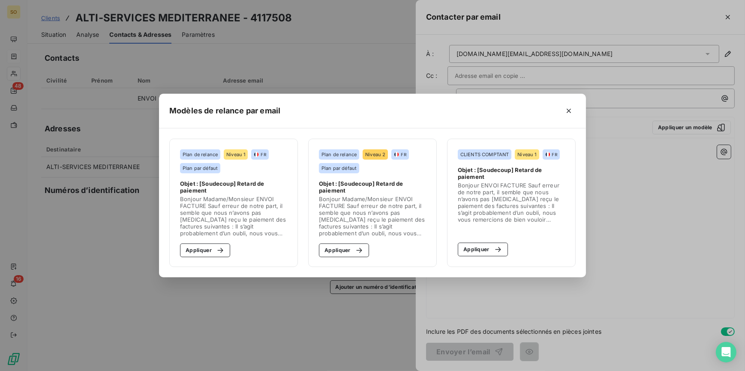
click at [351, 257] on section "Plan de relance Niveau 2 FR Plan par défaut Objet : [Soudecoup] Retard de paiem…" at bounding box center [372, 203] width 129 height 129
click at [338, 249] on button "Appliquer" at bounding box center [344, 251] width 50 height 14
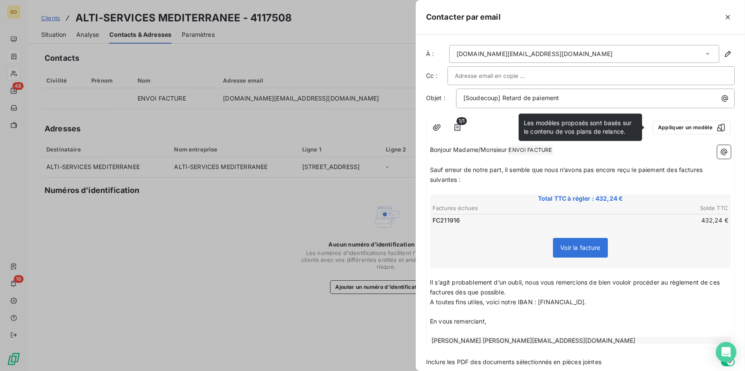
click at [523, 151] on span "ENVOI FACTURE ﻿" at bounding box center [530, 151] width 46 height 10
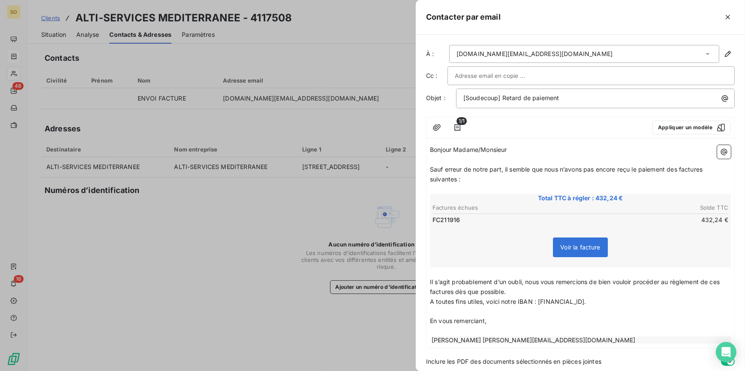
click at [679, 170] on span "Sauf erreur de notre part, il semble que nous n’avons pas encore reçu le paieme…" at bounding box center [567, 174] width 274 height 17
click at [706, 169] on span "Sauf erreur de notre part, il semble que nous n’avons pas encore reçu le paieme…" at bounding box center [569, 174] width 278 height 17
click at [455, 180] on span "Sauf erreur de notre part, il semble que nous n’avons pas encore reçu le paieme…" at bounding box center [567, 174] width 275 height 17
click at [450, 293] on span "Il s’agit probablement d’un oubli, nous vous remercions de bien vouloir procéde…" at bounding box center [575, 286] width 291 height 17
click at [720, 283] on span "Il s’agit probablement d’un oubli, nous vous remercions de bien vouloir procéde…" at bounding box center [575, 286] width 291 height 17
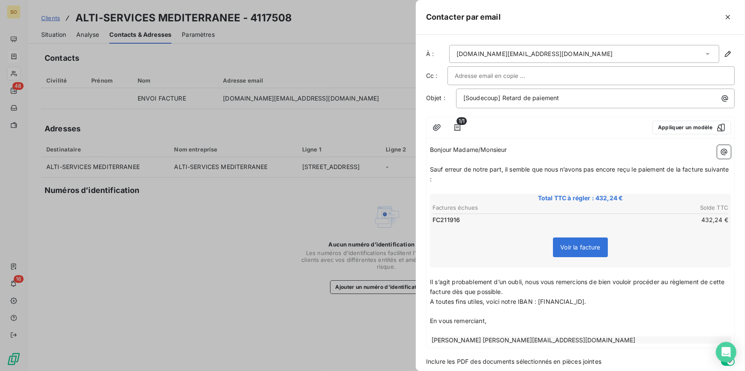
scroll to position [29, 0]
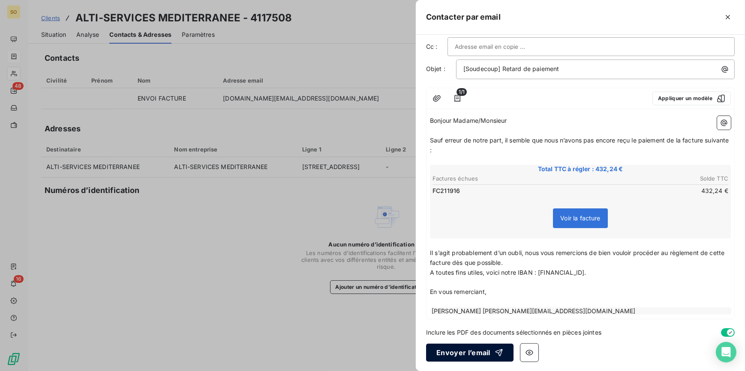
click at [473, 353] on button "Envoyer l’email" at bounding box center [469, 353] width 87 height 18
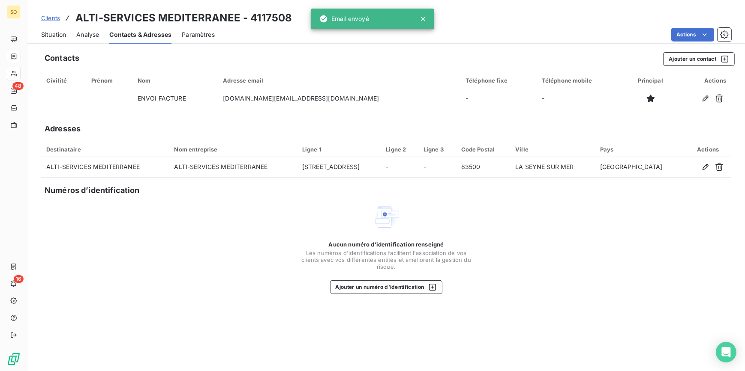
click at [60, 34] on span "Situation" at bounding box center [53, 34] width 25 height 9
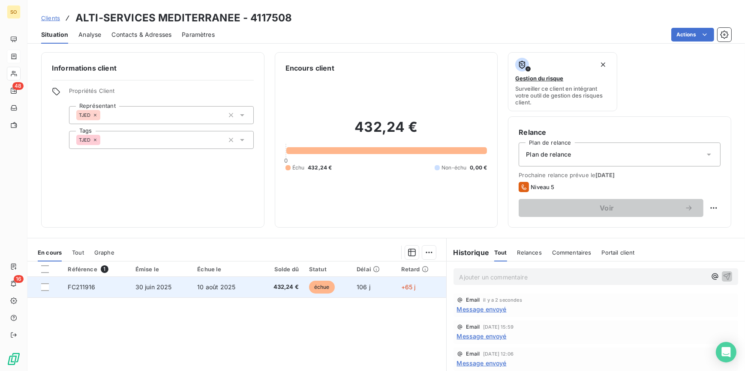
click at [321, 290] on span "échue" at bounding box center [322, 287] width 26 height 13
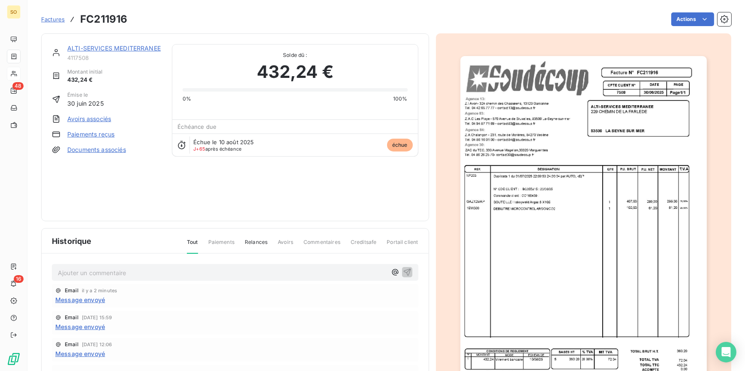
click at [123, 49] on link "ALTI-SERVICES MEDITERRANEE" at bounding box center [113, 48] width 93 height 7
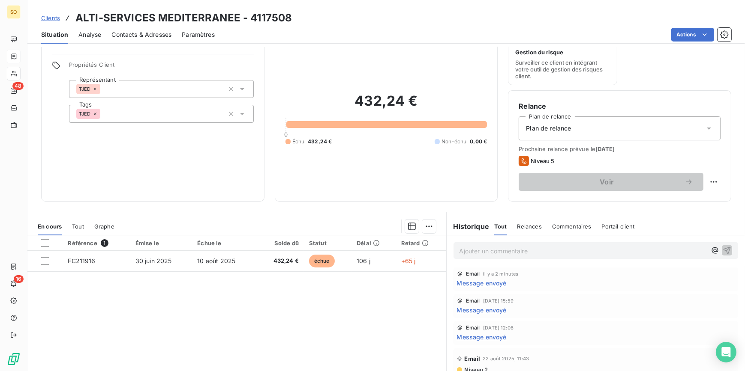
scroll to position [39, 0]
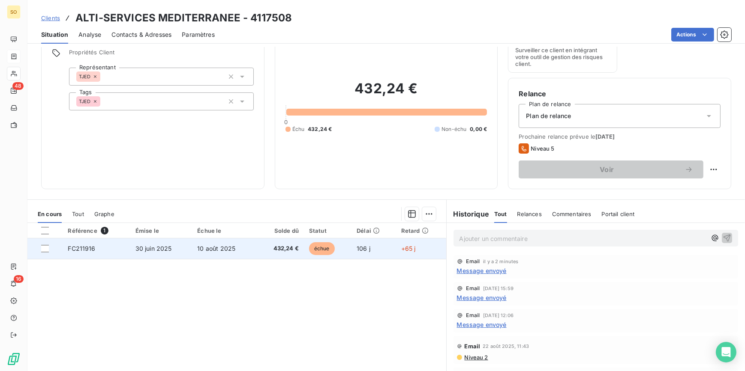
click at [313, 251] on span "échue" at bounding box center [322, 248] width 26 height 13
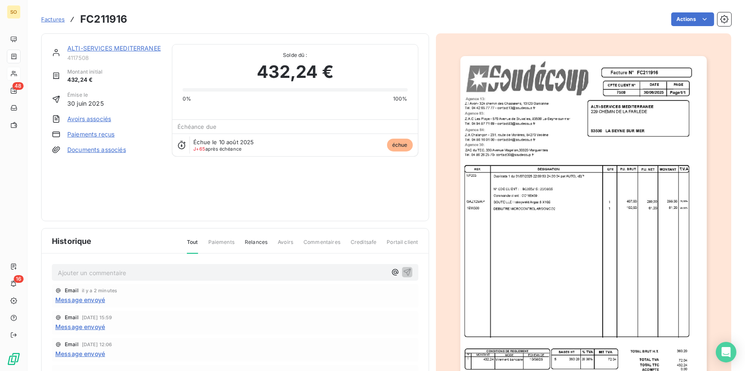
click at [105, 48] on link "ALTI-SERVICES MEDITERRANEE" at bounding box center [113, 48] width 93 height 7
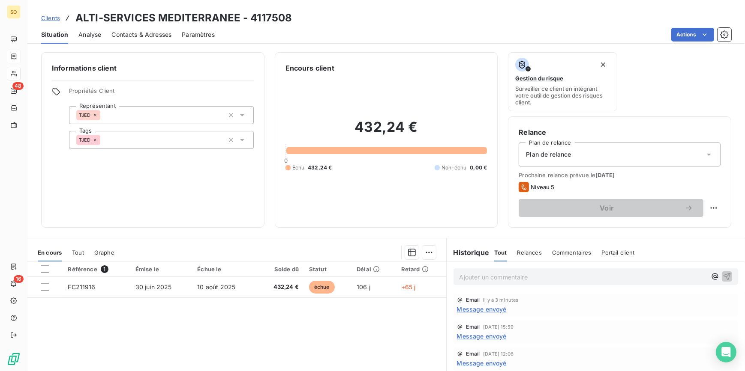
scroll to position [78, 0]
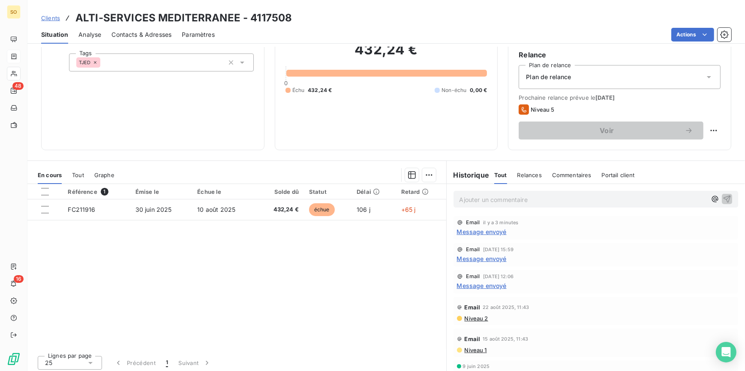
click at [156, 36] on span "Contacts & Adresses" at bounding box center [141, 34] width 60 height 9
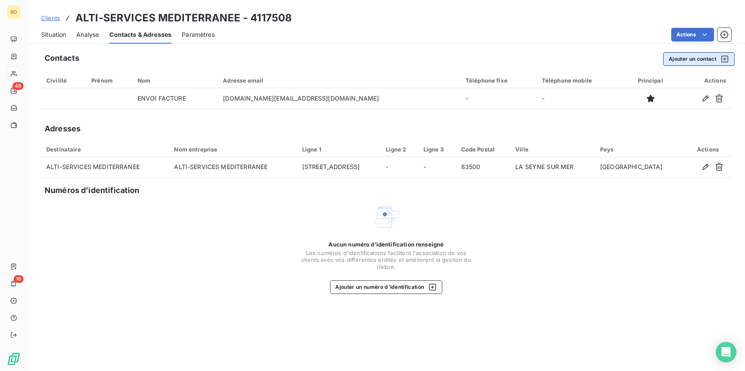
click at [690, 63] on button "Ajouter un contact" at bounding box center [699, 59] width 72 height 14
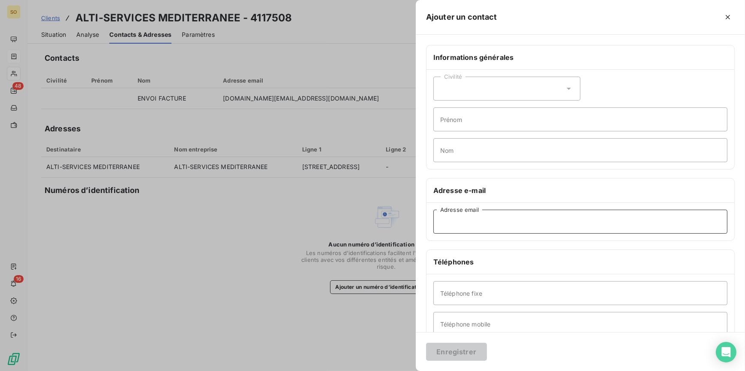
click at [461, 227] on input "Adresse email" at bounding box center [580, 222] width 294 height 24
type input "[EMAIL_ADDRESS][DOMAIN_NAME]"
click at [445, 153] on input "Nom" at bounding box center [580, 150] width 294 height 24
type input "relances/factures"
click at [454, 347] on button "Enregistrer" at bounding box center [456, 352] width 61 height 18
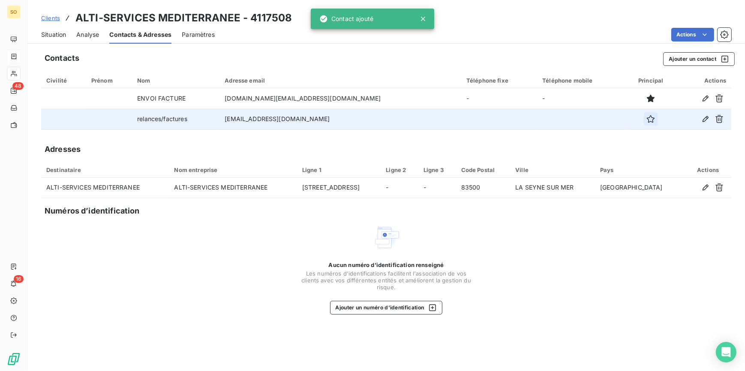
click at [646, 120] on icon "button" at bounding box center [650, 119] width 9 height 9
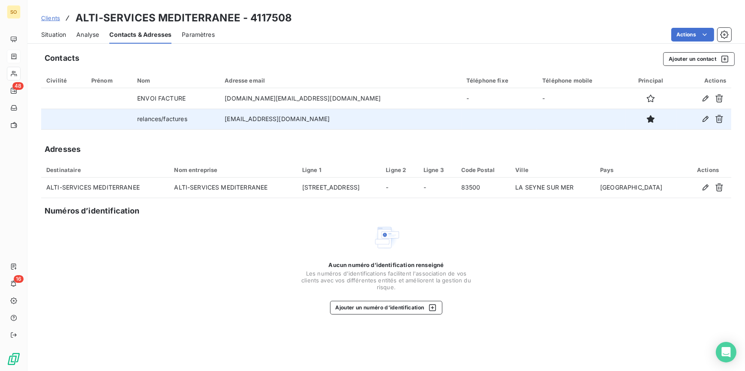
click at [57, 36] on span "Situation" at bounding box center [53, 34] width 25 height 9
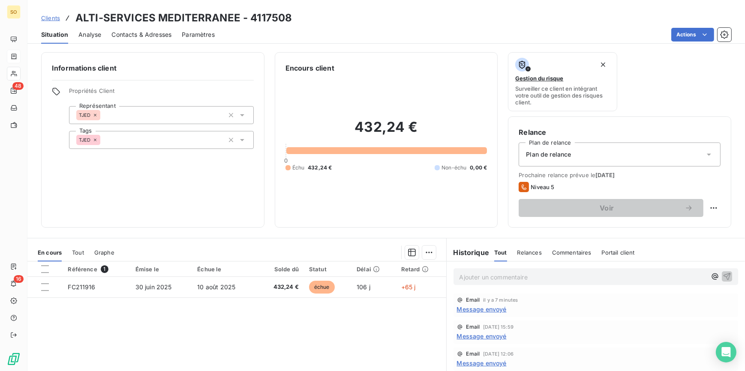
click at [488, 280] on p "Ajouter un commentaire ﻿" at bounding box center [582, 277] width 247 height 11
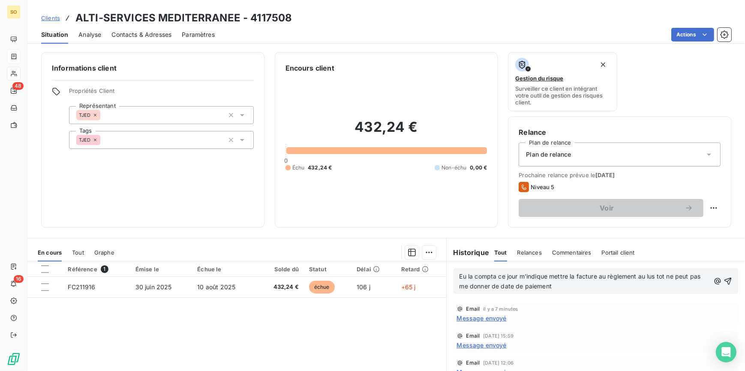
click at [644, 275] on span "Eu la compta ce jour m'indique mettre la facture au règlement au lus tot ne peu…" at bounding box center [580, 281] width 243 height 17
click at [723, 279] on icon "button" at bounding box center [727, 281] width 9 height 9
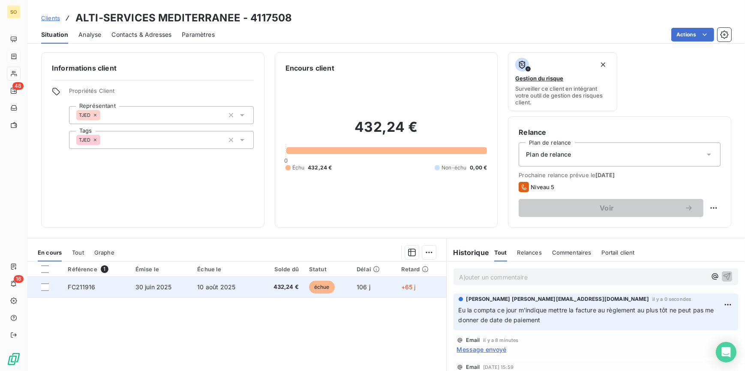
click at [315, 290] on span "échue" at bounding box center [322, 287] width 26 height 13
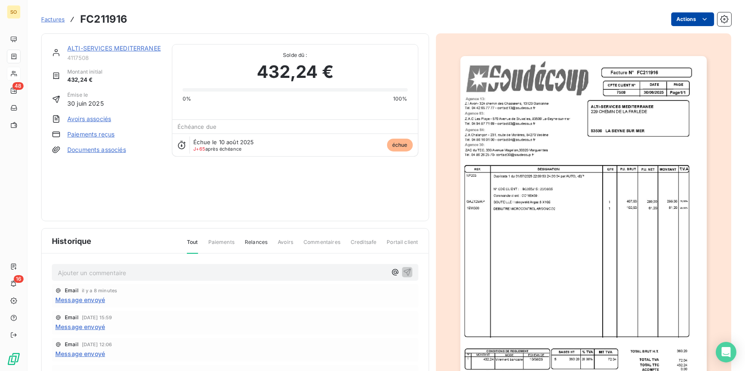
click at [690, 20] on html "SO 48 16 Factures FC211916 Actions ALTI-SERVICES MEDITERRANEE 4117508 Montant i…" at bounding box center [372, 185] width 745 height 371
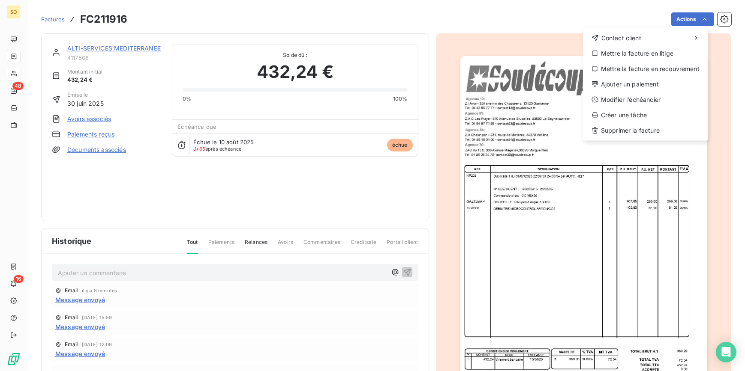
click at [103, 49] on html "SO 48 16 Factures FC211916 Actions Contact client Mettre la facture en litige M…" at bounding box center [372, 185] width 745 height 371
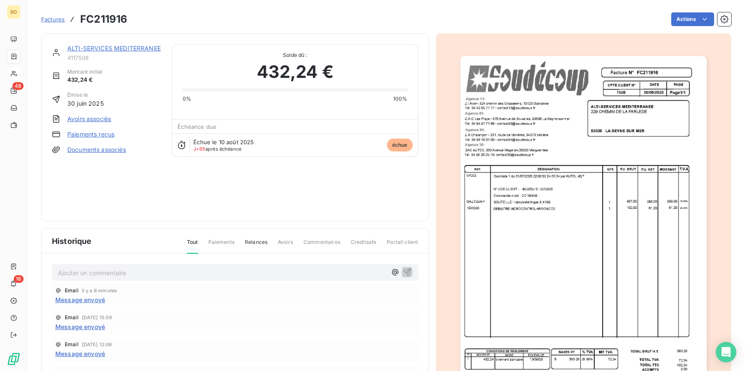
click at [103, 48] on link "ALTI-SERVICES MEDITERRANEE" at bounding box center [113, 48] width 93 height 7
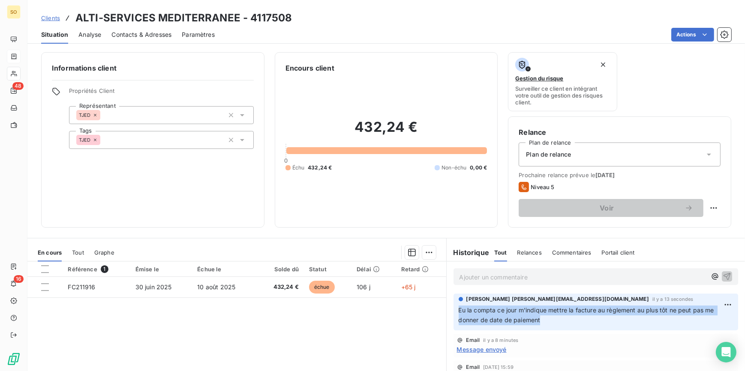
drag, startPoint x: 454, startPoint y: 311, endPoint x: 711, endPoint y: 321, distance: 257.7
click at [711, 321] on div "[PERSON_NAME] [PERSON_NAME][EMAIL_ADDRESS][DOMAIN_NAME] [PERSON_NAME] y a 13 se…" at bounding box center [595, 312] width 285 height 37
copy span "Eu la compta ce jour m'indique mettre la facture au règlement au plus tôt ne pe…"
click at [45, 17] on span "Clients" at bounding box center [50, 18] width 19 height 7
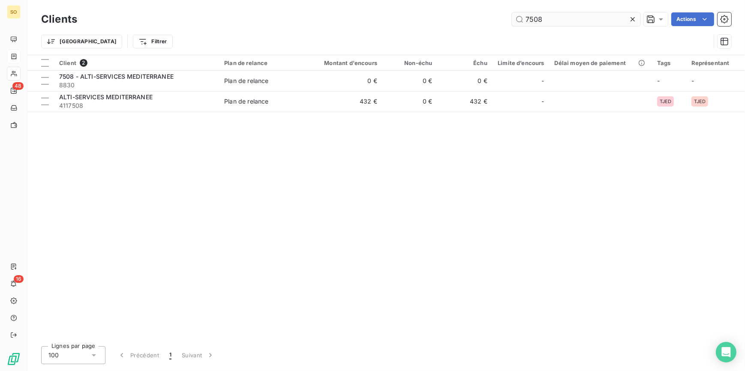
drag, startPoint x: 519, startPoint y: 21, endPoint x: 609, endPoint y: 19, distance: 90.4
click at [605, 20] on input "7508" at bounding box center [576, 19] width 129 height 14
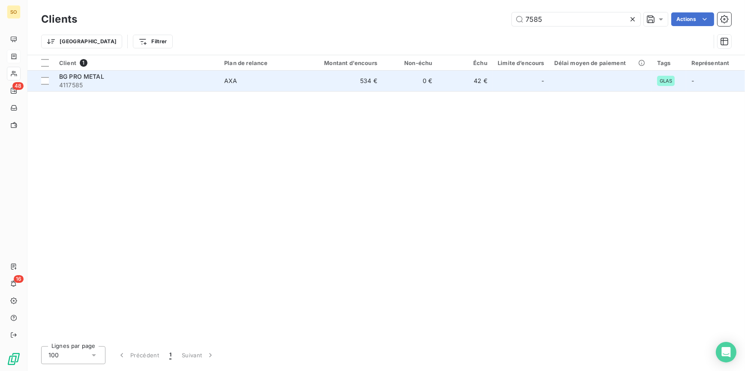
type input "7585"
click at [435, 77] on td "0 €" at bounding box center [409, 81] width 55 height 21
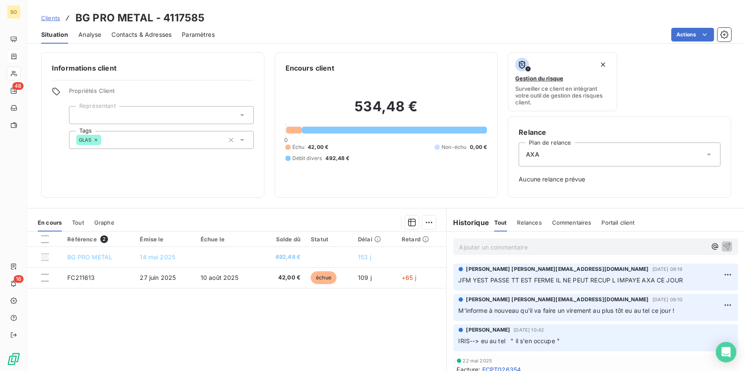
click at [52, 17] on span "Clients" at bounding box center [50, 18] width 19 height 7
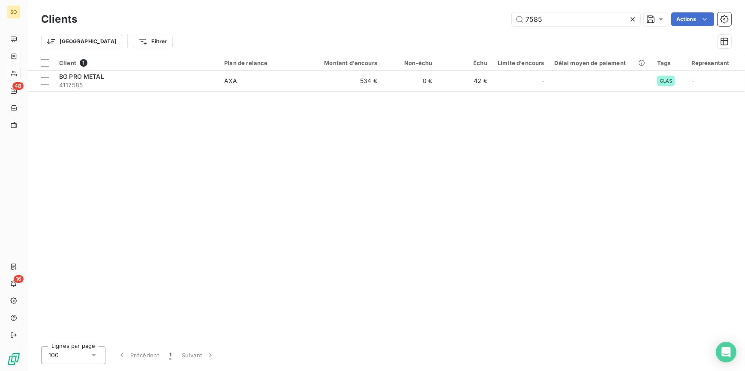
drag, startPoint x: 523, startPoint y: 17, endPoint x: 634, endPoint y: 21, distance: 111.0
click at [634, 21] on div "7585" at bounding box center [576, 19] width 129 height 14
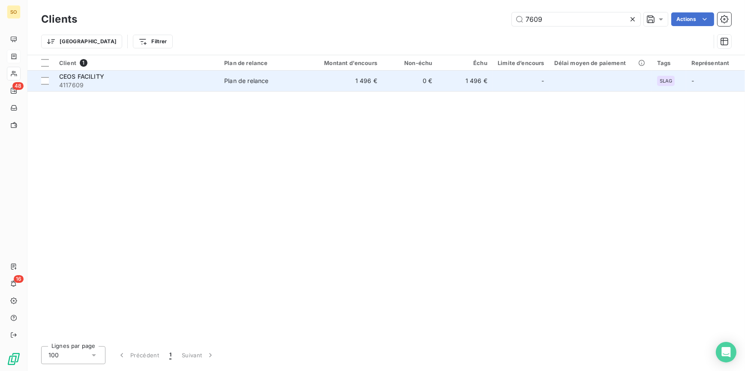
type input "7609"
click at [390, 83] on td "0 €" at bounding box center [409, 81] width 55 height 21
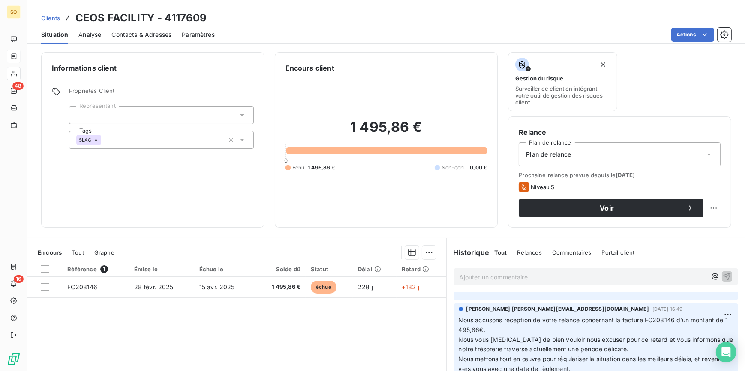
scroll to position [39, 0]
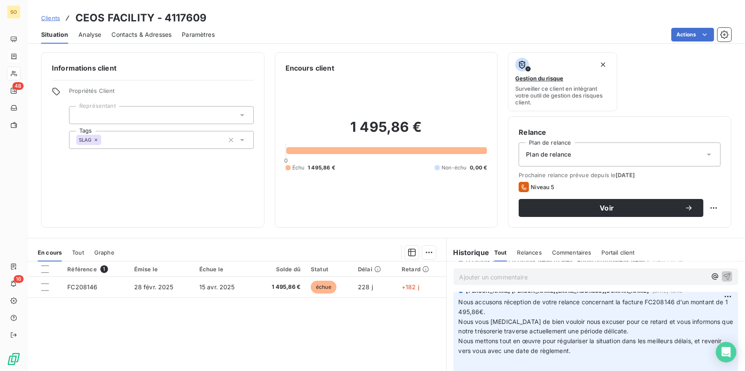
click at [45, 20] on span "Clients" at bounding box center [50, 18] width 19 height 7
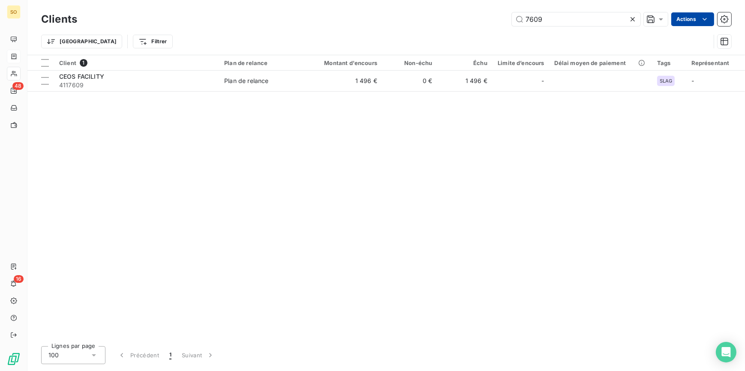
drag, startPoint x: 531, startPoint y: 21, endPoint x: 695, endPoint y: 24, distance: 164.1
click at [626, 24] on input "7609" at bounding box center [576, 19] width 129 height 14
drag, startPoint x: 552, startPoint y: 18, endPoint x: 518, endPoint y: 17, distance: 33.8
click at [518, 17] on input "7611" at bounding box center [576, 19] width 129 height 14
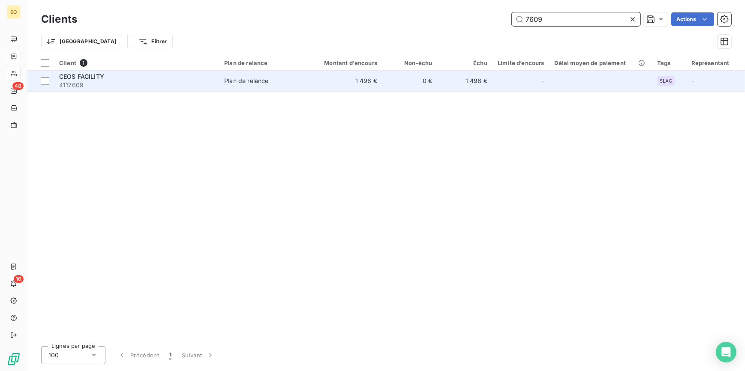
type input "7609"
click at [376, 71] on td "1 496 €" at bounding box center [345, 81] width 74 height 21
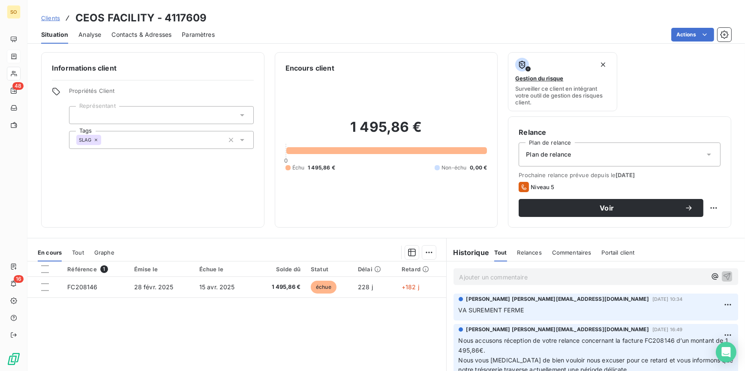
click at [41, 17] on span "Clients" at bounding box center [50, 18] width 19 height 7
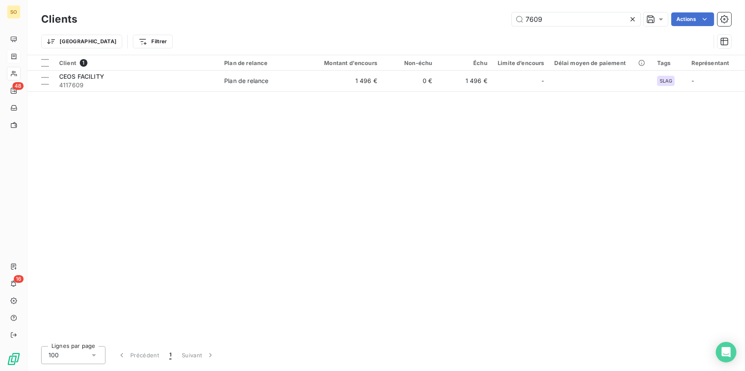
drag, startPoint x: 575, startPoint y: 20, endPoint x: 667, endPoint y: 4, distance: 94.2
click at [630, 8] on div "Clients 7609 Actions Trier Filtrer" at bounding box center [385, 27] width 717 height 55
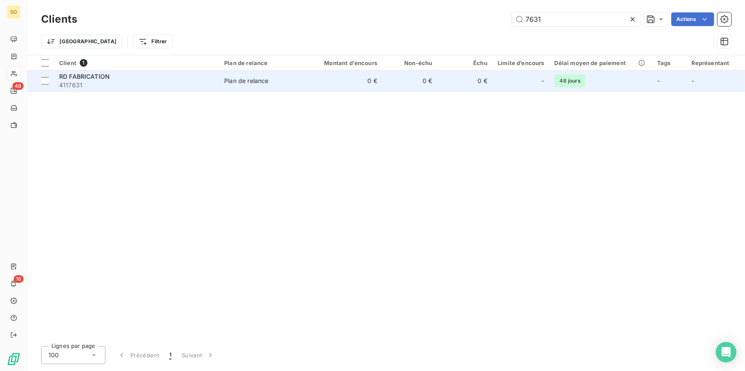
type input "7631"
click at [229, 78] on div "Plan de relance" at bounding box center [246, 81] width 44 height 9
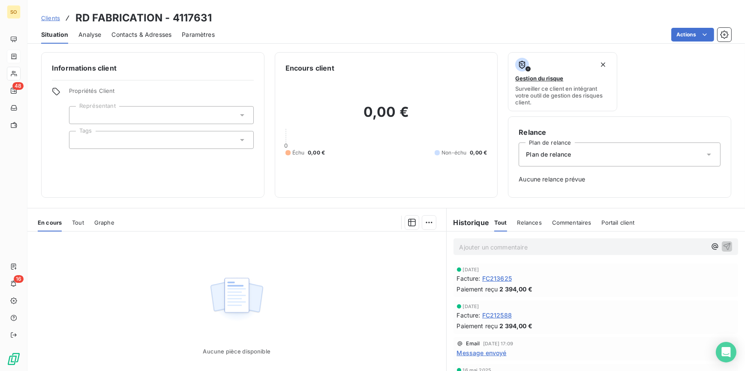
click at [51, 17] on span "Clients" at bounding box center [50, 18] width 19 height 7
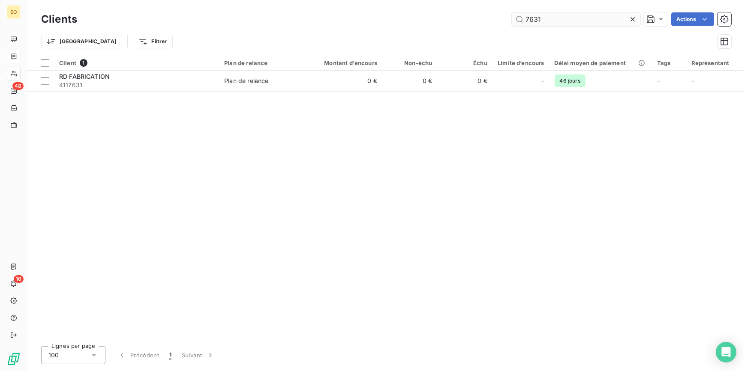
drag, startPoint x: 524, startPoint y: 20, endPoint x: 626, endPoint y: 23, distance: 102.0
click at [626, 23] on input "7631" at bounding box center [576, 19] width 129 height 14
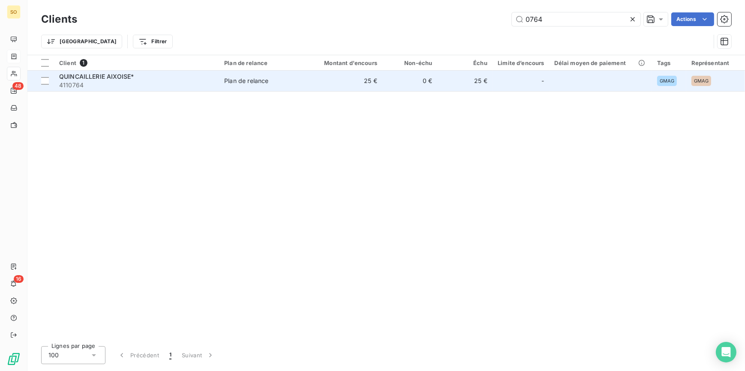
type input "0764"
click at [335, 77] on td "25 €" at bounding box center [345, 81] width 74 height 21
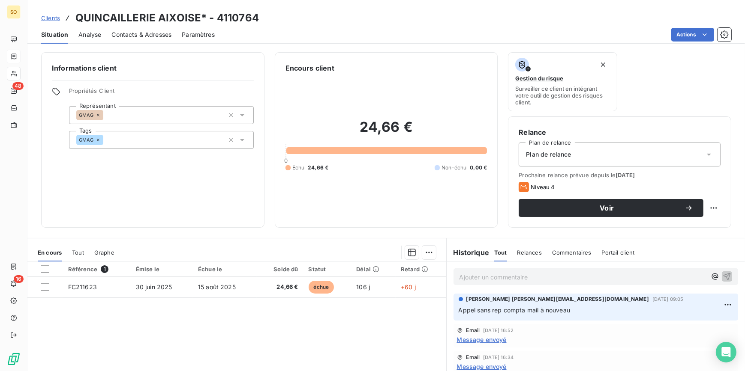
click at [149, 33] on span "Contacts & Adresses" at bounding box center [141, 34] width 60 height 9
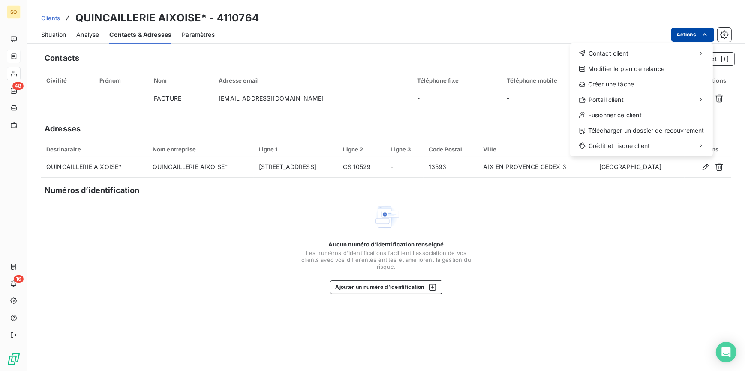
click at [693, 31] on html "SO 48 16 Clients QUINCAILLERIE AIXOISE* - 4110764 Situation Analyse Contacts & …" at bounding box center [372, 185] width 745 height 371
click at [51, 13] on html "SO 48 16 Clients QUINCAILLERIE AIXOISE* - 4110764 Situation Analyse Contacts & …" at bounding box center [372, 185] width 745 height 371
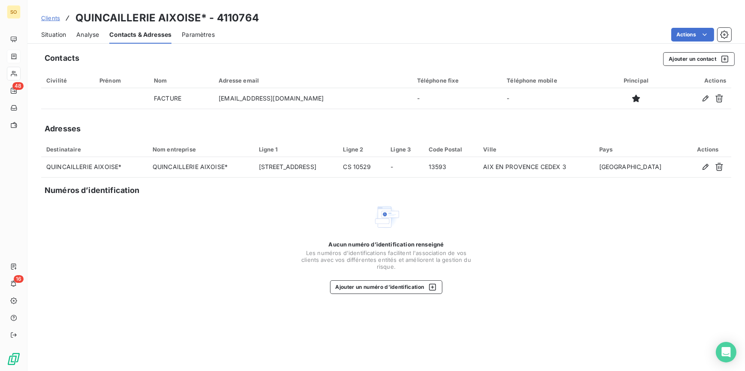
click at [54, 18] on span "Clients" at bounding box center [50, 18] width 19 height 7
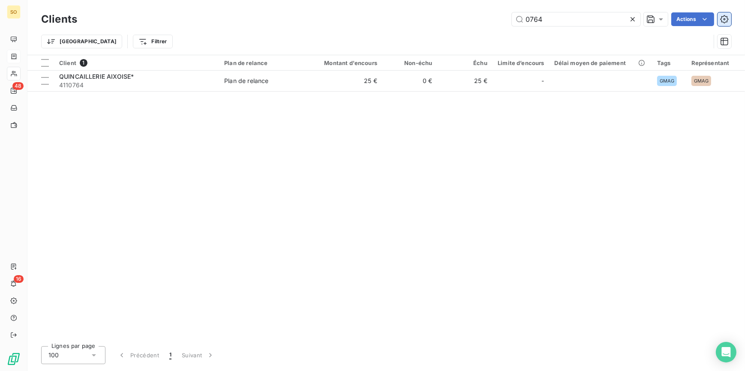
drag, startPoint x: 523, startPoint y: 20, endPoint x: 724, endPoint y: 20, distance: 201.4
click at [724, 20] on div "0764 Actions" at bounding box center [409, 19] width 644 height 14
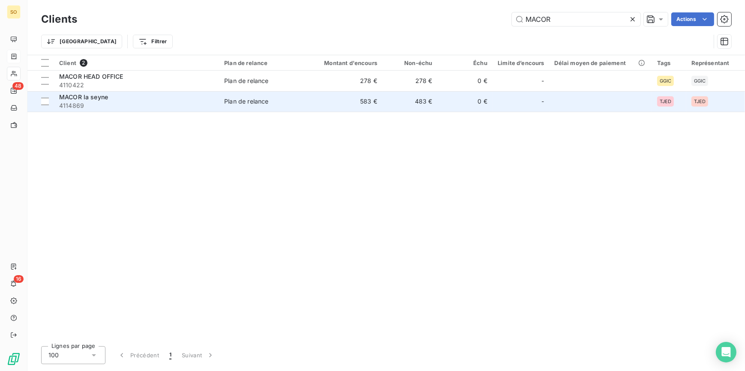
type input "MACOR"
click at [104, 101] on div "MACOR la seyne" at bounding box center [136, 97] width 155 height 9
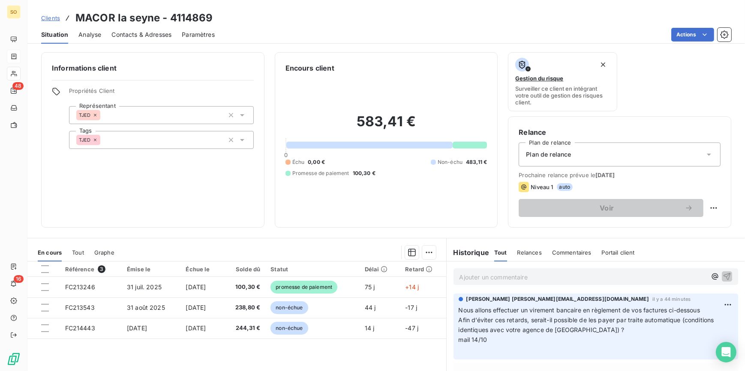
click at [478, 285] on div "Ajouter un commentaire ﻿" at bounding box center [595, 277] width 299 height 30
click at [485, 273] on p "Ajouter un commentaire ﻿" at bounding box center [582, 277] width 247 height 11
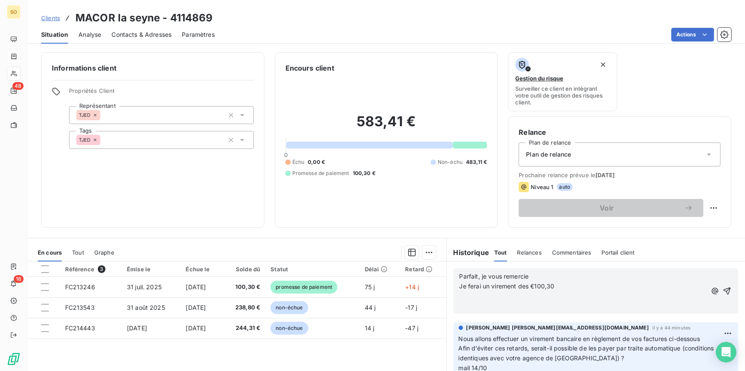
click at [464, 297] on p "﻿" at bounding box center [582, 297] width 247 height 10
click at [551, 277] on p "Parfait, je vous remercie" at bounding box center [582, 277] width 247 height 10
click at [569, 292] on p "﻿" at bounding box center [582, 297] width 247 height 10
click at [557, 284] on p "Je ferai un virement des €100,30" at bounding box center [582, 287] width 247 height 10
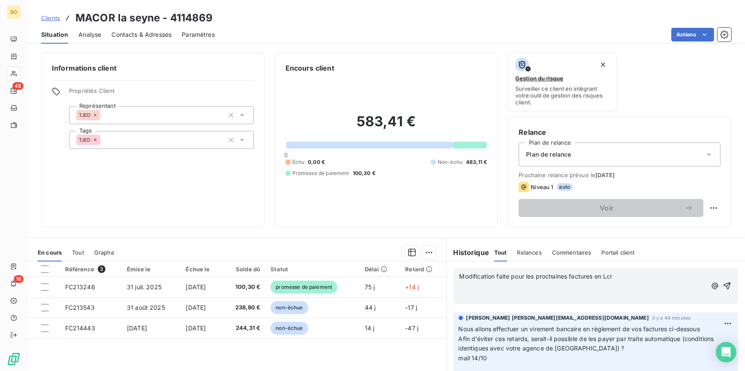
click at [454, 274] on div "Modification faite pour les prochaines factures en Lcr ﻿ ﻿" at bounding box center [595, 287] width 285 height 36
click at [459, 278] on span "Modification faite pour les prochaines factures en Lcr" at bounding box center [535, 276] width 153 height 7
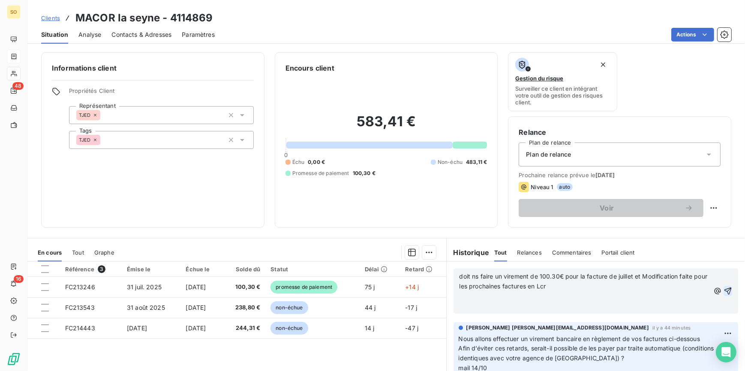
click at [723, 287] on icon "button" at bounding box center [727, 291] width 9 height 9
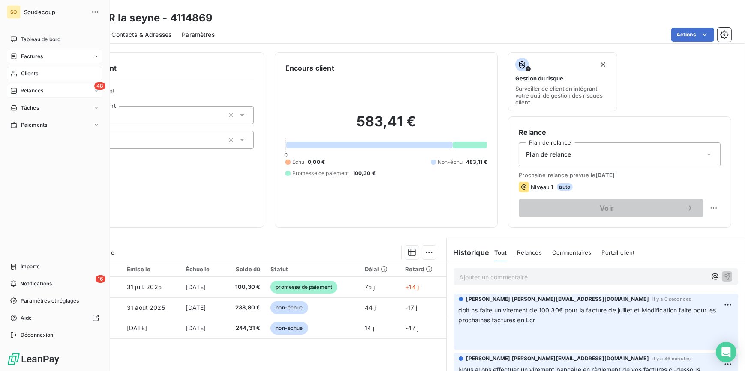
click at [30, 90] on span "Relances" at bounding box center [32, 91] width 23 height 8
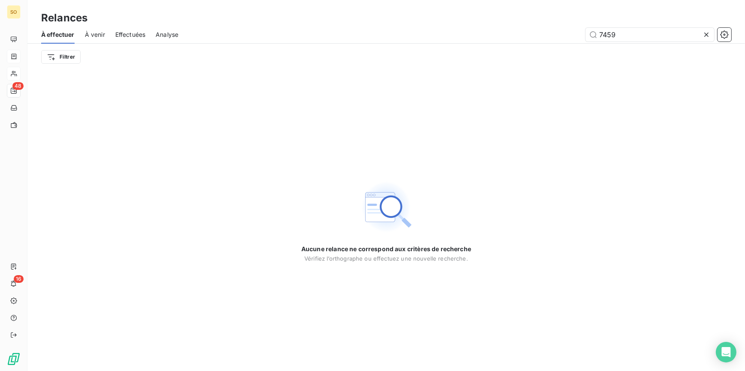
click at [705, 36] on icon at bounding box center [706, 34] width 9 height 9
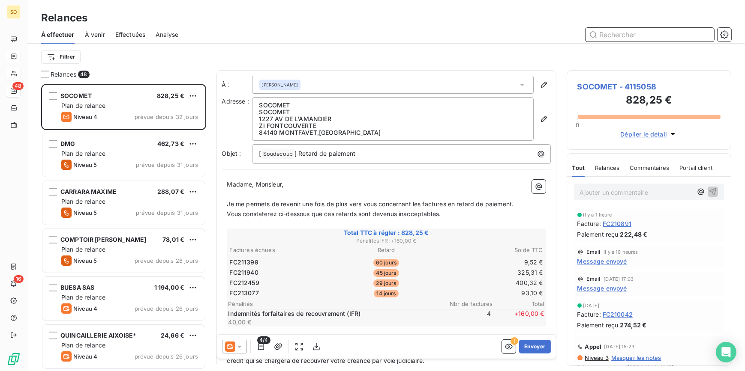
click at [664, 35] on input "text" at bounding box center [649, 35] width 129 height 14
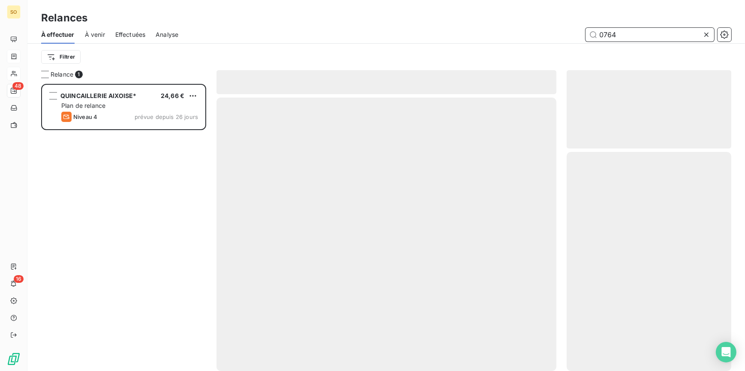
scroll to position [282, 159]
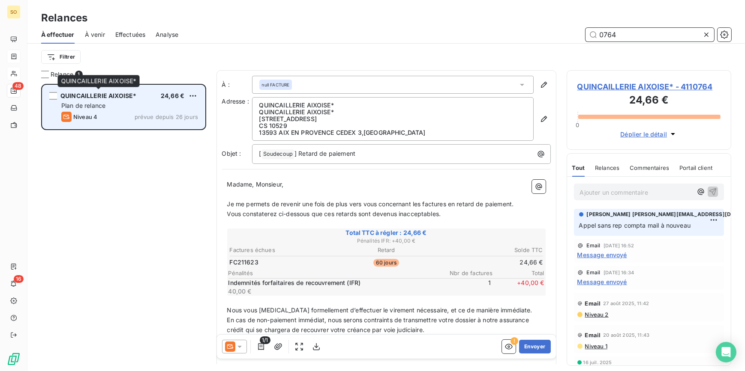
type input "0764"
click at [117, 97] on span "QUINCAILLERIE AIXOISE*" at bounding box center [98, 95] width 76 height 7
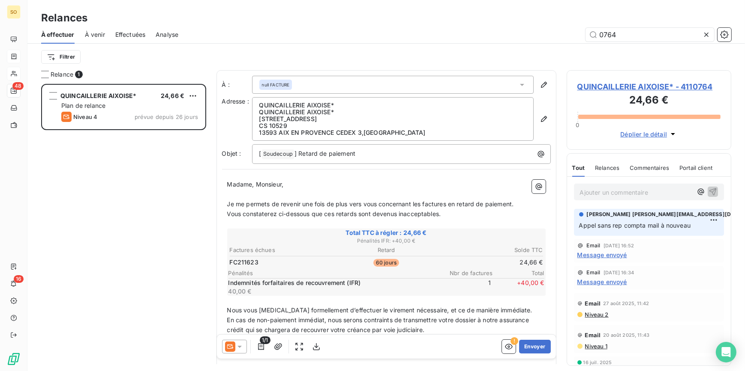
click at [647, 88] on span "QUINCAILLERIE AIXOISE* - 4110764" at bounding box center [649, 87] width 144 height 12
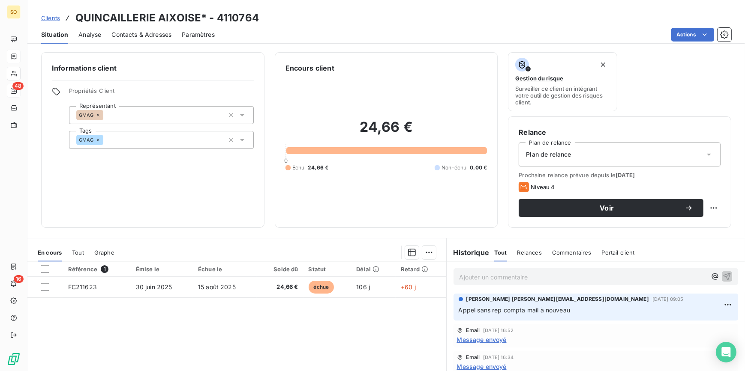
click at [57, 17] on span "Clients" at bounding box center [50, 18] width 19 height 7
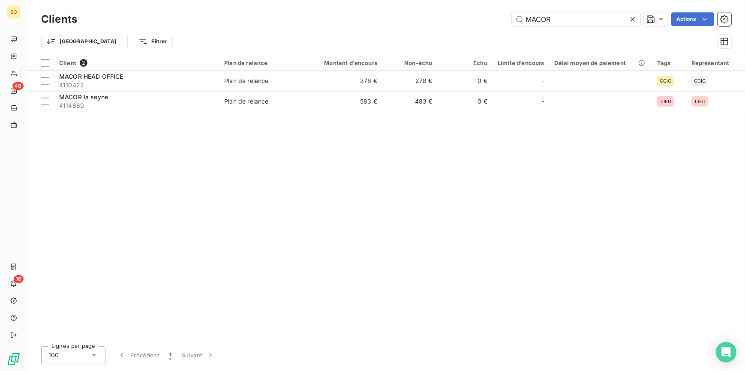
click at [632, 18] on icon at bounding box center [632, 19] width 9 height 9
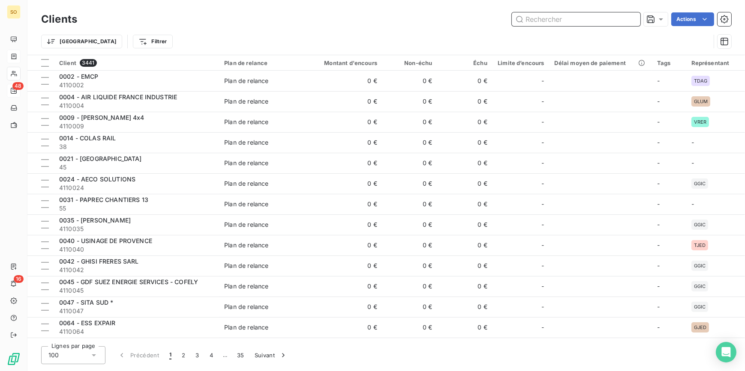
click at [536, 18] on input "text" at bounding box center [576, 19] width 129 height 14
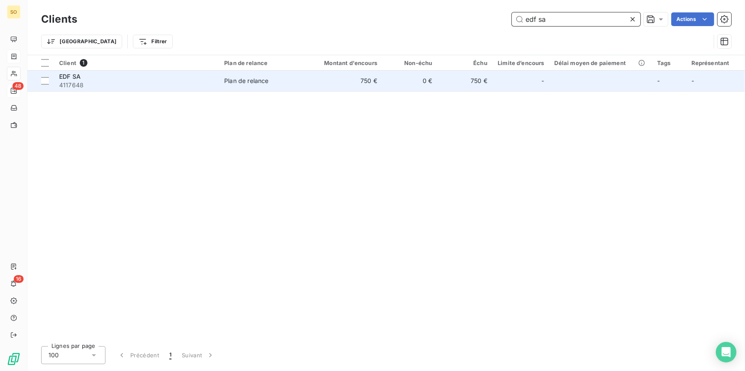
type input "edf sa"
click at [221, 81] on td "Plan de relance" at bounding box center [264, 81] width 90 height 21
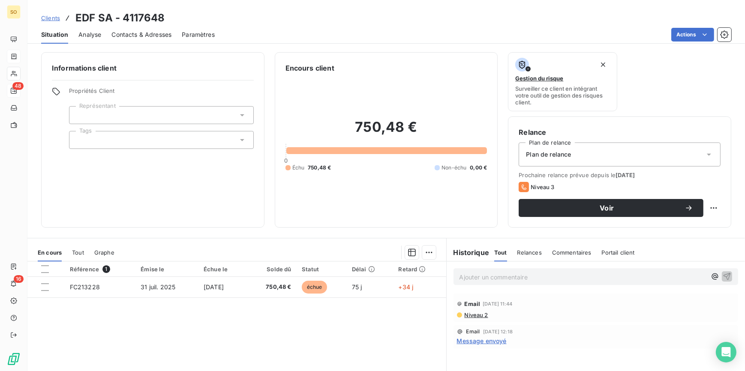
click at [52, 18] on span "Clients" at bounding box center [50, 18] width 19 height 7
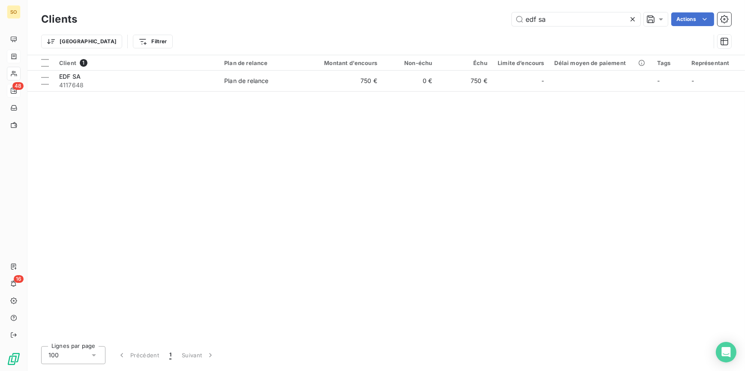
drag, startPoint x: 524, startPoint y: 19, endPoint x: 736, endPoint y: 0, distance: 212.9
click at [686, 9] on div "Clients edf sa Actions Trier Filtrer" at bounding box center [385, 27] width 717 height 55
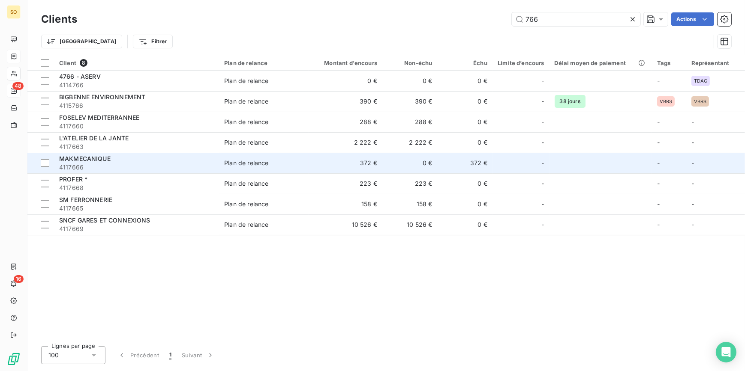
type input "766"
click at [125, 164] on span "4117666" at bounding box center [136, 167] width 155 height 9
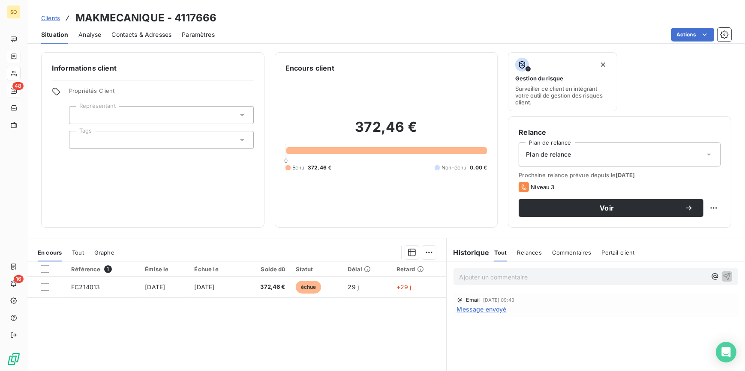
click at [56, 15] on span "Clients" at bounding box center [50, 18] width 19 height 7
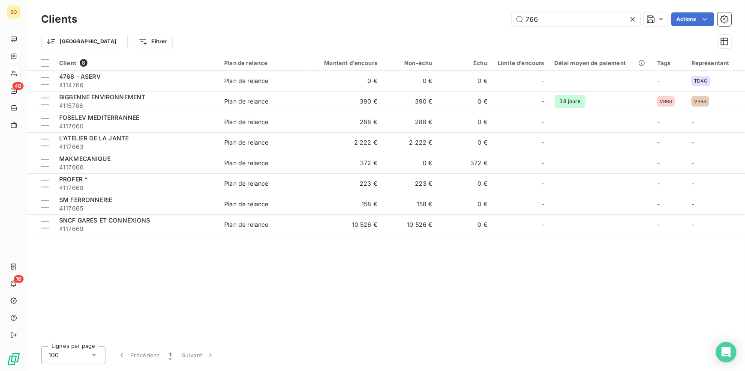
drag, startPoint x: 533, startPoint y: 21, endPoint x: 711, endPoint y: 9, distance: 179.0
click at [628, 17] on div "766" at bounding box center [576, 19] width 129 height 14
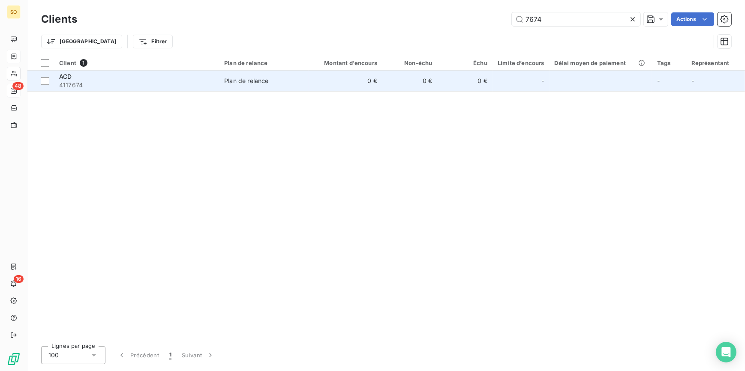
type input "7674"
click at [353, 83] on td "0 €" at bounding box center [345, 81] width 74 height 21
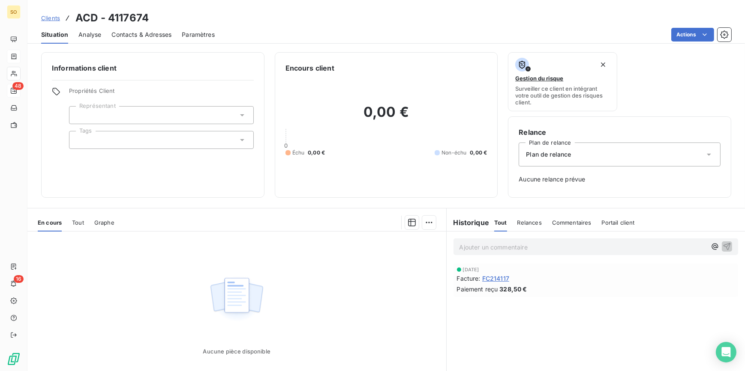
click at [53, 16] on span "Clients" at bounding box center [50, 18] width 19 height 7
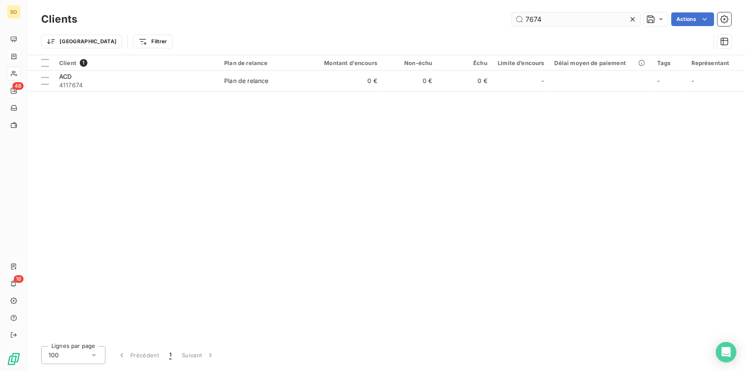
drag, startPoint x: 521, startPoint y: 21, endPoint x: 611, endPoint y: 20, distance: 90.0
click at [611, 20] on input "7674" at bounding box center [576, 19] width 129 height 14
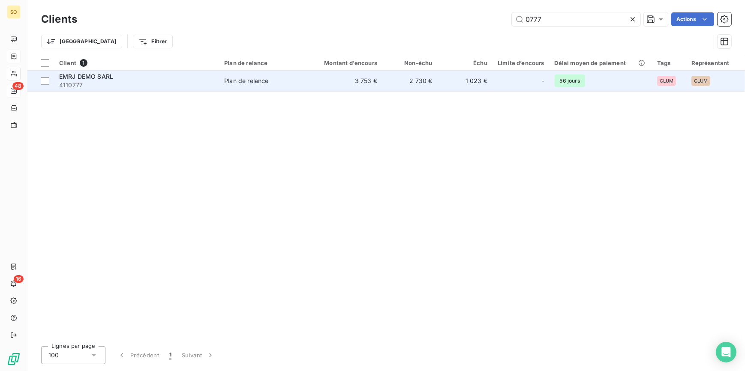
type input "0777"
click at [486, 80] on td "1 023 €" at bounding box center [464, 81] width 55 height 21
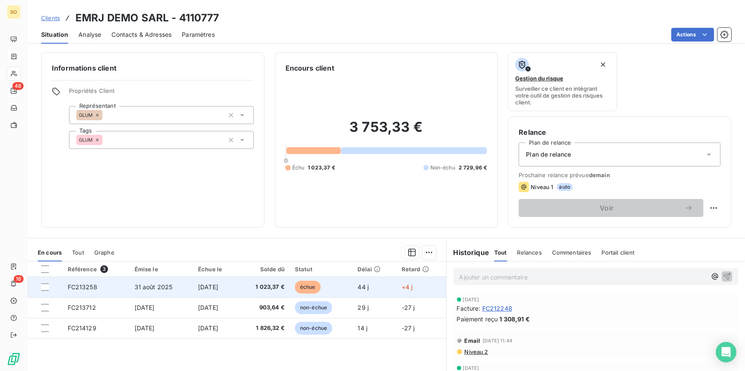
click at [317, 285] on span "échue" at bounding box center [308, 287] width 26 height 13
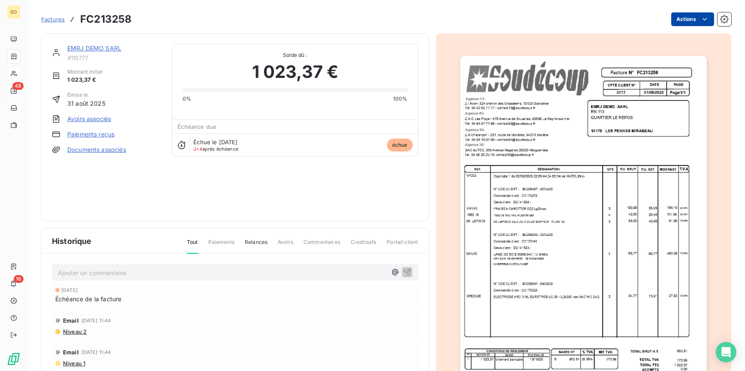
click at [673, 16] on html "SO 48 16 Factures FC213258 Actions EMRJ DEMO SARL 4110777 Montant initial 1 023…" at bounding box center [372, 185] width 745 height 371
click at [293, 9] on html "SO 48 16 Factures FC213258 Actions EMRJ DEMO SARL 4110777 Montant initial 1 023…" at bounding box center [372, 185] width 745 height 371
click at [103, 49] on link "EMRJ DEMO SARL" at bounding box center [94, 48] width 54 height 7
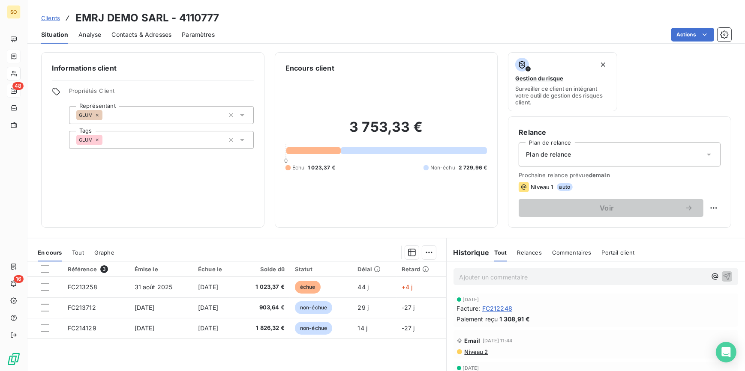
click at [133, 33] on span "Contacts & Adresses" at bounding box center [141, 34] width 60 height 9
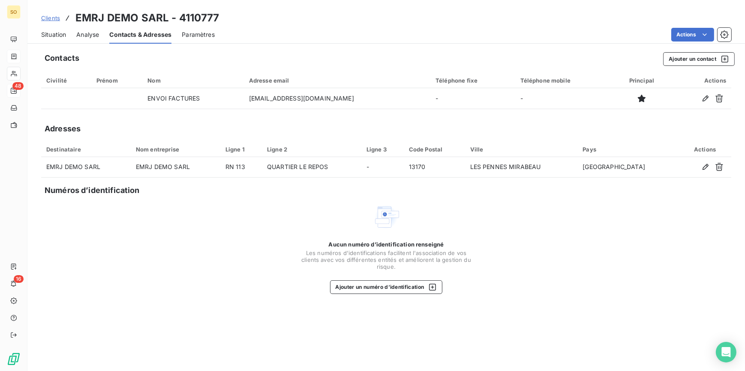
click at [686, 24] on div "Clients EMRJ DEMO SARL - 4110777" at bounding box center [385, 17] width 717 height 15
click at [686, 26] on div "Situation Analyse Contacts & Adresses Paramètres Actions" at bounding box center [385, 35] width 717 height 18
click at [688, 35] on html "SO 48 16 Clients EMRJ DEMO SARL - 4110777 Situation Analyse Contacts & Adresses…" at bounding box center [372, 185] width 745 height 371
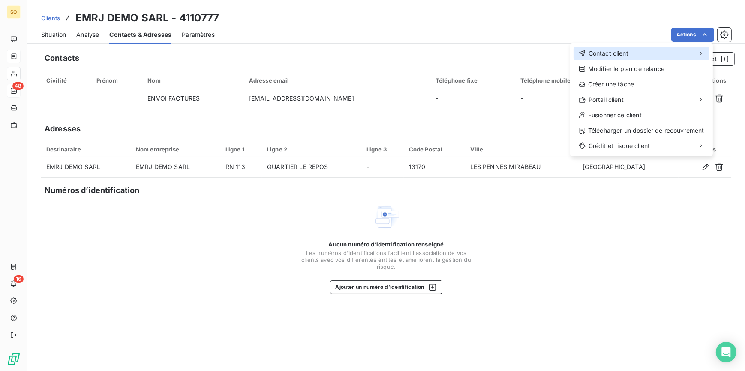
click at [610, 50] on span "Contact client" at bounding box center [608, 53] width 40 height 9
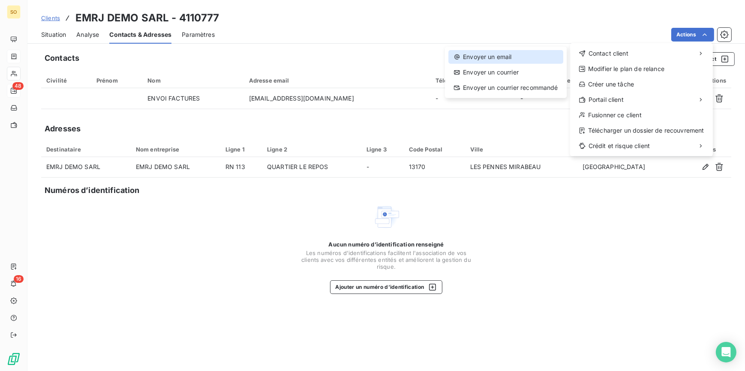
click at [520, 58] on div "Envoyer un email" at bounding box center [505, 57] width 115 height 14
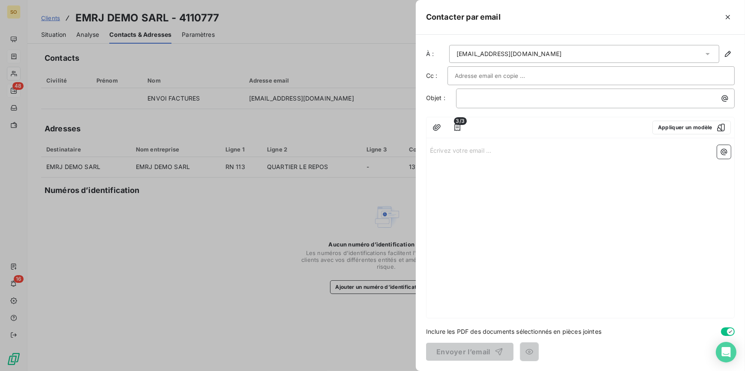
click at [517, 69] on input "text" at bounding box center [501, 75] width 92 height 13
click at [517, 74] on input "text" at bounding box center [591, 75] width 272 height 13
click at [456, 129] on icon "button" at bounding box center [457, 127] width 9 height 9
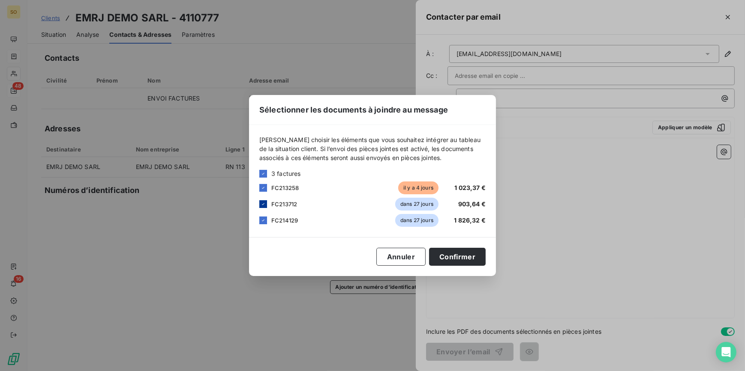
click at [264, 206] on icon at bounding box center [262, 204] width 5 height 5
click at [264, 222] on icon at bounding box center [262, 220] width 5 height 5
click at [437, 259] on button "Confirmer" at bounding box center [457, 257] width 57 height 18
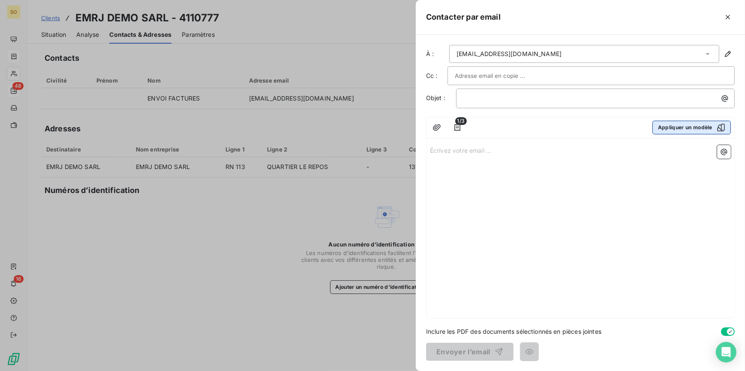
click at [670, 125] on button "Appliquer un modèle" at bounding box center [691, 128] width 78 height 14
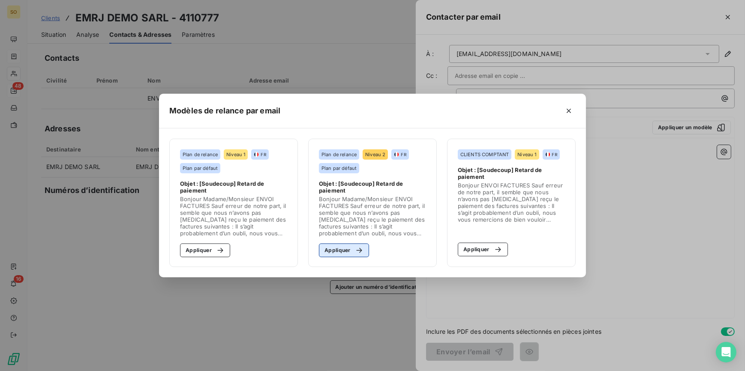
click at [347, 248] on button "Appliquer" at bounding box center [344, 251] width 50 height 14
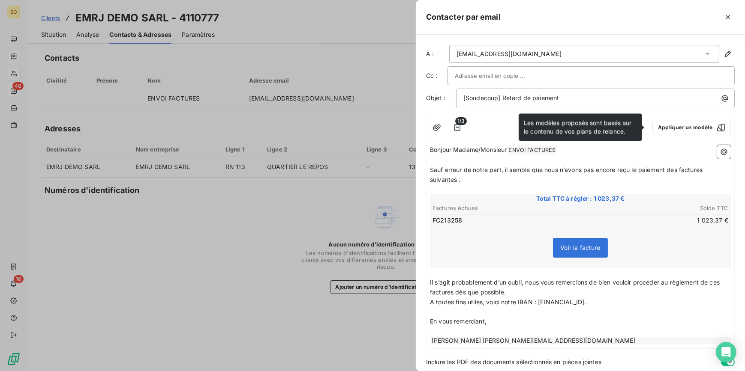
click at [678, 171] on span "Sauf erreur de notre part, il semble que nous n’avons pas encore reçu le paieme…" at bounding box center [567, 174] width 274 height 17
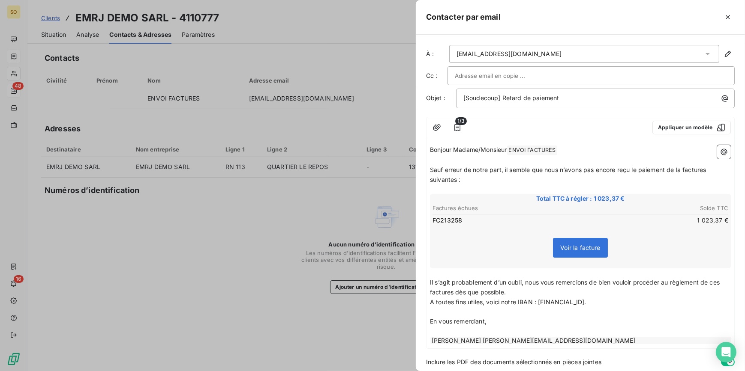
click at [706, 172] on span "Sauf erreur de notre part, il semble que nous n’avons pas encore reçu le paieme…" at bounding box center [569, 174] width 278 height 17
click at [455, 182] on span "Sauf erreur de notre part, il semble que nous n’avons pas encore reçu le paieme…" at bounding box center [567, 174] width 275 height 17
drag, startPoint x: 452, startPoint y: 294, endPoint x: 456, endPoint y: 294, distance: 4.3
click at [452, 294] on span "Il s’agit probablement d’un oubli, nous vous remercions de bien vouloir procéde…" at bounding box center [575, 287] width 291 height 17
click at [721, 280] on span "Il s’agit probablement d’un oubli, nous vous remercions de bien vouloir procéde…" at bounding box center [575, 287] width 291 height 17
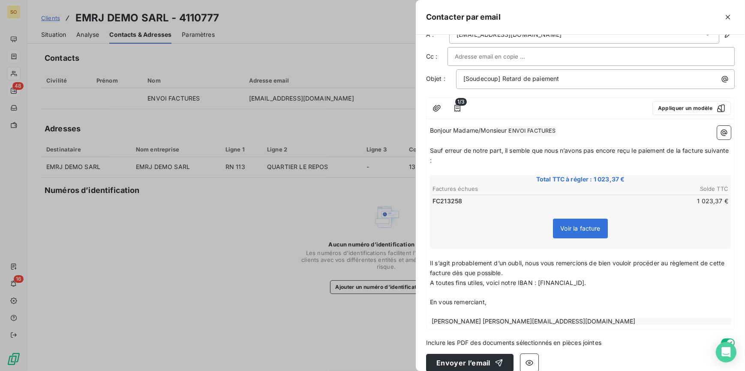
scroll to position [30, 0]
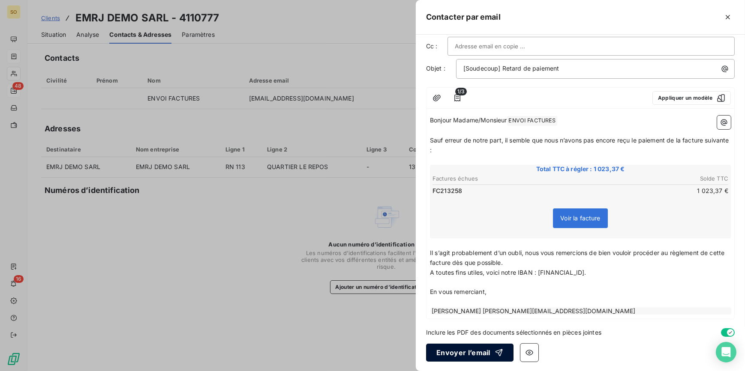
click at [476, 348] on button "Envoyer l’email" at bounding box center [469, 353] width 87 height 18
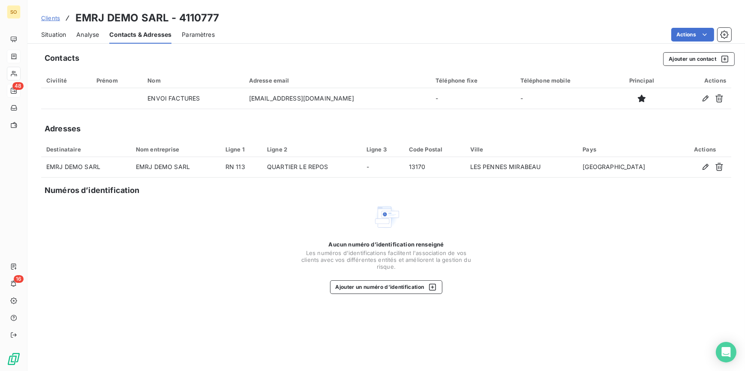
click at [53, 17] on span "Clients" at bounding box center [50, 18] width 19 height 7
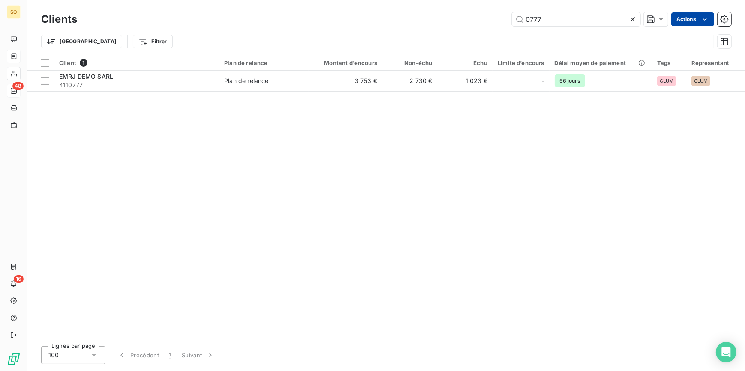
drag, startPoint x: 524, startPoint y: 19, endPoint x: 675, endPoint y: 21, distance: 151.2
click at [612, 20] on input "0777" at bounding box center [576, 19] width 129 height 14
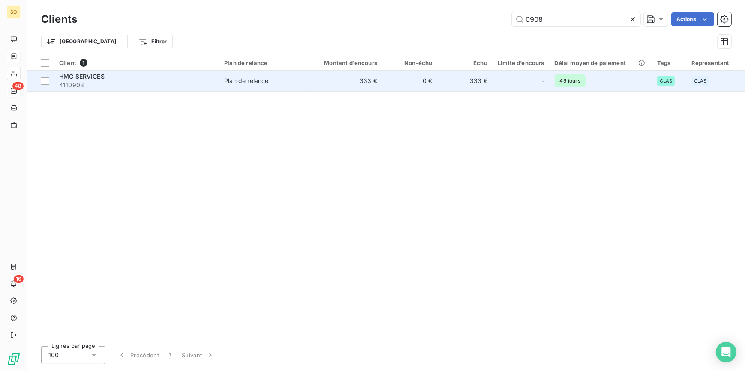
type input "0908"
click at [437, 77] on td "0 €" at bounding box center [409, 81] width 55 height 21
